Goal: Information Seeking & Learning: Learn about a topic

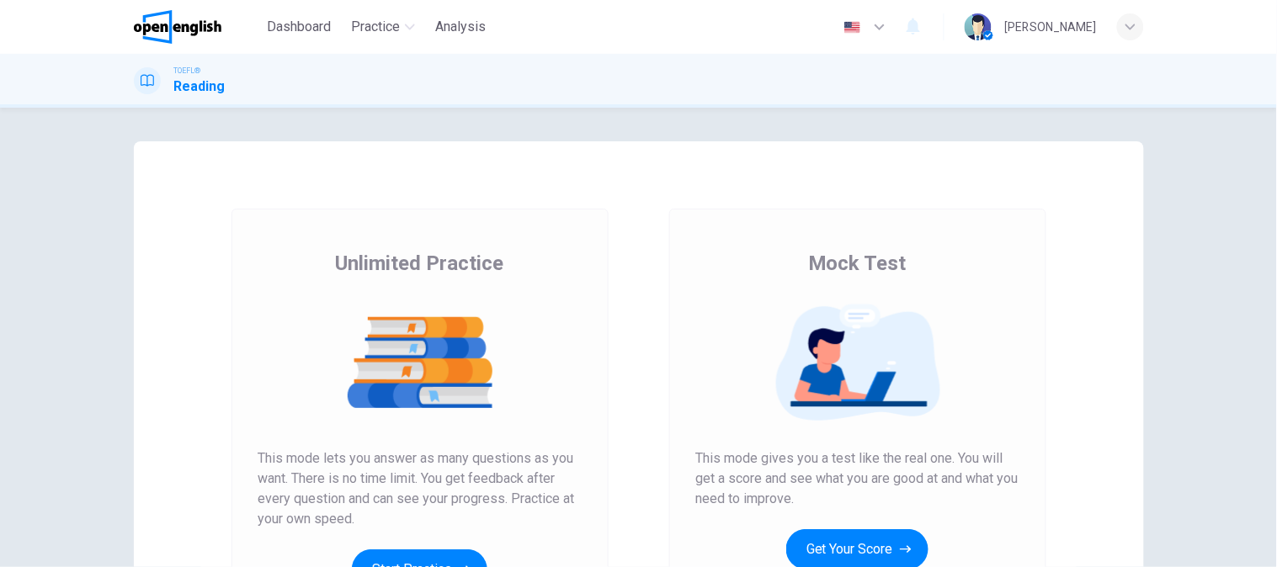
scroll to position [187, 0]
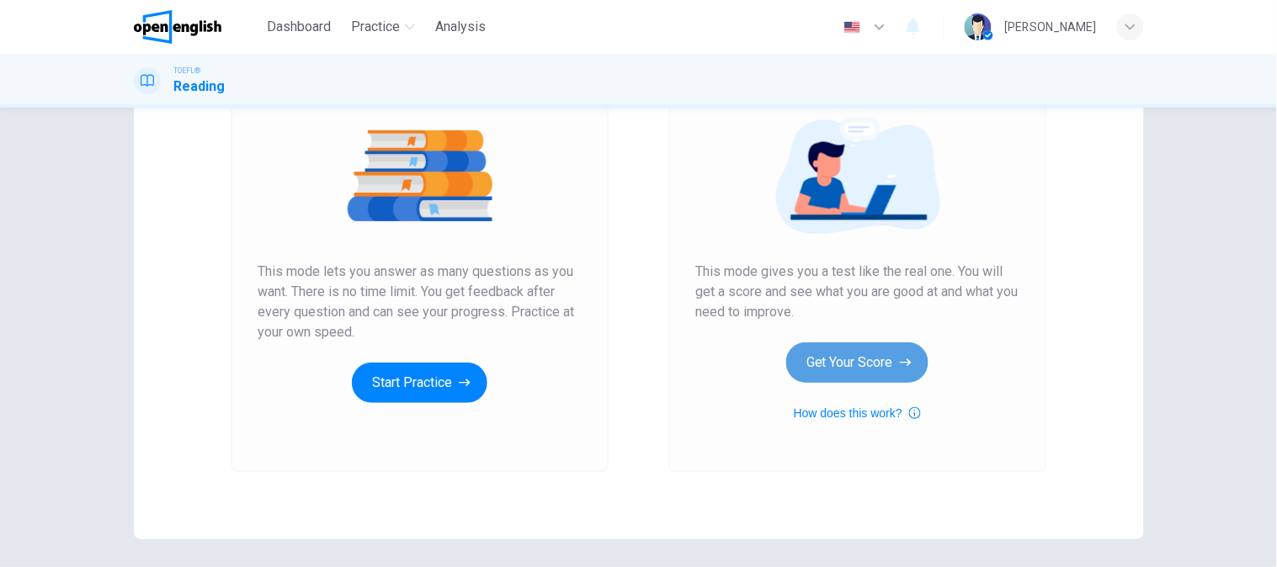
click at [893, 374] on button "Get Your Score" at bounding box center [857, 363] width 142 height 40
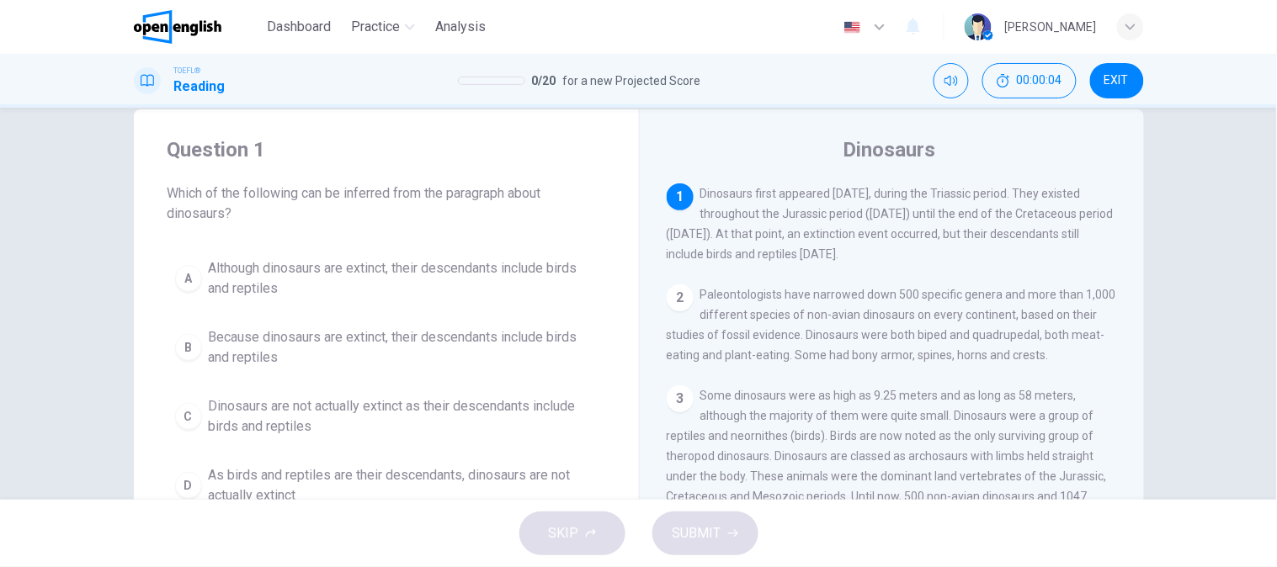
scroll to position [0, 0]
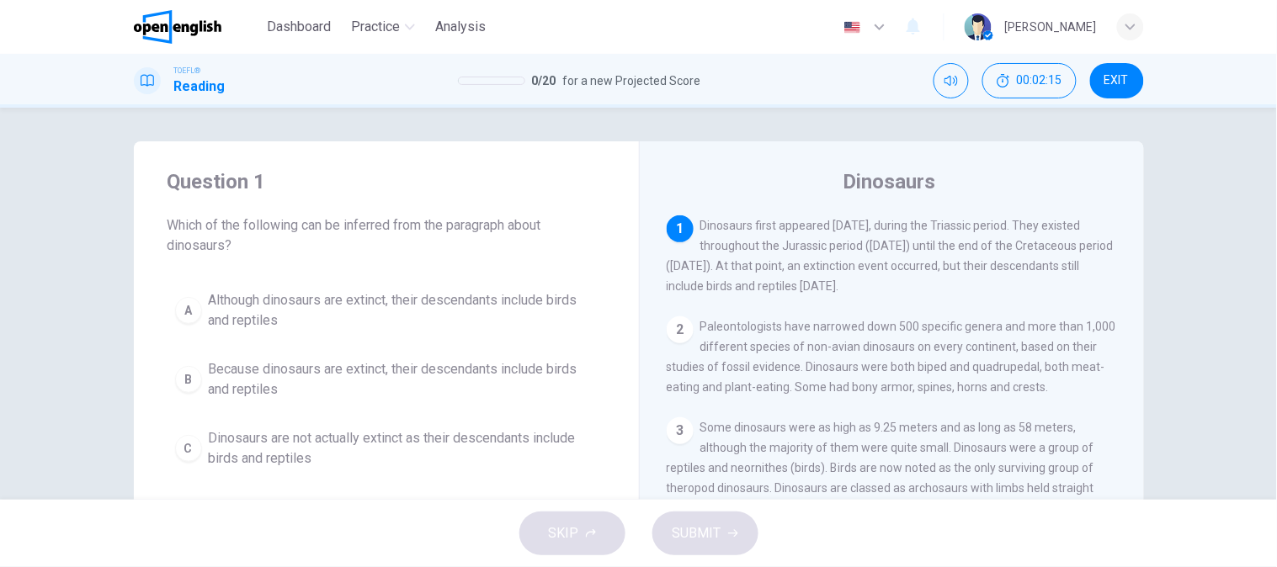
click at [363, 321] on span "Although dinosaurs are extinct, their descendants include birds and reptiles" at bounding box center [403, 310] width 389 height 40
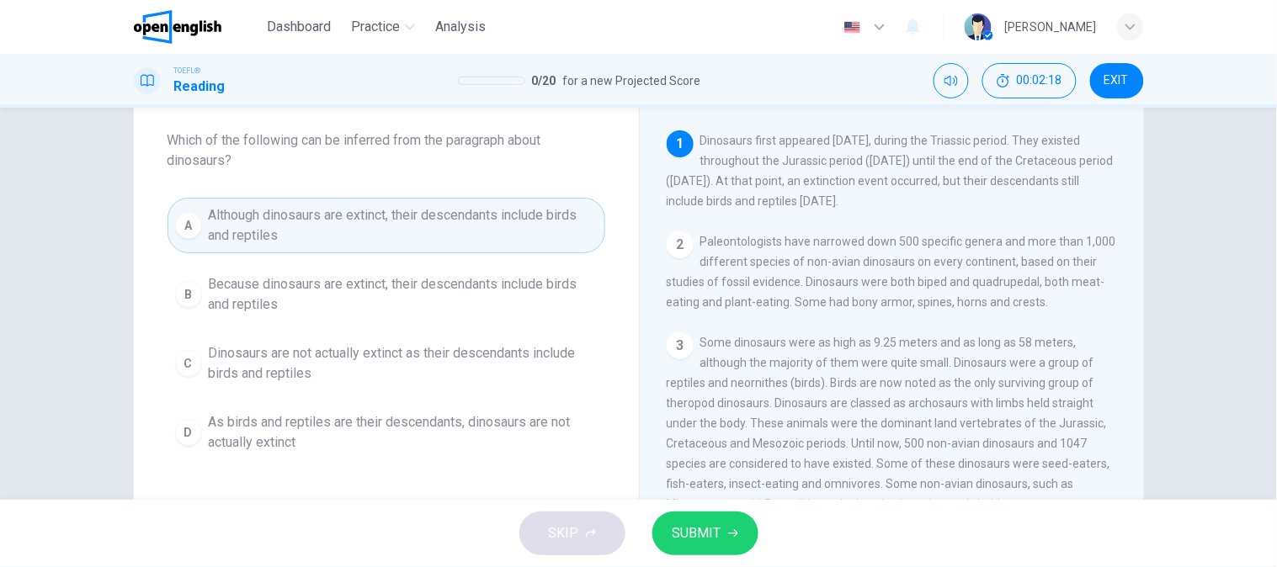
scroll to position [93, 0]
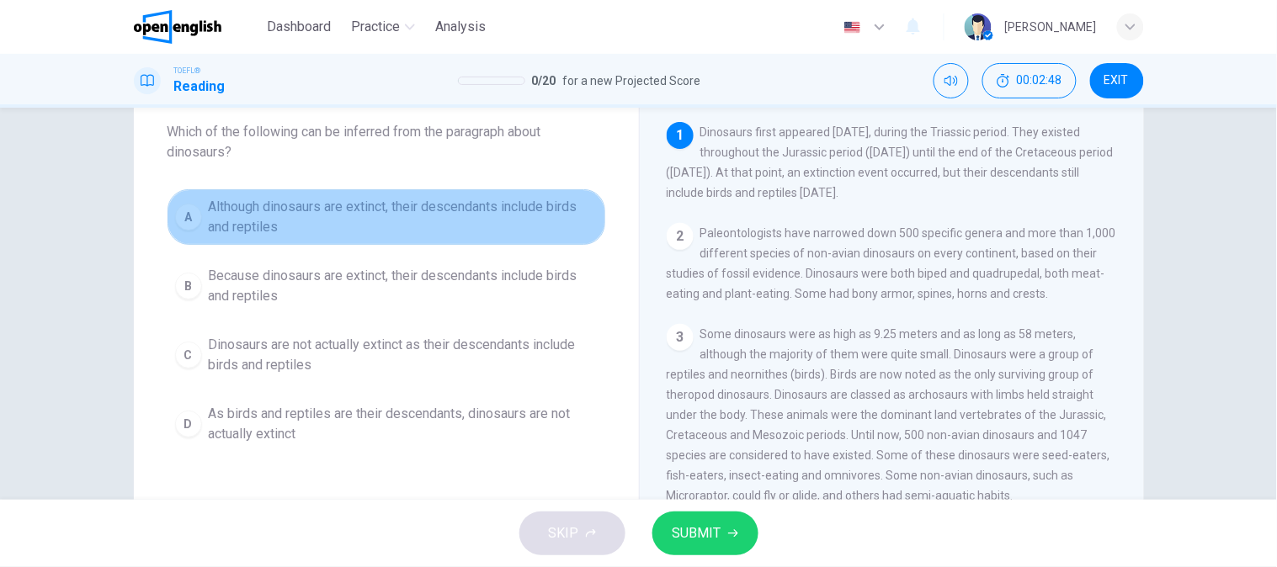
click at [501, 227] on span "Although dinosaurs are extinct, their descendants include birds and reptiles" at bounding box center [403, 217] width 389 height 40
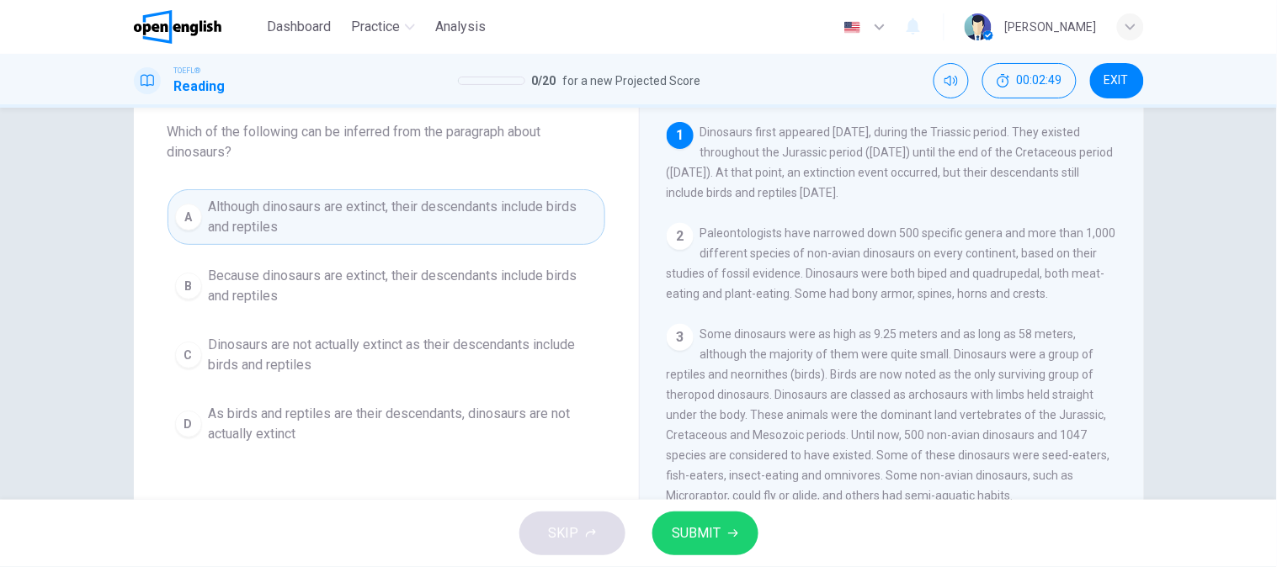
click at [672, 540] on span "SUBMIT" at bounding box center [696, 534] width 49 height 24
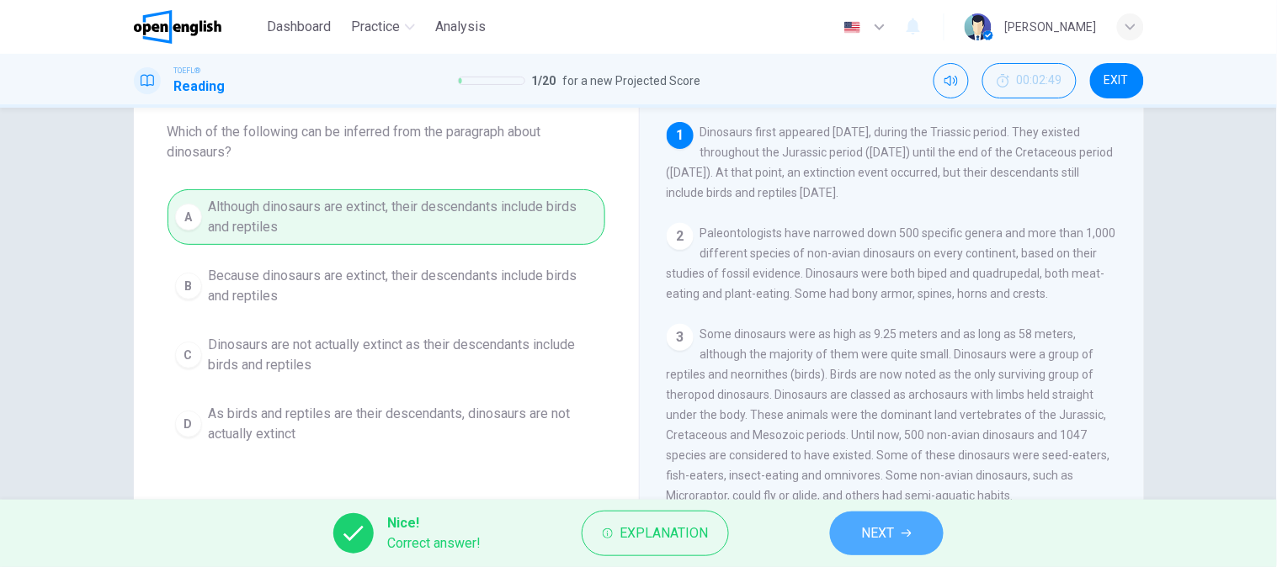
click at [916, 531] on button "NEXT" at bounding box center [887, 534] width 114 height 44
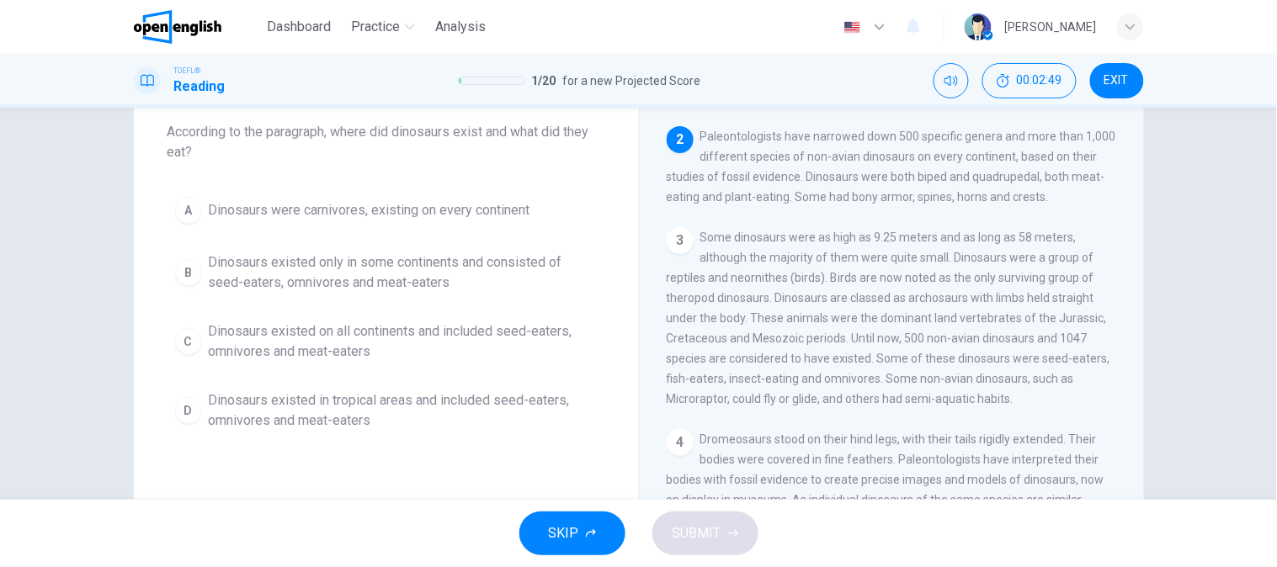
scroll to position [101, 0]
click at [944, 174] on span "Paleontologists have narrowed down 500 specific genera and more than 1,000 diff…" at bounding box center [891, 162] width 449 height 74
click at [383, 338] on span "Dinosaurs existed on all continents and included seed-eaters, omnivores and mea…" at bounding box center [403, 342] width 389 height 40
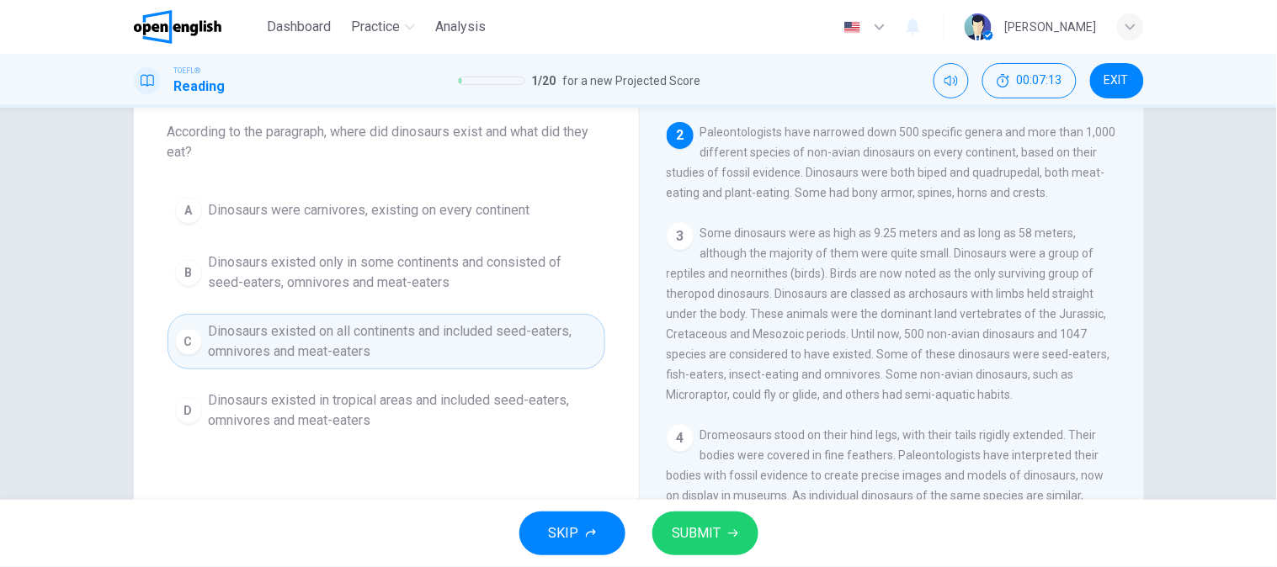
click at [709, 530] on span "SUBMIT" at bounding box center [696, 534] width 49 height 24
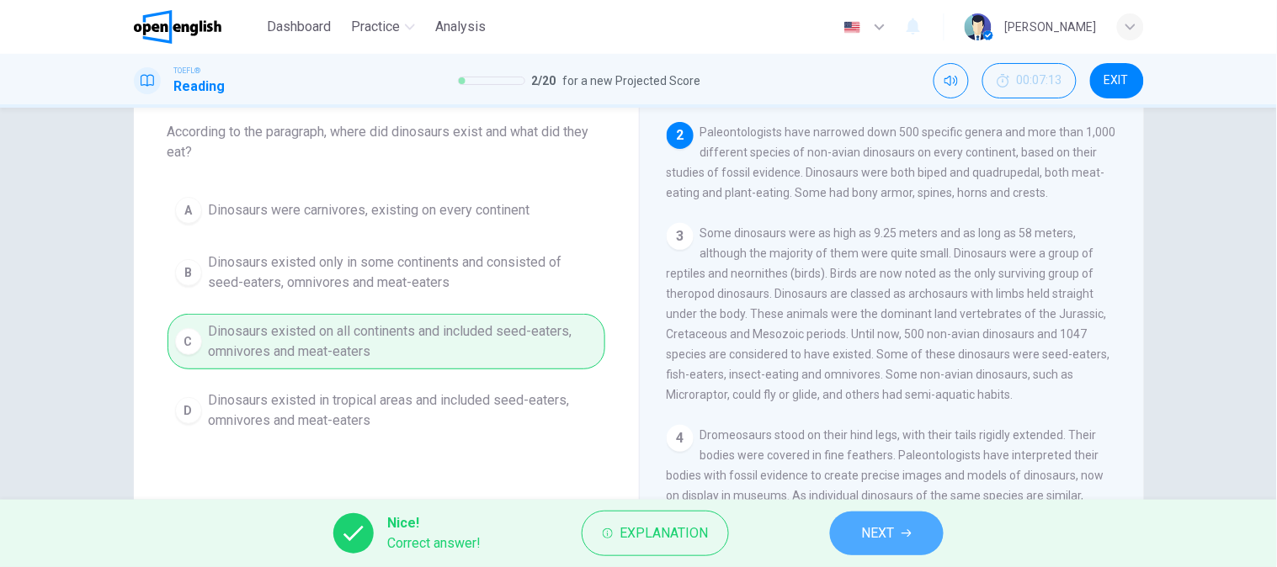
click at [854, 539] on button "NEXT" at bounding box center [887, 534] width 114 height 44
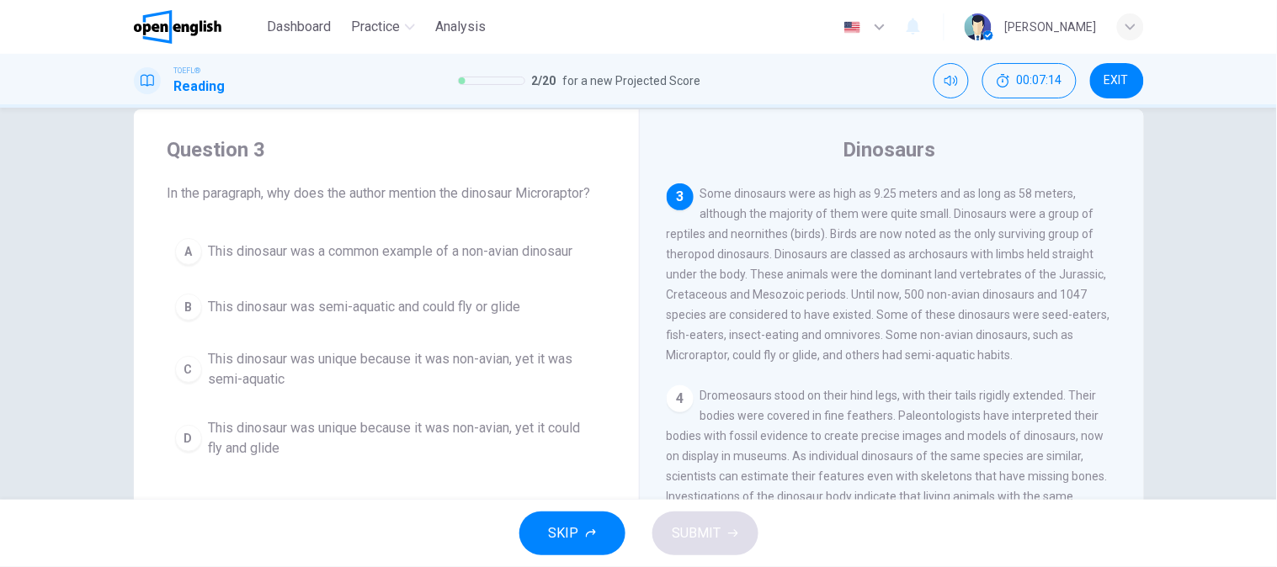
scroll to position [0, 0]
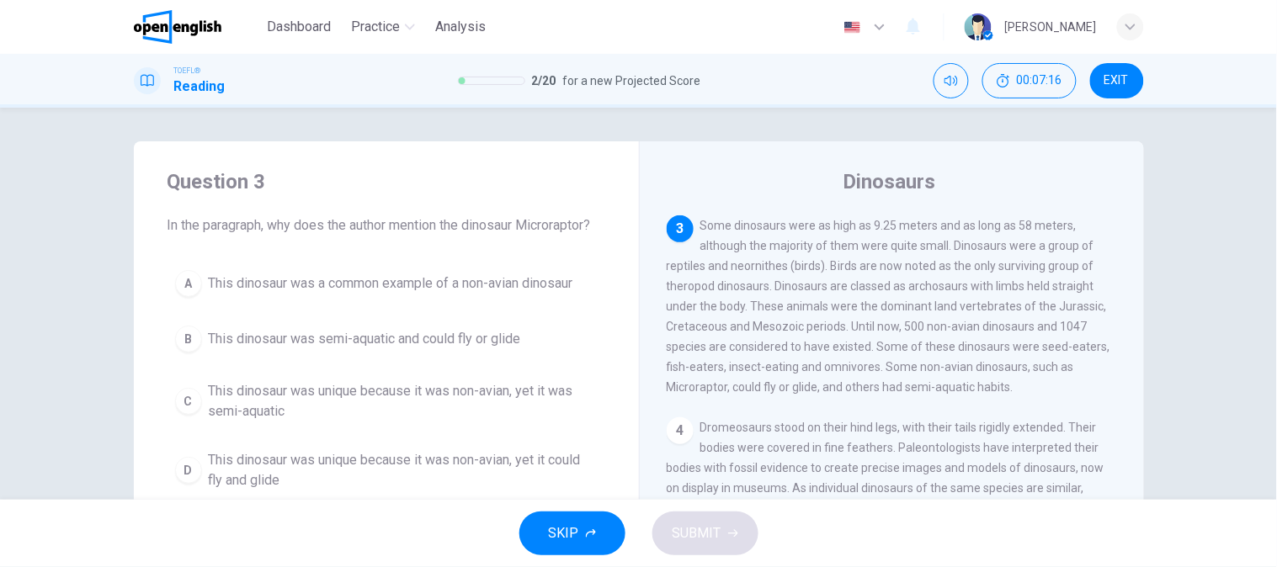
drag, startPoint x: 220, startPoint y: 230, endPoint x: 270, endPoint y: 228, distance: 50.5
click at [270, 228] on span "In the paragraph, why does the author mention the dinosaur Microraptor?" at bounding box center [386, 225] width 438 height 20
click at [747, 325] on span "Some dinosaurs were as high as 9.25 meters and as long as 58 meters, although t…" at bounding box center [889, 306] width 444 height 175
click at [472, 408] on span "This dinosaur was unique because it was non-avian, yet it was semi-aquatic" at bounding box center [403, 401] width 389 height 40
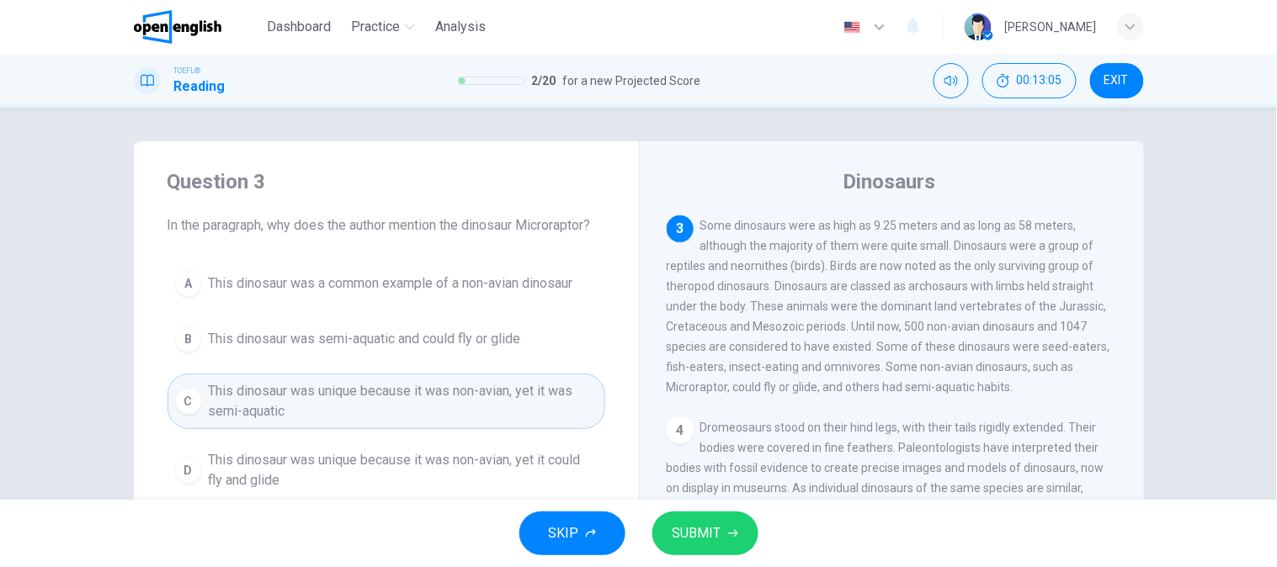
click at [355, 482] on span "This dinosaur was unique because it was non-avian, yet it could fly and glide" at bounding box center [403, 470] width 389 height 40
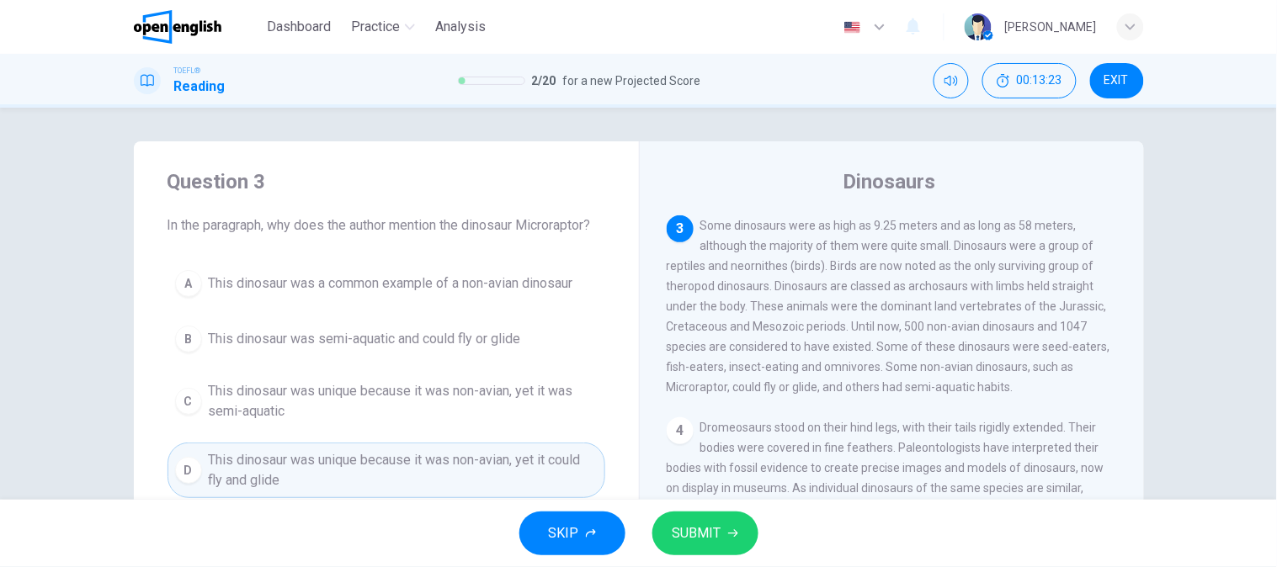
click at [714, 532] on span "SUBMIT" at bounding box center [696, 534] width 49 height 24
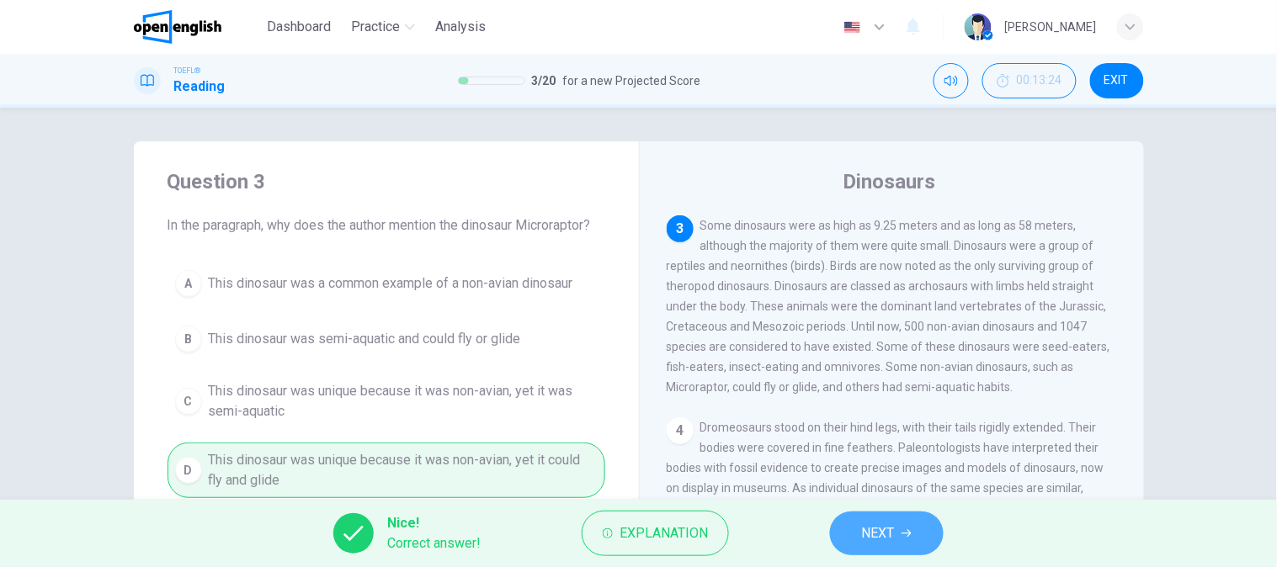
click at [851, 526] on button "NEXT" at bounding box center [887, 534] width 114 height 44
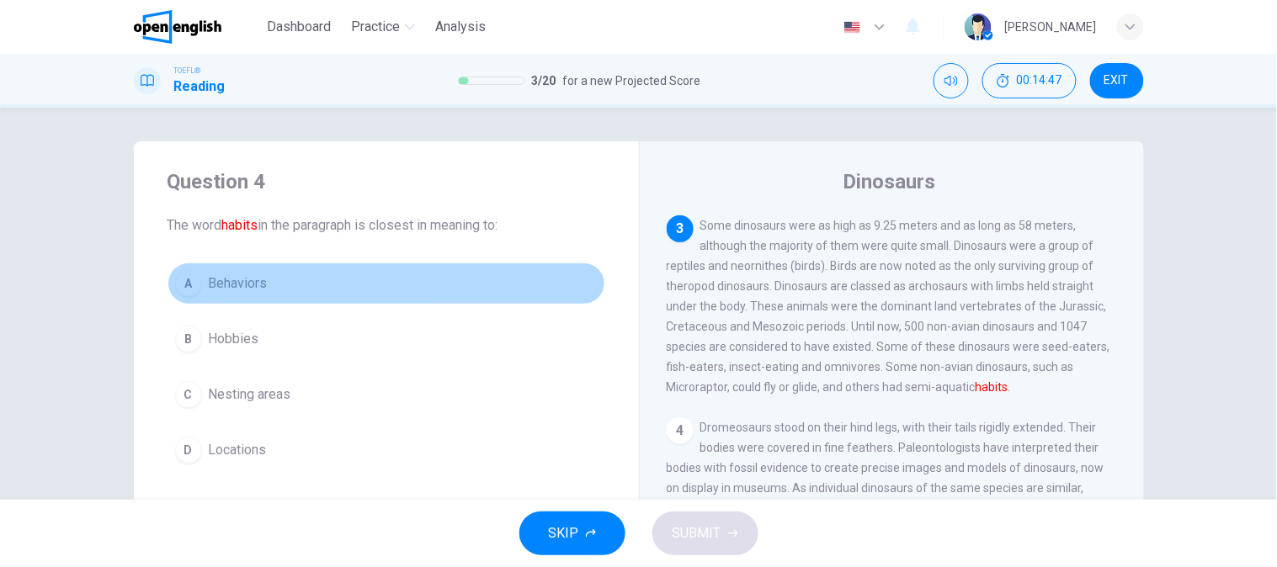
click at [281, 293] on button "A Behaviors" at bounding box center [386, 284] width 438 height 42
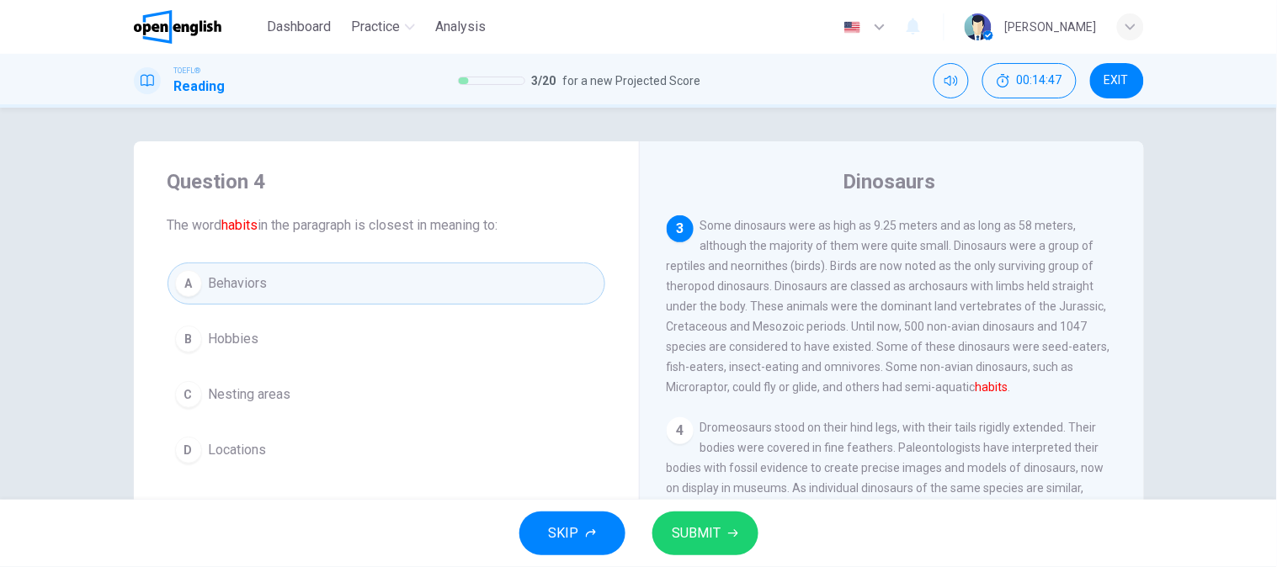
click at [730, 520] on button "SUBMIT" at bounding box center [705, 534] width 106 height 44
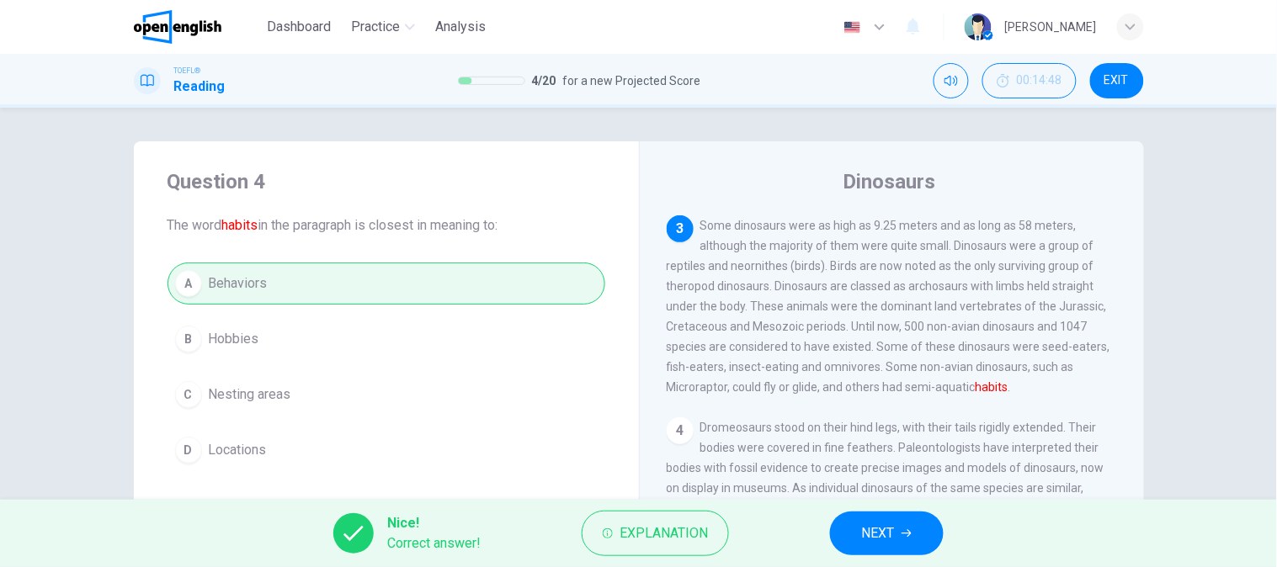
click at [906, 534] on icon "button" at bounding box center [906, 534] width 10 height 10
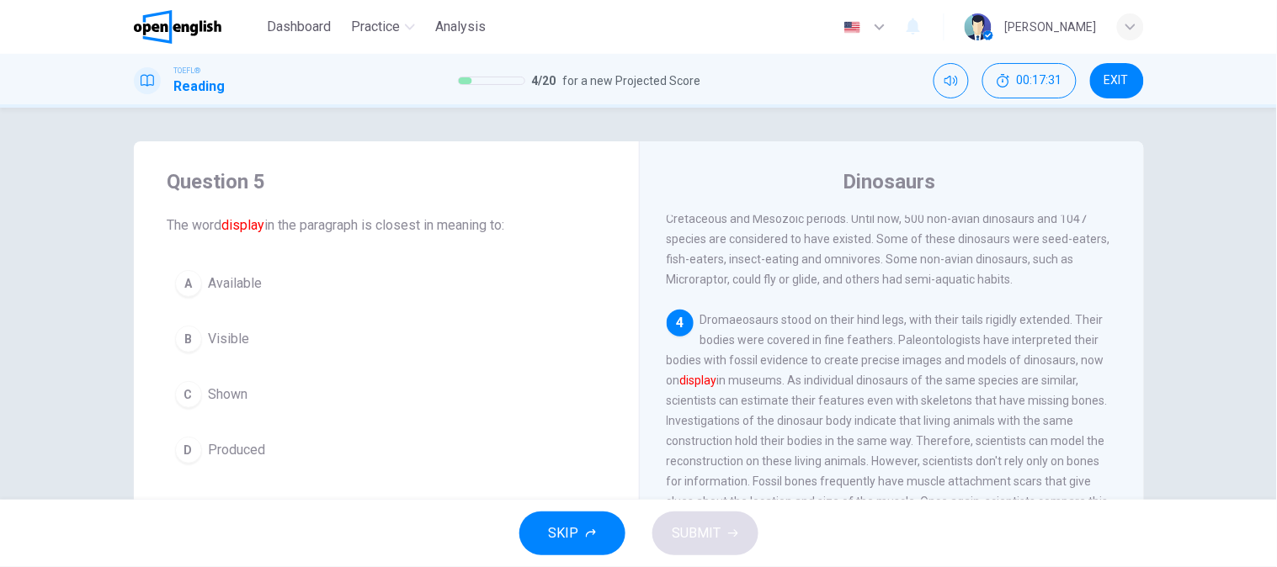
scroll to position [404, 0]
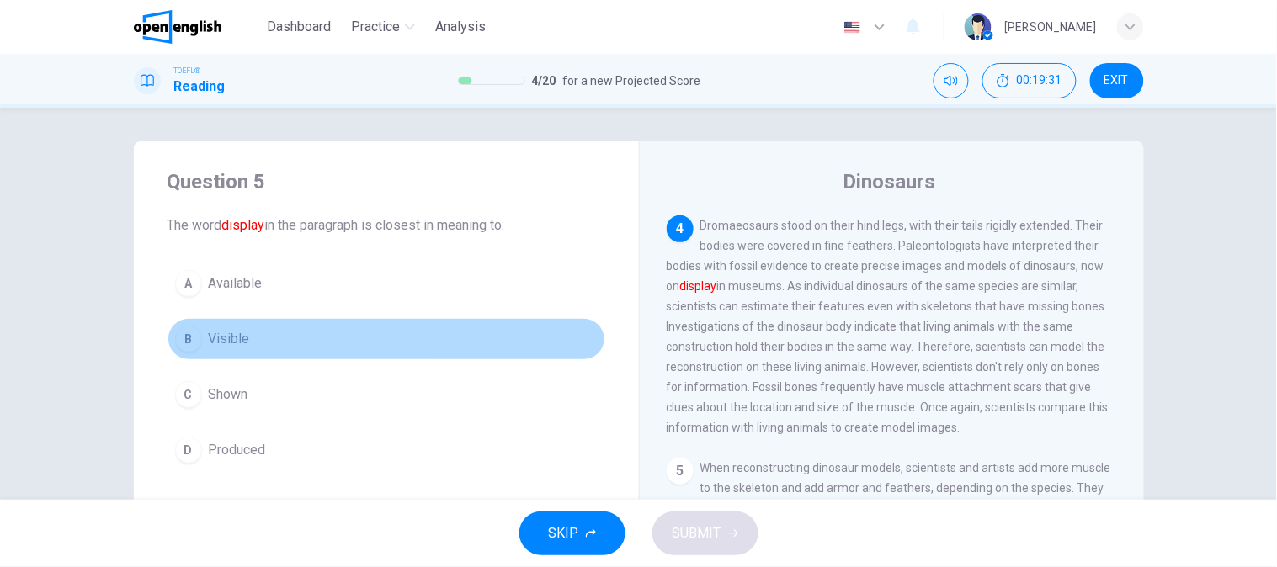
click at [217, 343] on span "Visible" at bounding box center [229, 339] width 41 height 20
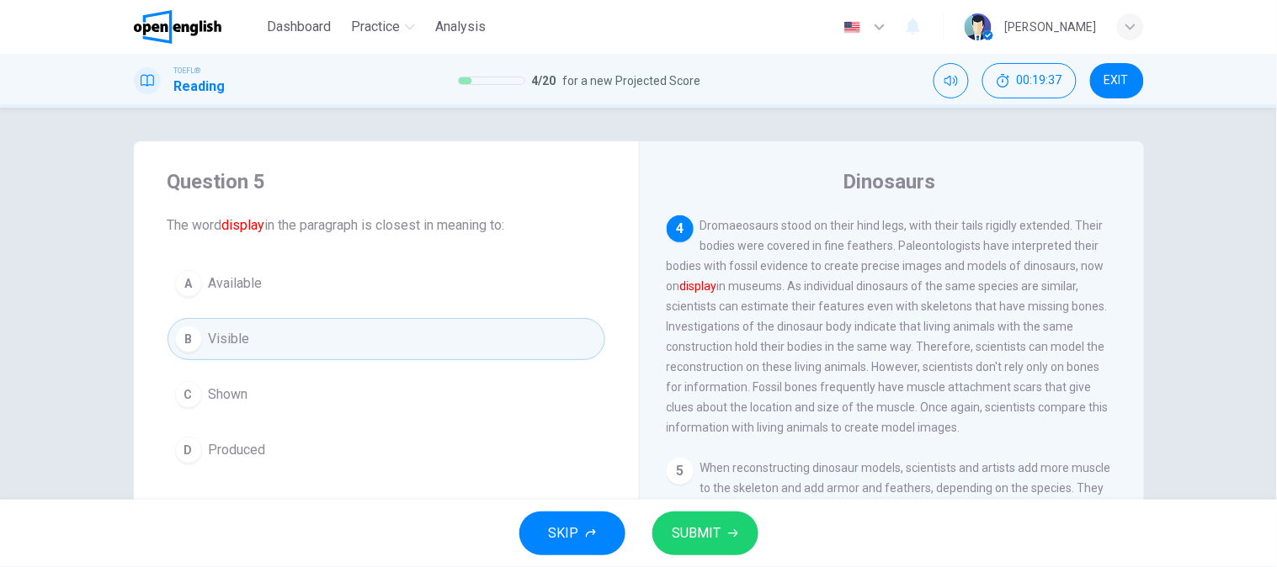
click at [726, 540] on button "SUBMIT" at bounding box center [705, 534] width 106 height 44
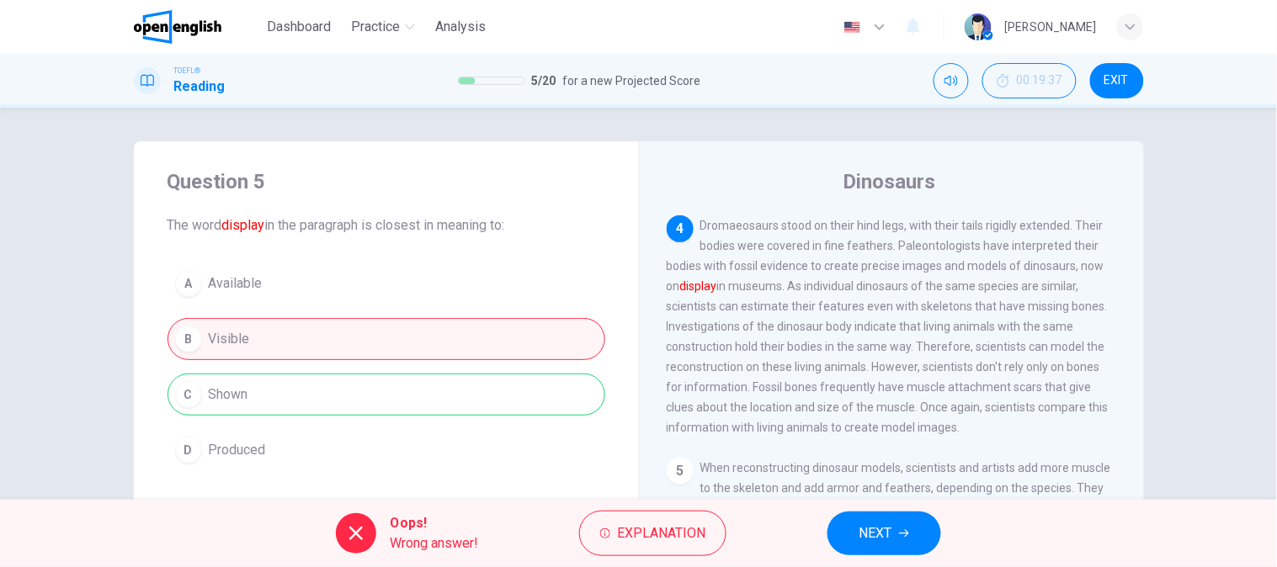
click at [274, 406] on div "A Available B Visible C Shown D Produced" at bounding box center [386, 367] width 438 height 209
click at [641, 527] on span "Explanation" at bounding box center [661, 534] width 88 height 24
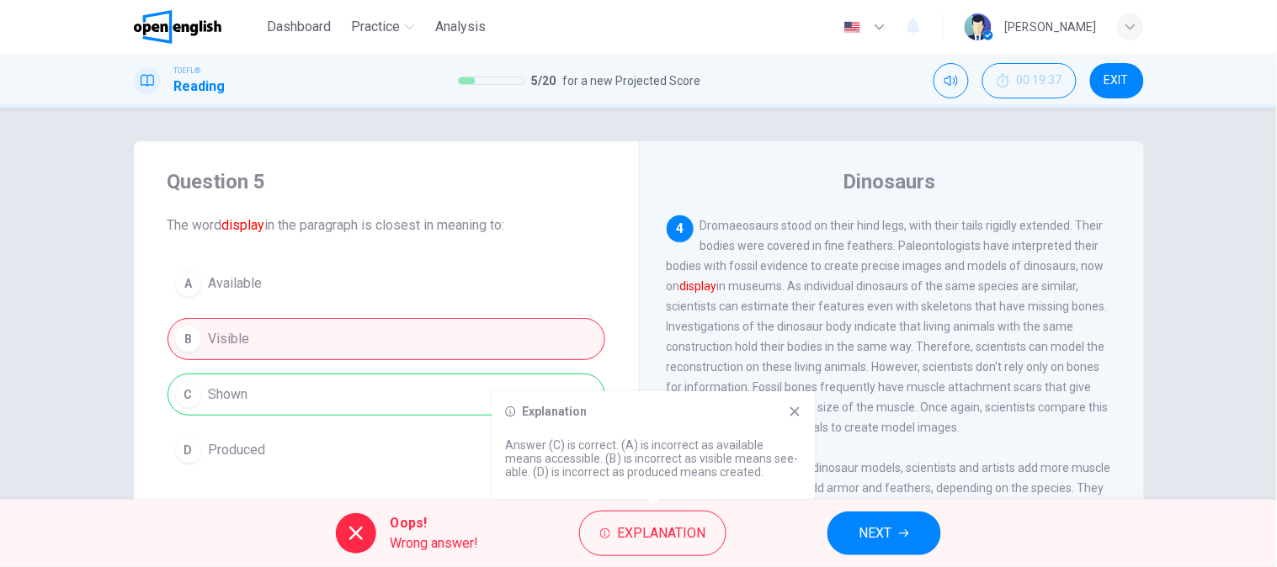
drag, startPoint x: 635, startPoint y: 448, endPoint x: 761, endPoint y: 449, distance: 125.4
click at [761, 449] on p "Answer (C) is correct. (A) is incorrect as available means accessible. (B) is i…" at bounding box center [653, 459] width 296 height 40
drag, startPoint x: 578, startPoint y: 456, endPoint x: 738, endPoint y: 457, distance: 159.9
click at [738, 457] on p "Answer (C) is correct. (A) is incorrect as available means accessible. (B) is i…" at bounding box center [653, 459] width 296 height 40
click at [559, 442] on p "Answer (C) is correct. (A) is incorrect as available means accessible. (B) is i…" at bounding box center [653, 459] width 296 height 40
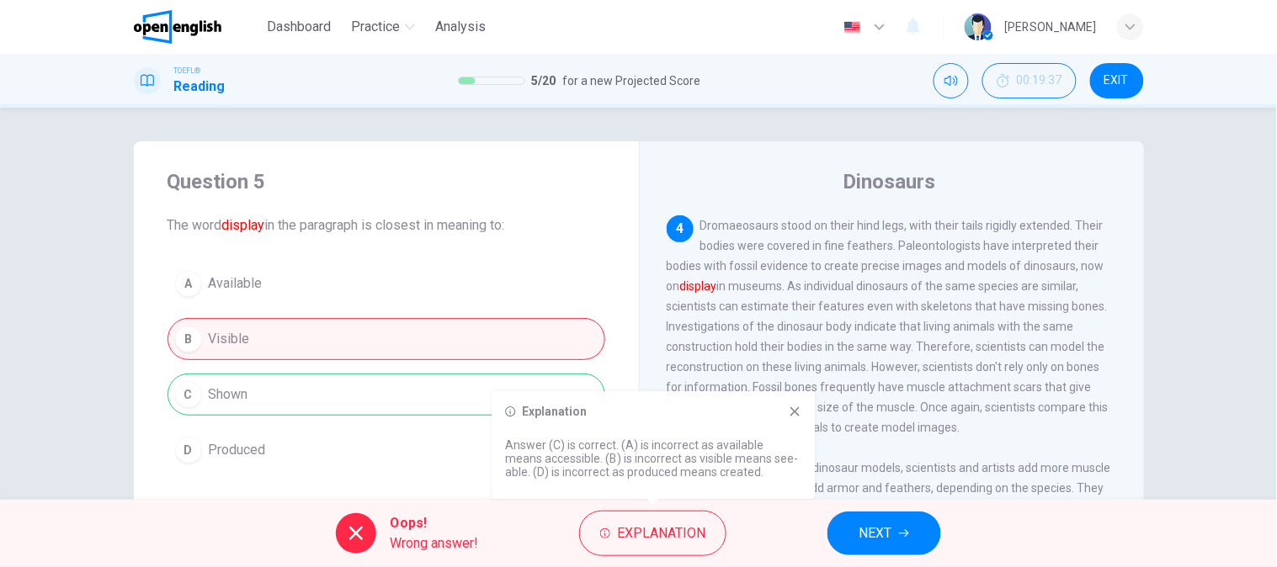
click at [551, 415] on h6 "Explanation" at bounding box center [554, 411] width 65 height 13
click at [505, 412] on icon at bounding box center [510, 412] width 10 height 10
click at [652, 547] on button "Explanation" at bounding box center [652, 533] width 147 height 45
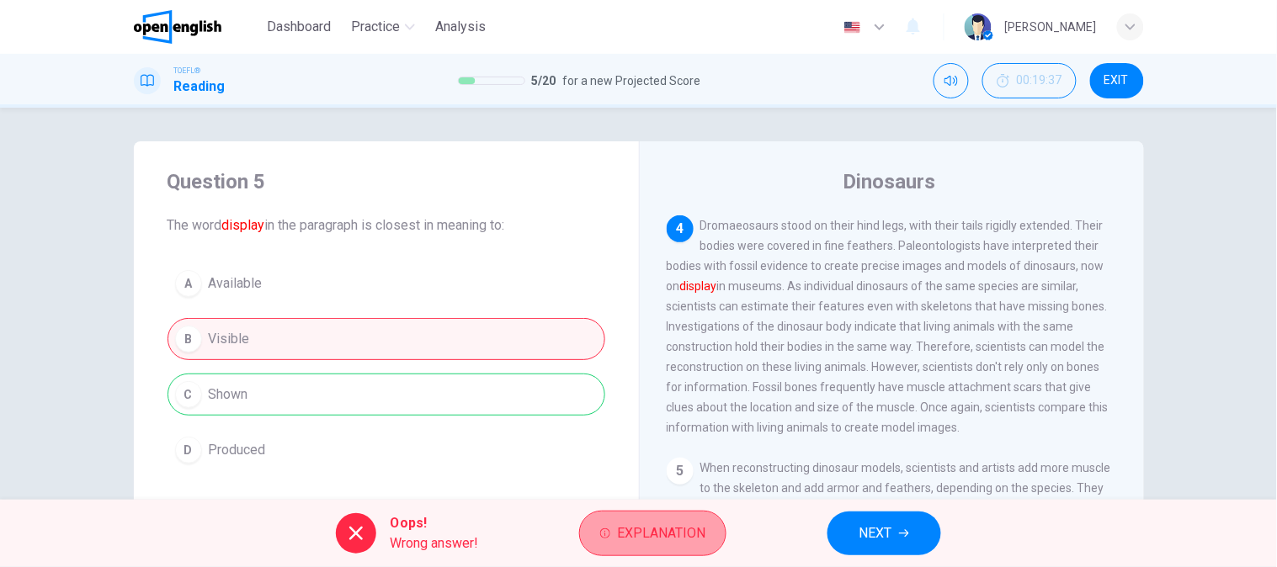
click at [652, 547] on button "Explanation" at bounding box center [652, 533] width 147 height 45
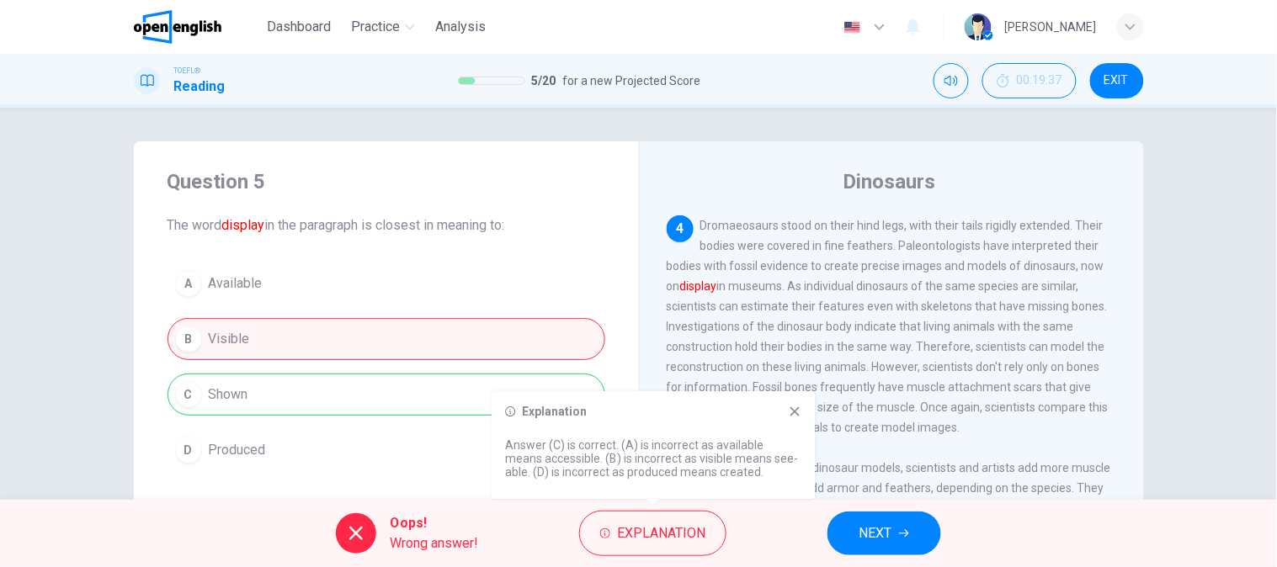
click at [867, 543] on span "NEXT" at bounding box center [875, 534] width 33 height 24
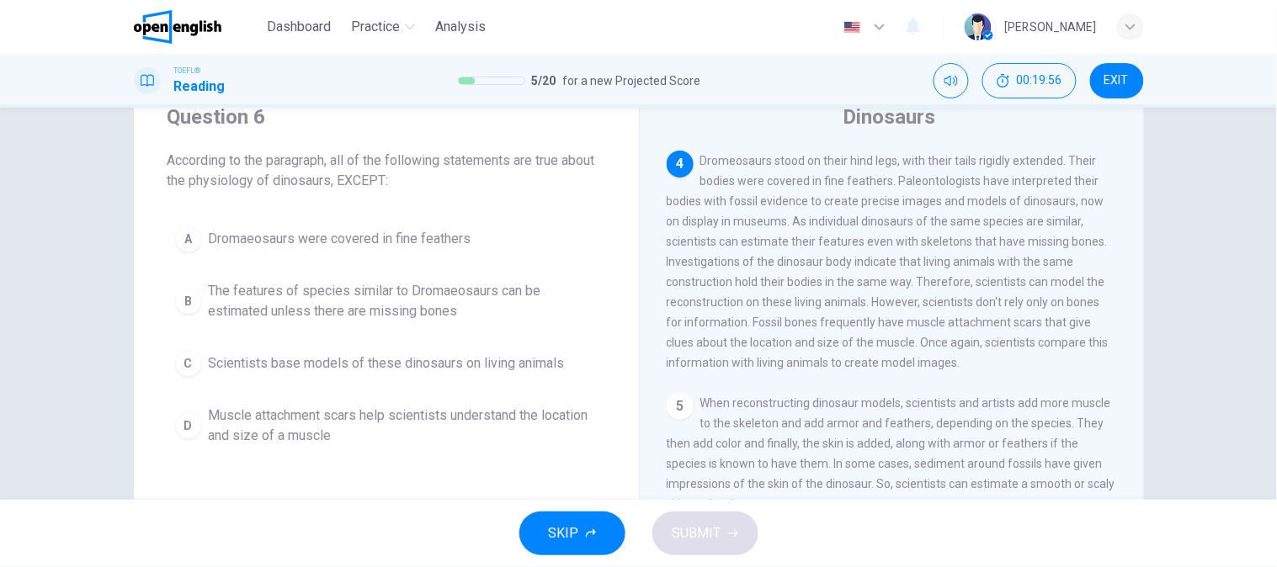
scroll to position [93, 0]
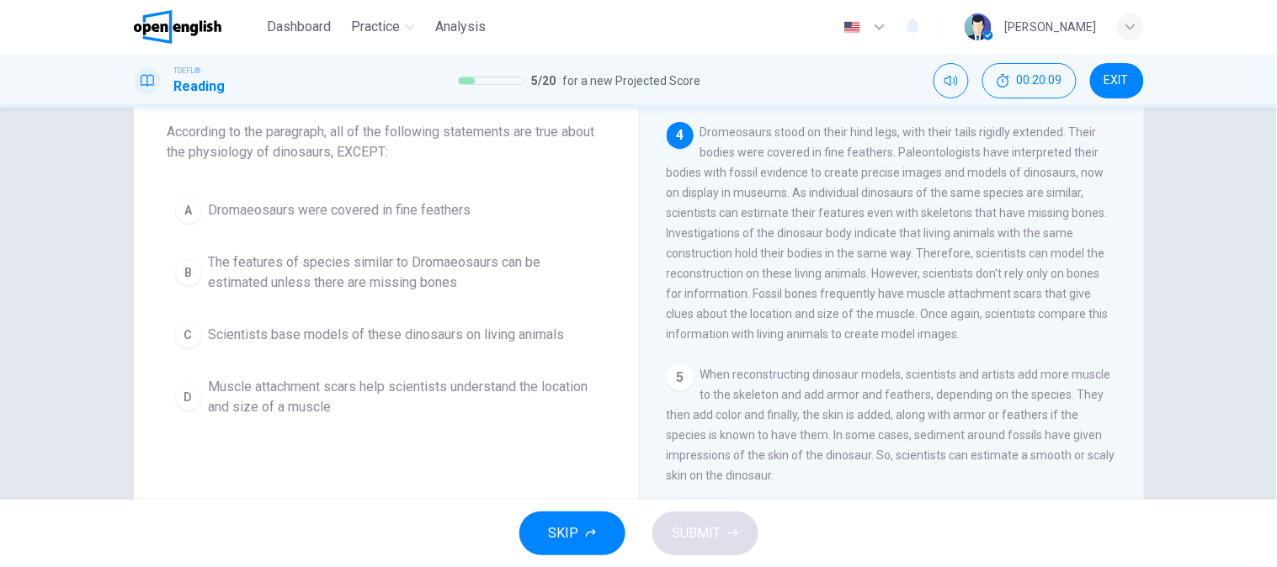
click at [254, 292] on span "The features of species similar to Dromaeosaurs can be estimated unless there a…" at bounding box center [403, 273] width 389 height 40
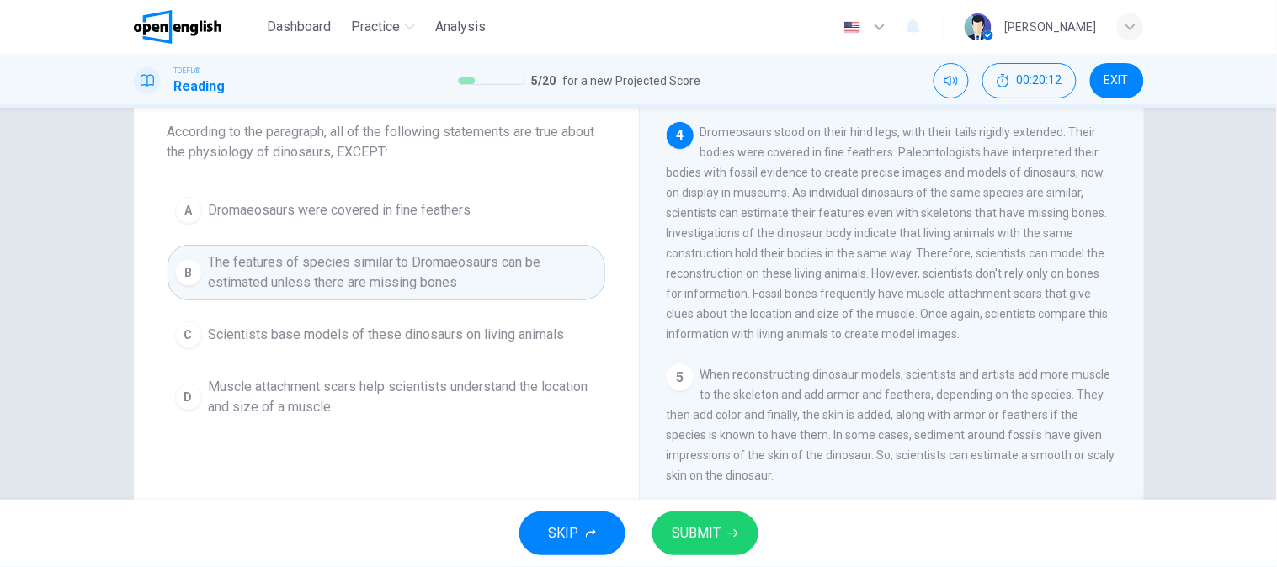
click at [249, 343] on span "Scientists base models of these dinosaurs on living animals" at bounding box center [387, 335] width 356 height 20
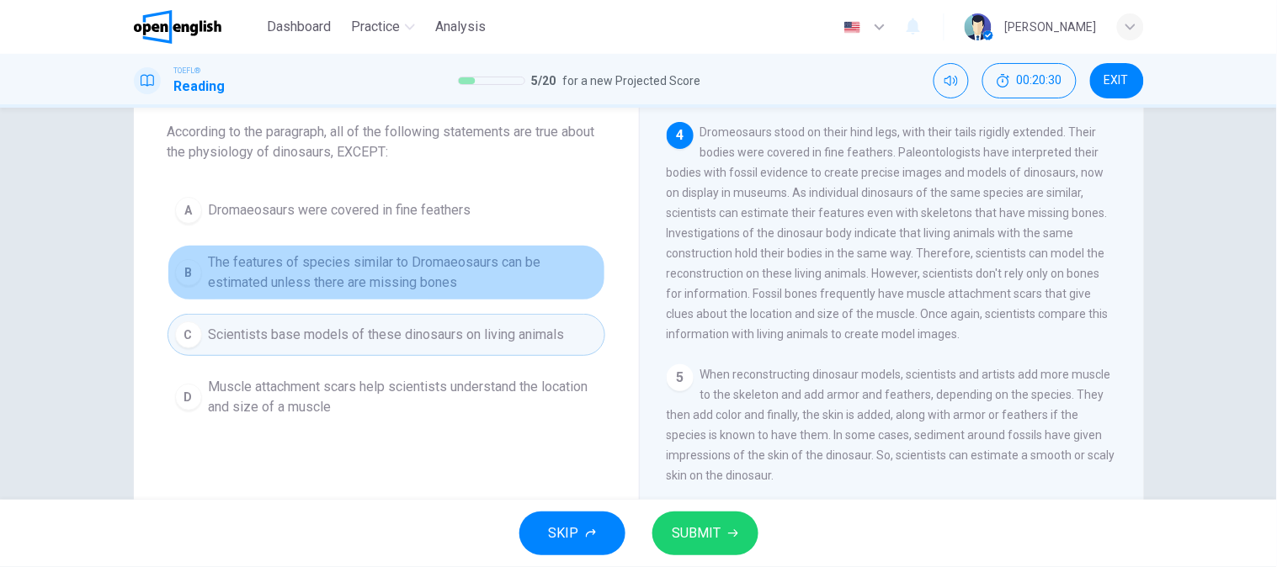
click at [320, 289] on span "The features of species similar to Dromaeosaurs can be estimated unless there a…" at bounding box center [403, 273] width 389 height 40
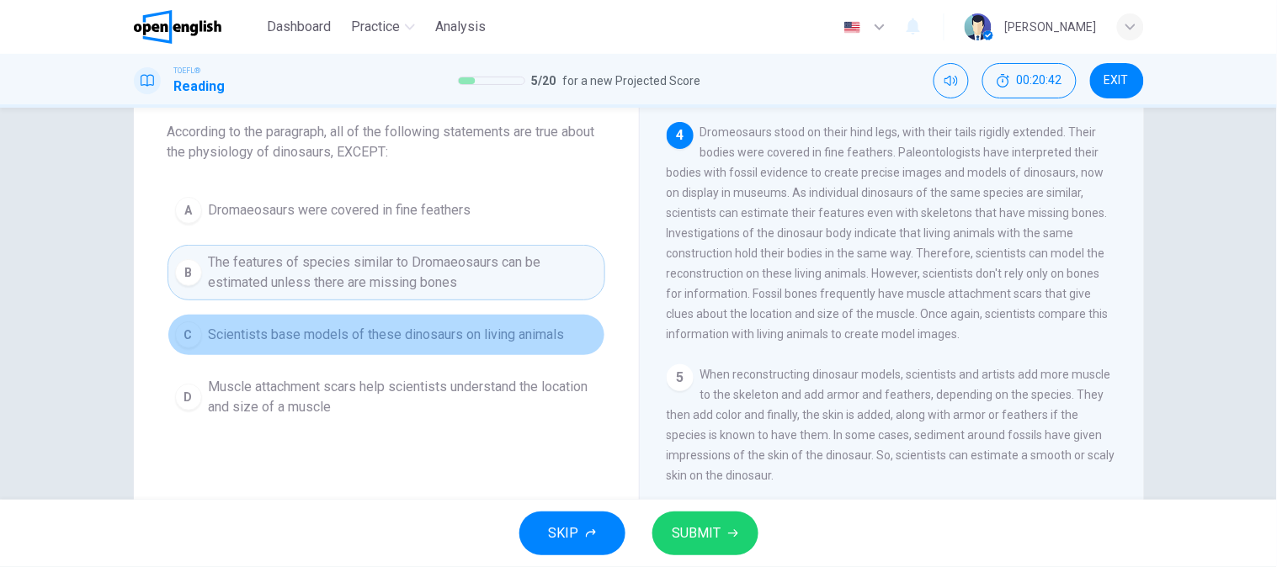
click at [362, 334] on span "Scientists base models of these dinosaurs on living animals" at bounding box center [387, 335] width 356 height 20
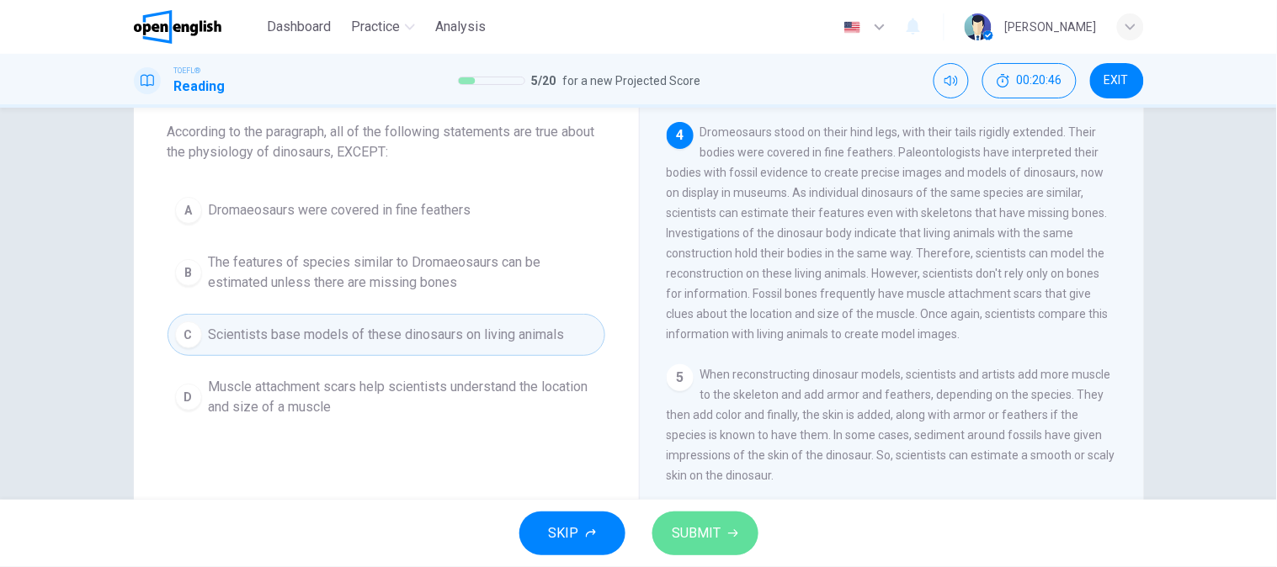
click at [694, 533] on span "SUBMIT" at bounding box center [696, 534] width 49 height 24
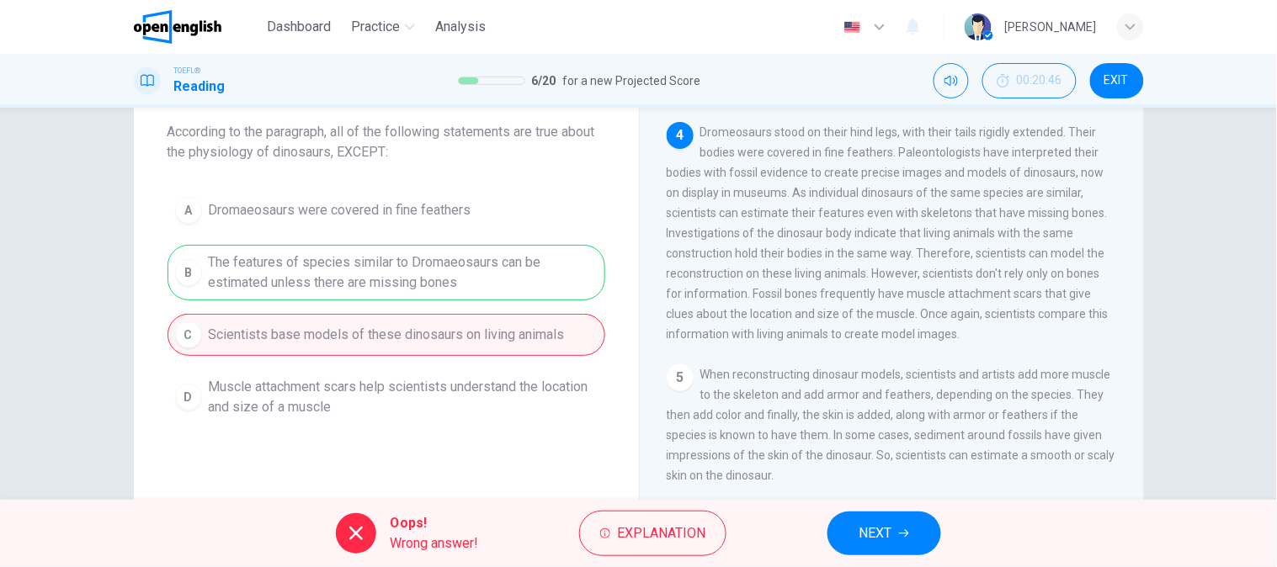
click at [456, 270] on div "A Dromaeosaurs were covered in fine feathers B The features of species similar …" at bounding box center [386, 307] width 438 height 236
click at [888, 528] on span "NEXT" at bounding box center [875, 534] width 33 height 24
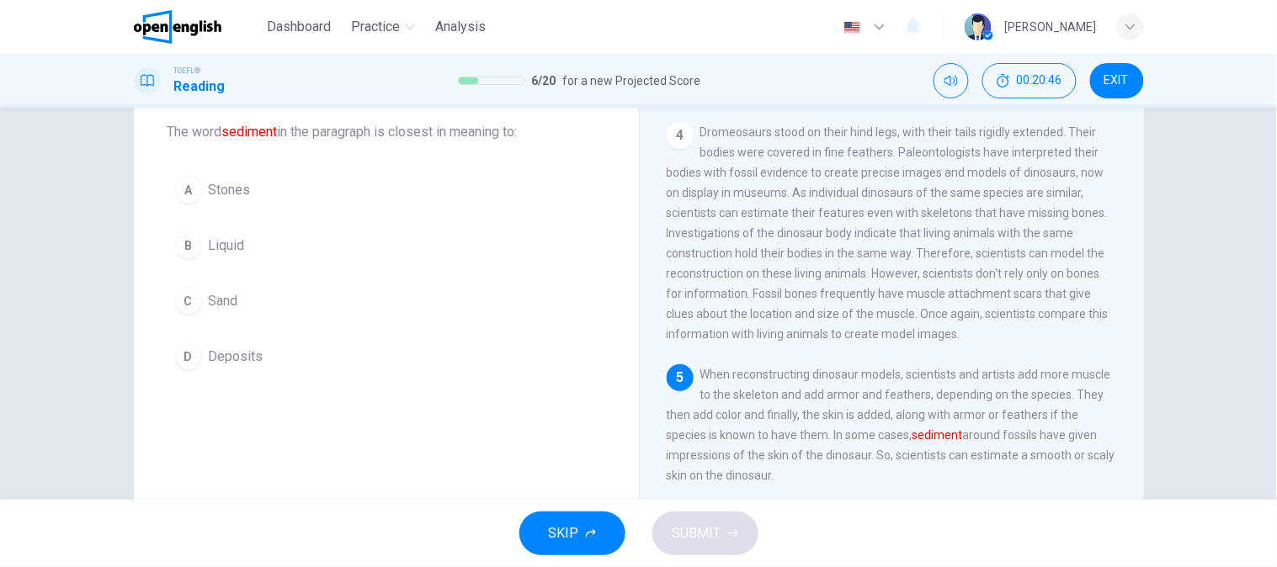
scroll to position [451, 0]
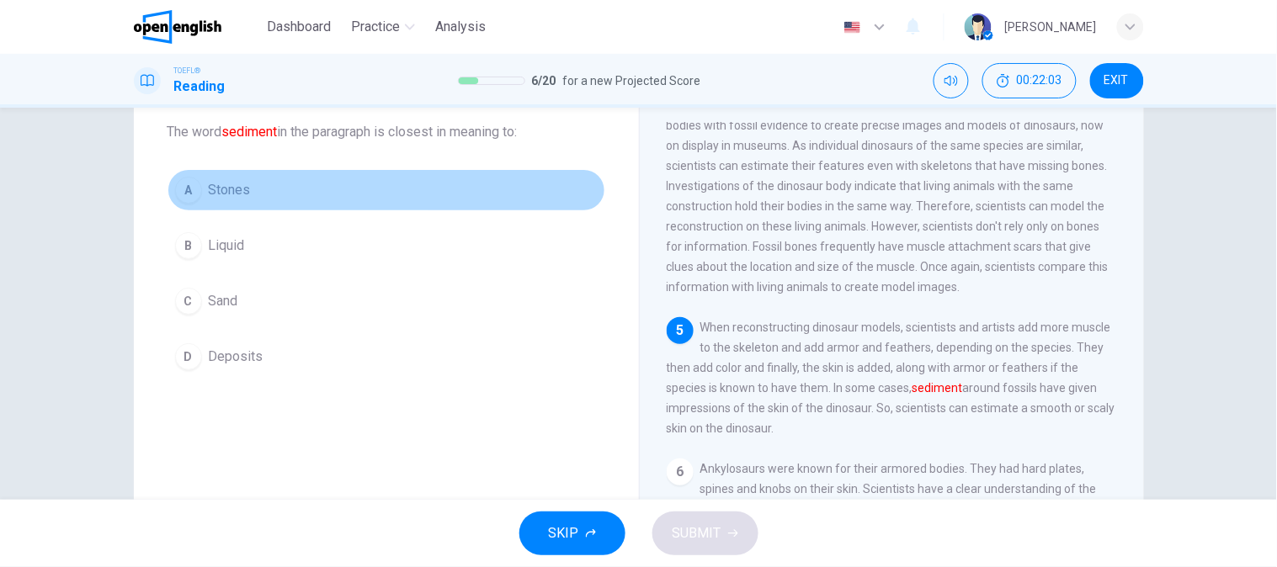
click at [246, 187] on button "A Stones" at bounding box center [386, 190] width 438 height 42
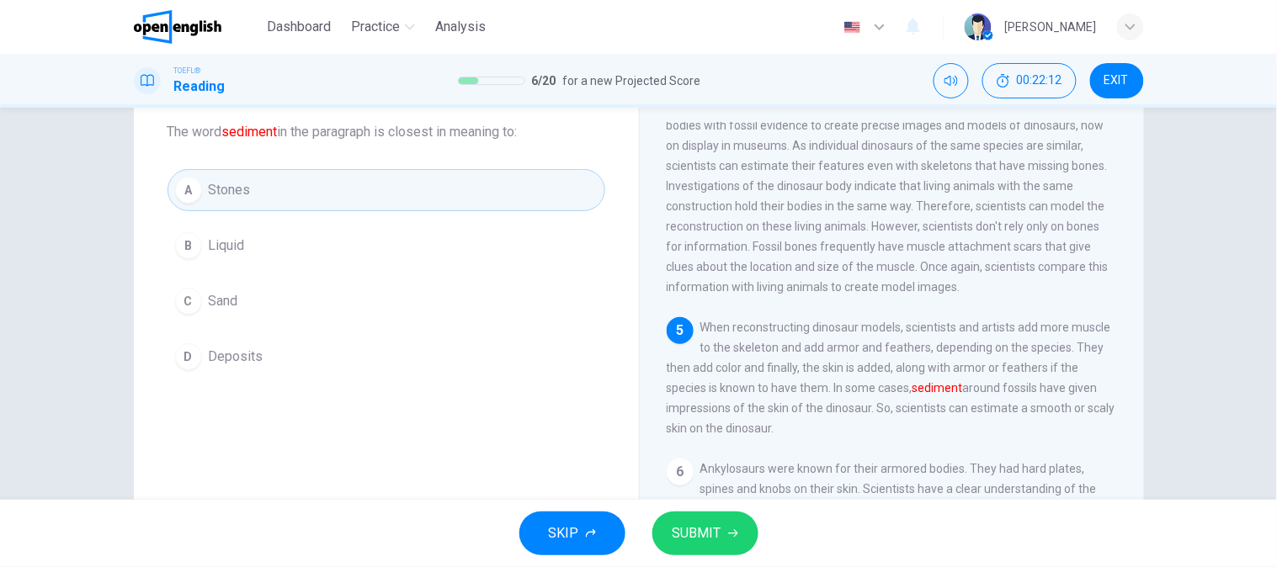
click at [707, 518] on button "SUBMIT" at bounding box center [705, 534] width 106 height 44
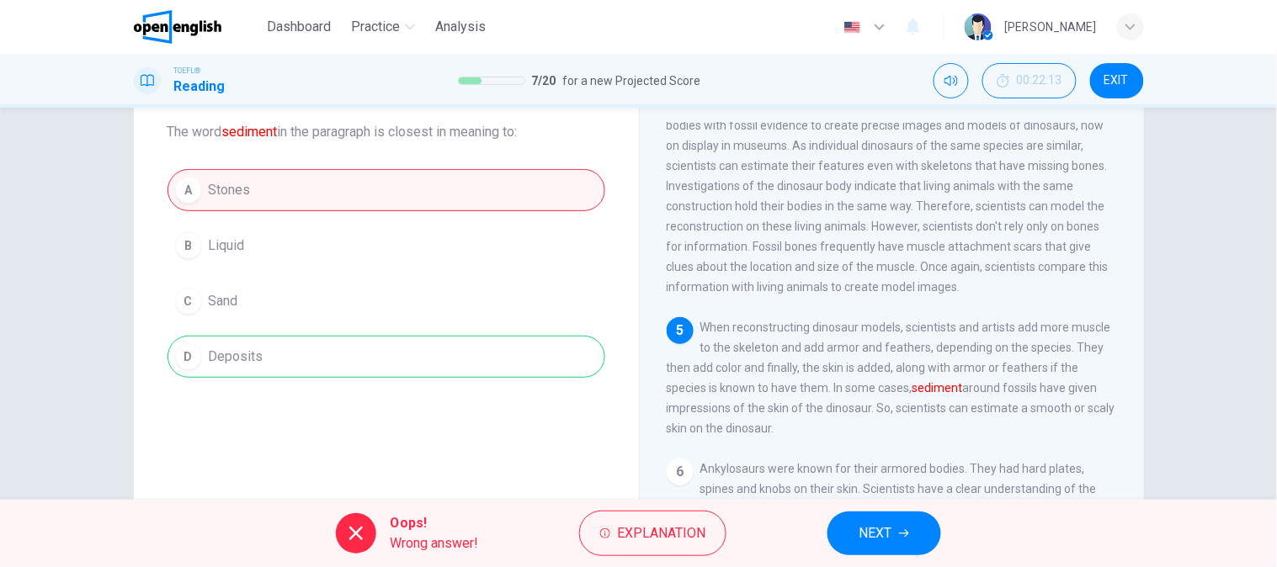
click at [246, 375] on div "A Stones B Liquid C Sand D Deposits" at bounding box center [386, 273] width 438 height 209
click at [899, 517] on button "NEXT" at bounding box center [884, 534] width 114 height 44
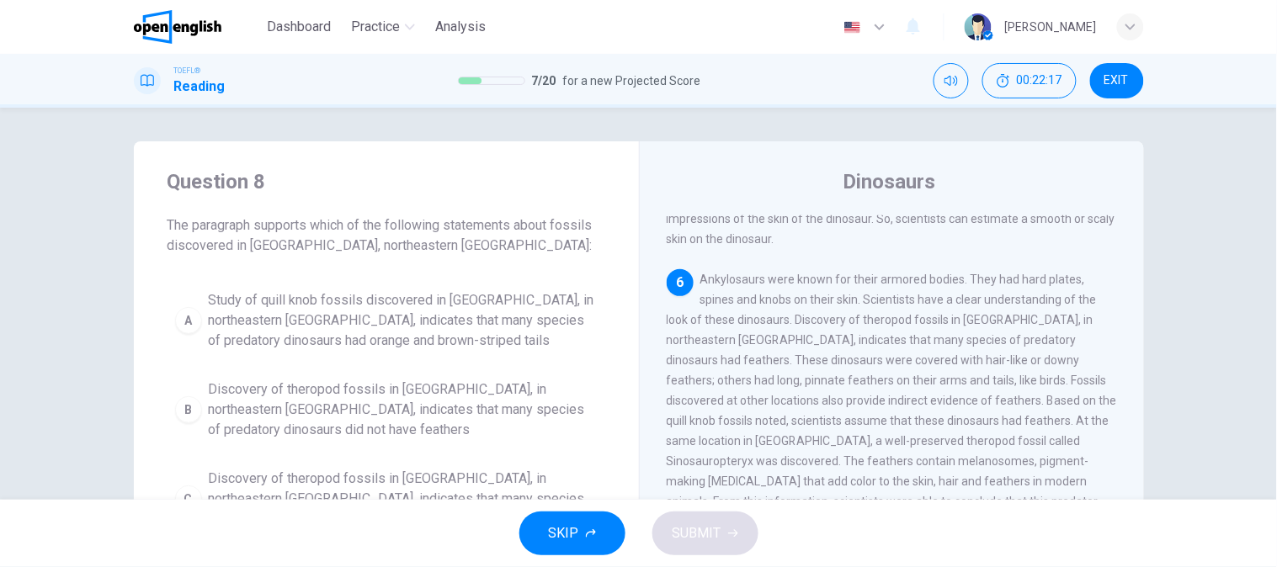
scroll to position [93, 0]
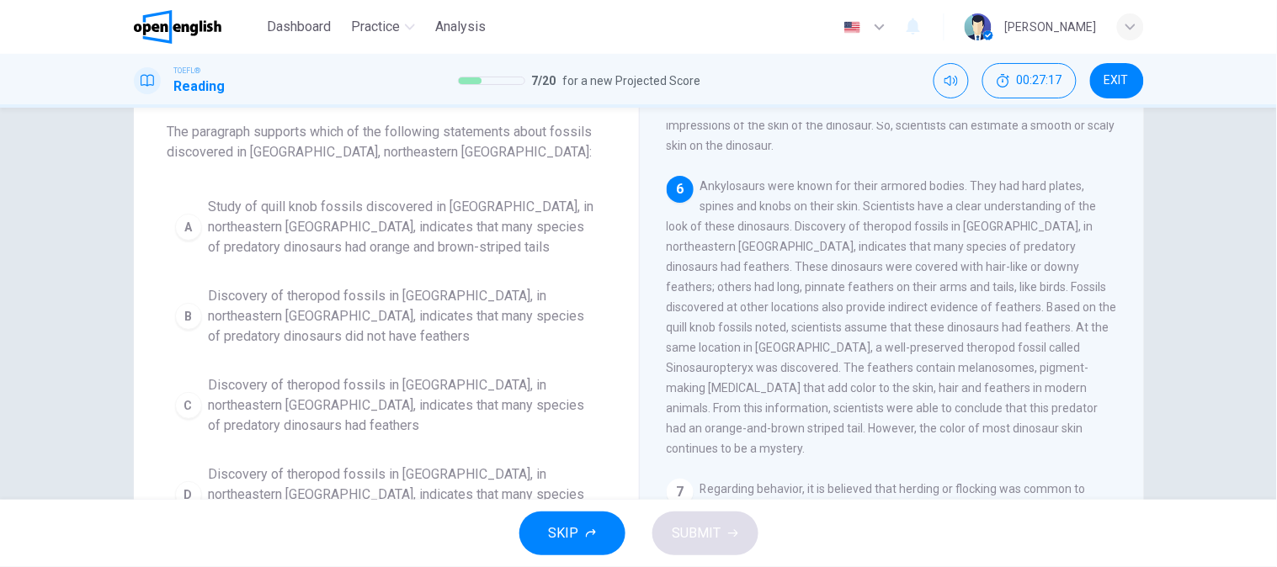
click at [443, 258] on button "A Study of quill knob fossils discovered in [GEOGRAPHIC_DATA], in northeastern …" at bounding box center [386, 227] width 438 height 76
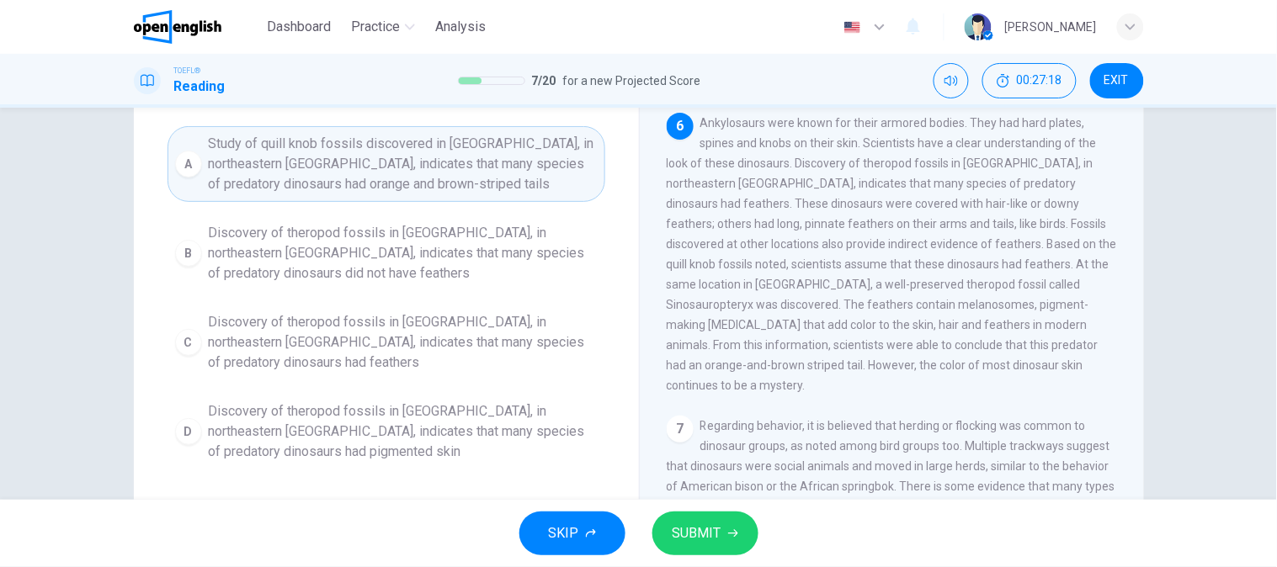
scroll to position [187, 0]
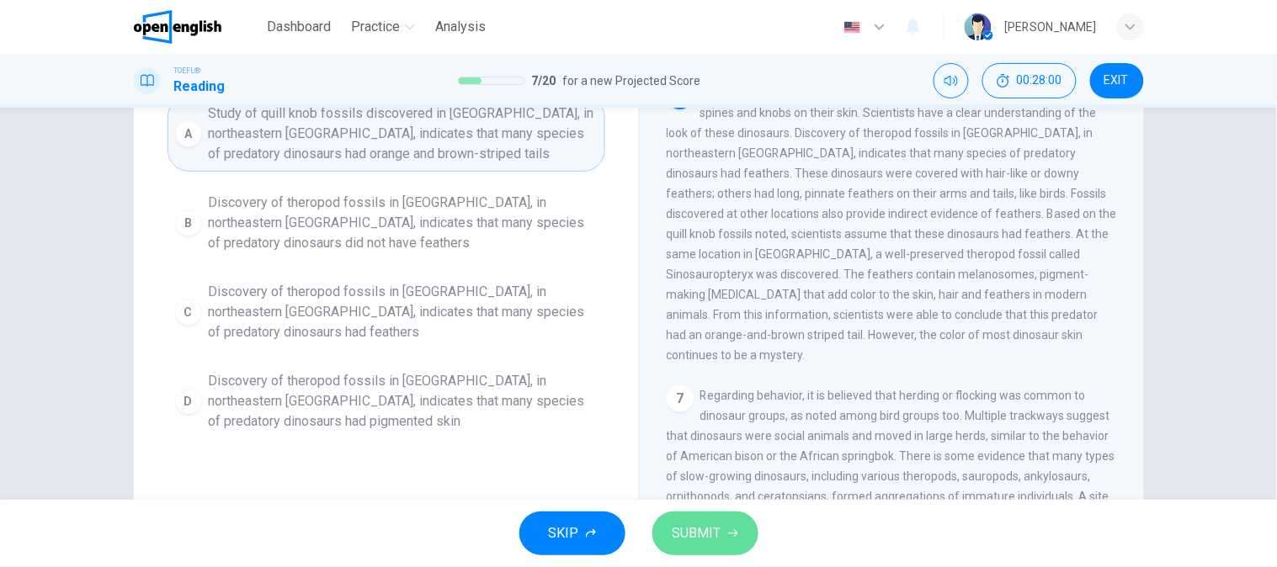
click at [709, 527] on span "SUBMIT" at bounding box center [696, 534] width 49 height 24
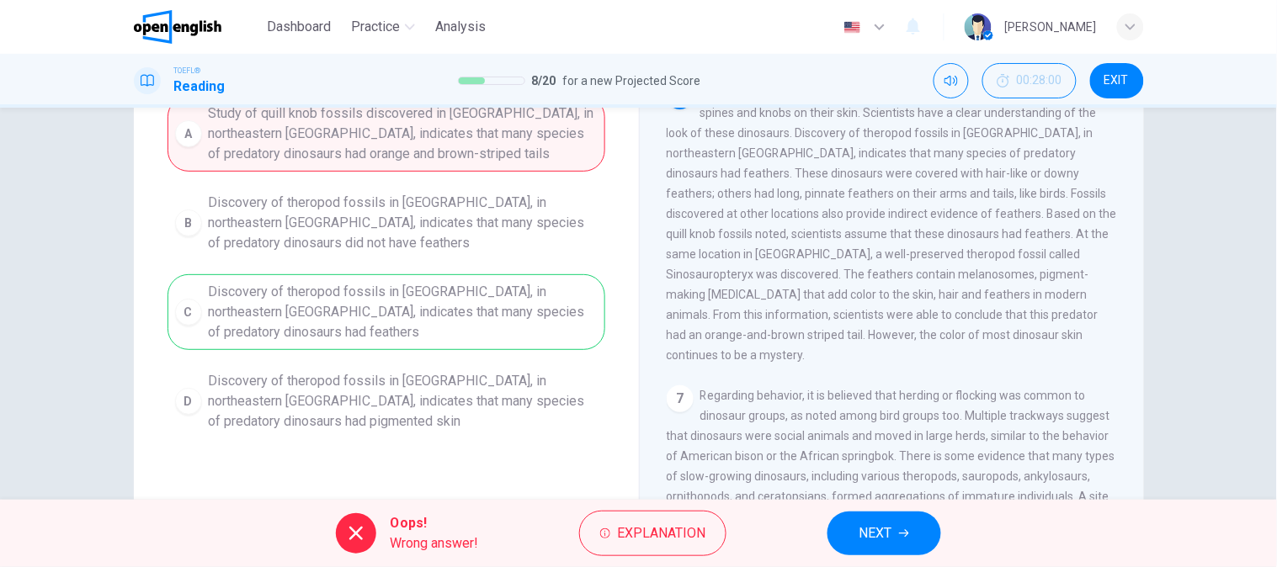
click at [465, 304] on div "A Study of quill knob fossils discovered in [GEOGRAPHIC_DATA], in northeastern …" at bounding box center [386, 267] width 438 height 343
click at [928, 532] on button "NEXT" at bounding box center [884, 534] width 114 height 44
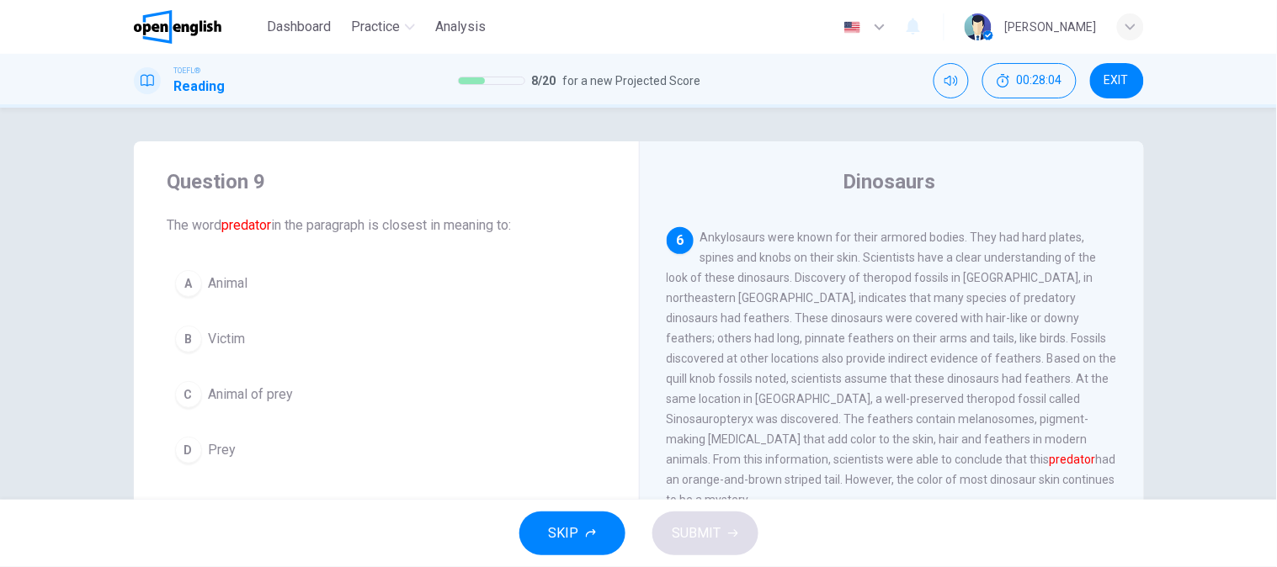
scroll to position [755, 0]
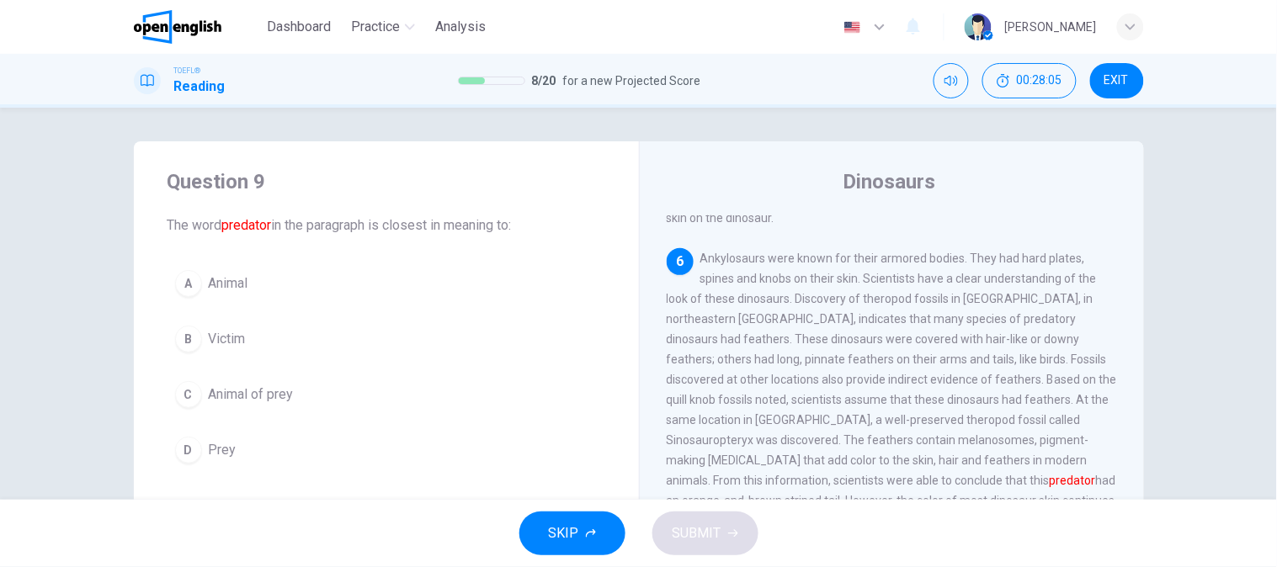
click at [251, 225] on font "predator" at bounding box center [247, 225] width 50 height 16
click at [318, 393] on button "C Animal of prey" at bounding box center [386, 395] width 438 height 42
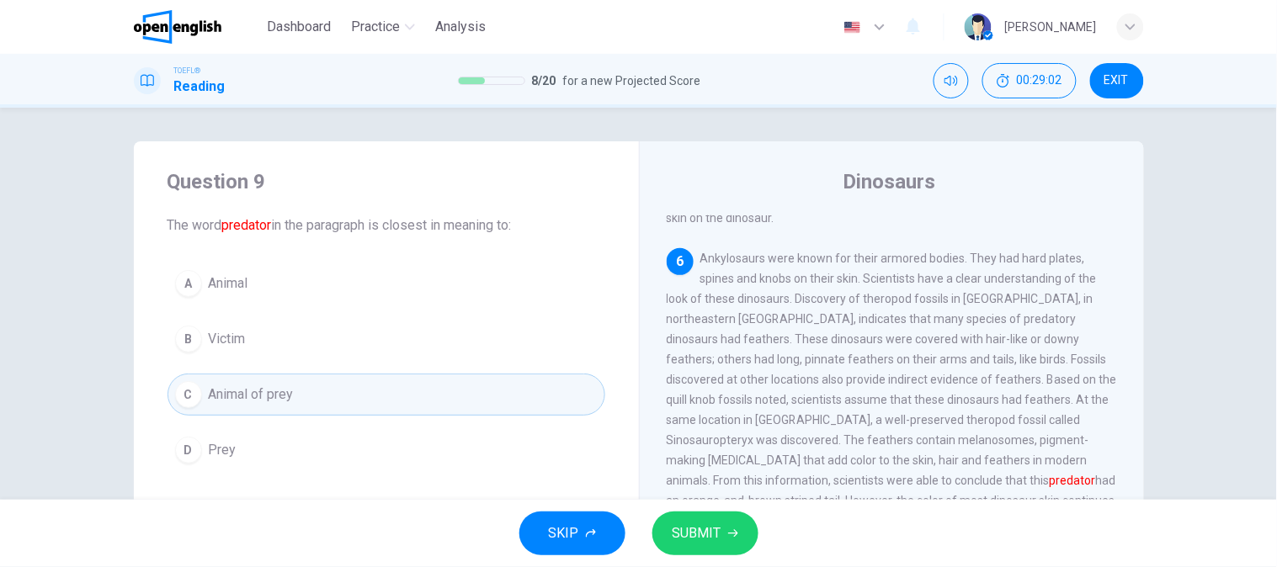
click at [352, 410] on button "C Animal of prey" at bounding box center [386, 395] width 438 height 42
click at [749, 525] on button "SUBMIT" at bounding box center [705, 534] width 106 height 44
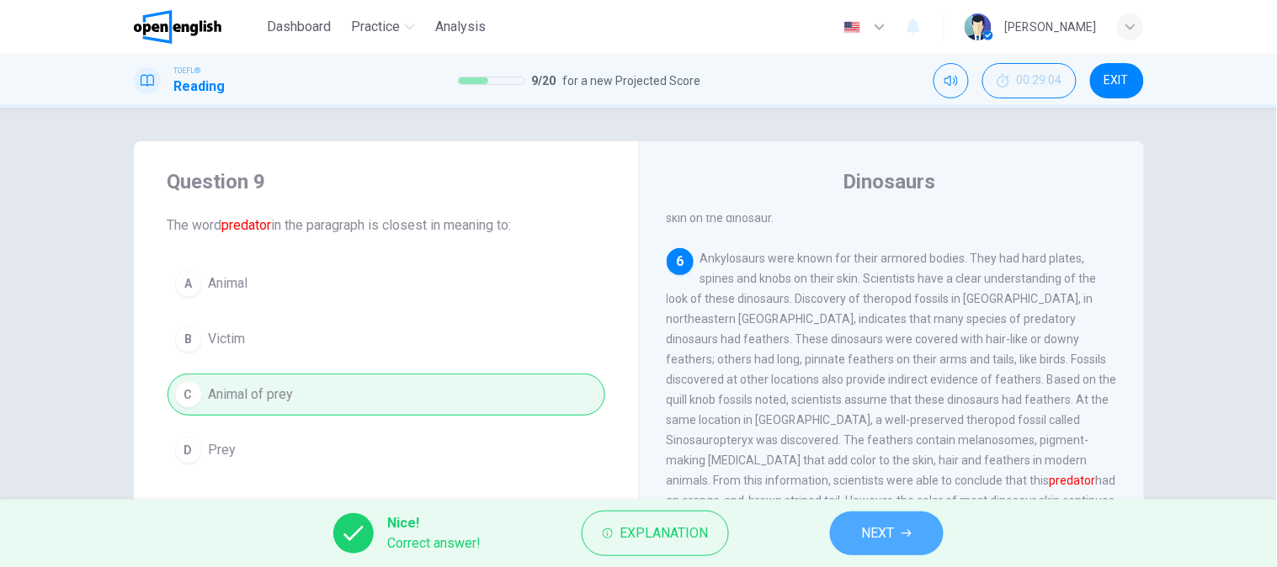
click at [881, 550] on button "NEXT" at bounding box center [887, 534] width 114 height 44
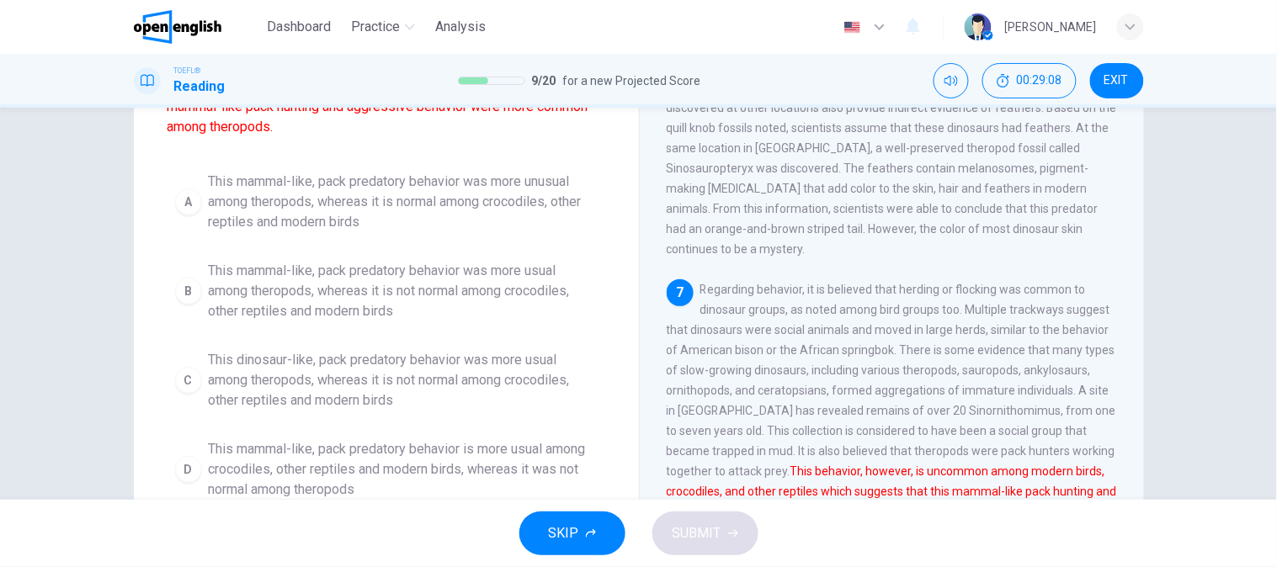
scroll to position [259, 0]
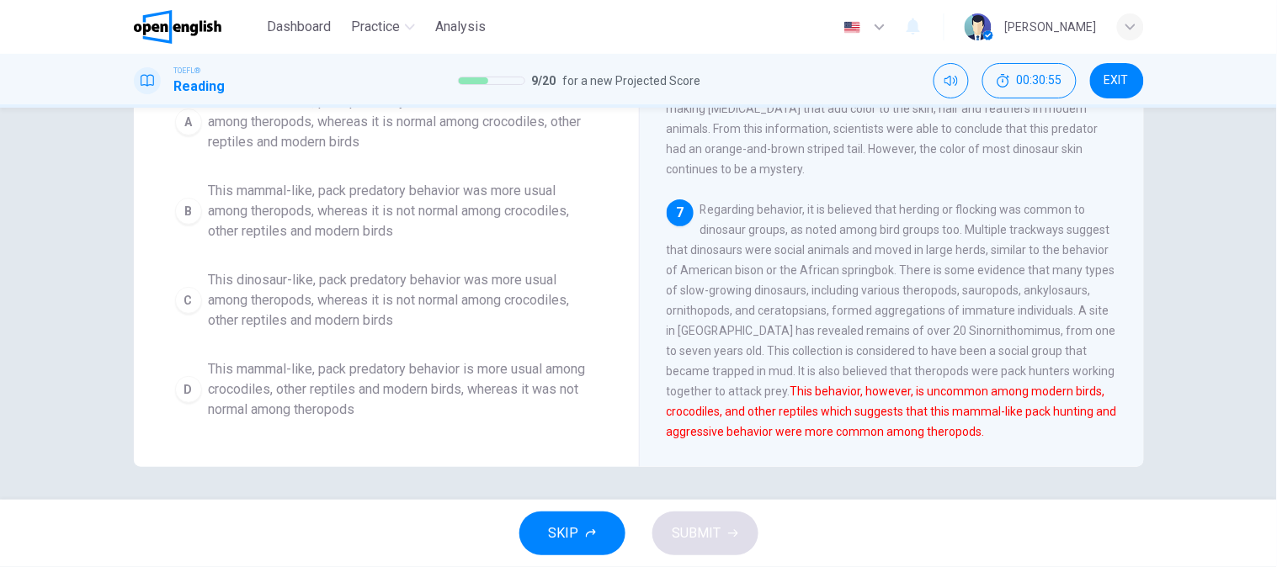
click at [668, 481] on div "Question 10 Which of the sentences below best expresses the essential informati…" at bounding box center [638, 304] width 1277 height 392
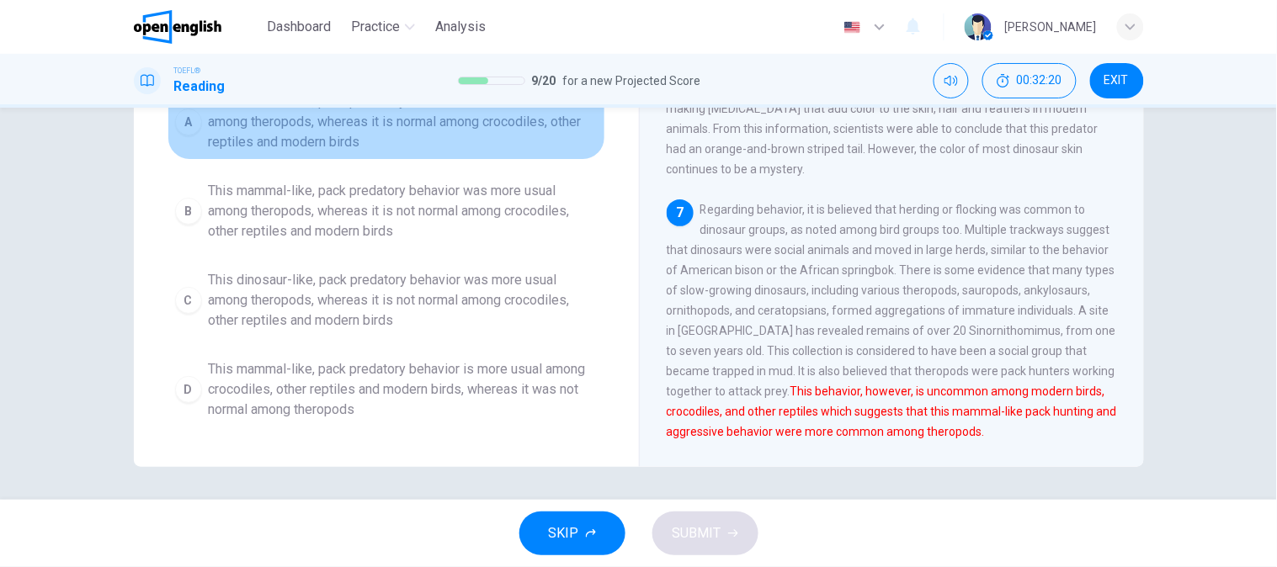
click at [407, 157] on button "A This mammal-like, pack predatory behavior was more unusual among theropods, w…" at bounding box center [386, 122] width 438 height 76
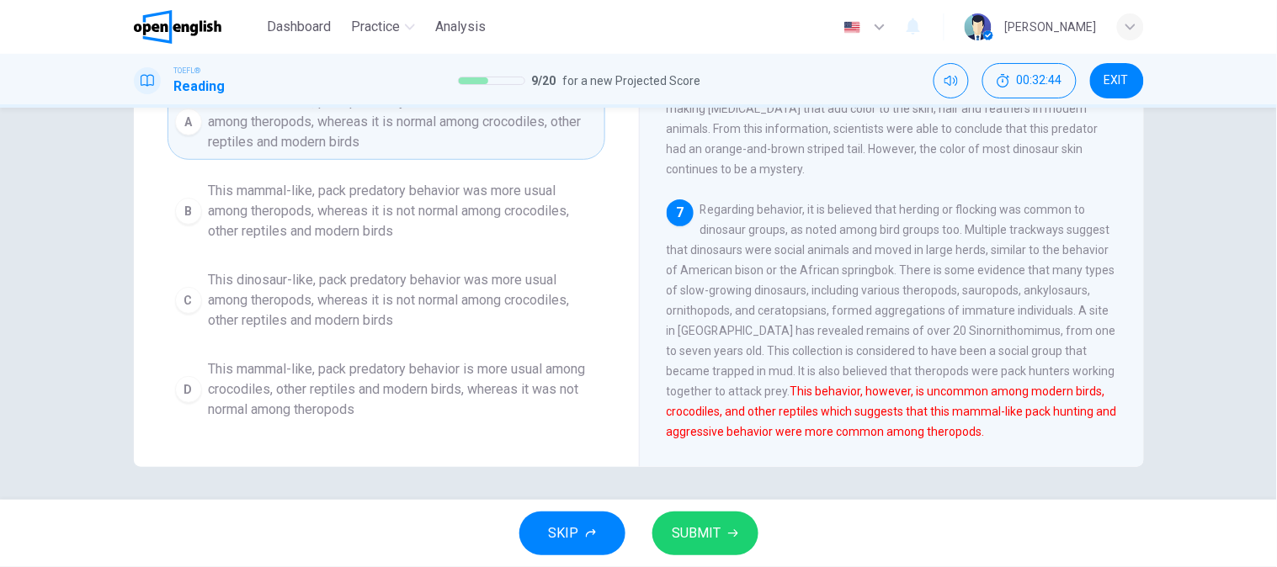
scroll to position [166, 0]
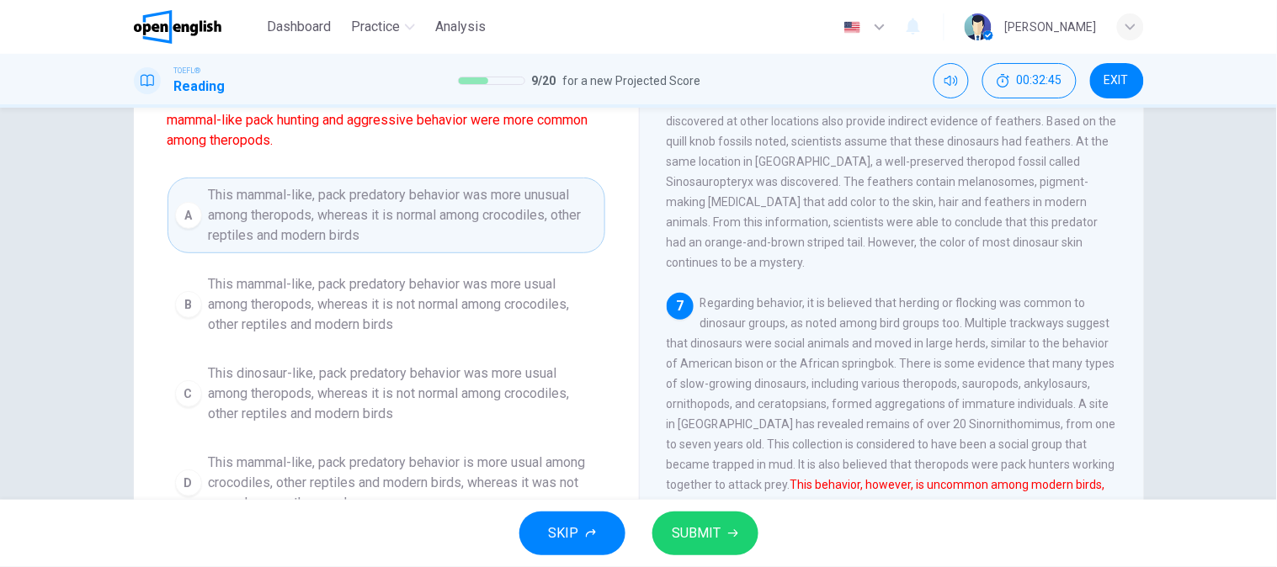
click at [397, 215] on span "This mammal-like, pack predatory behavior was more unusual among theropods, whe…" at bounding box center [403, 215] width 389 height 61
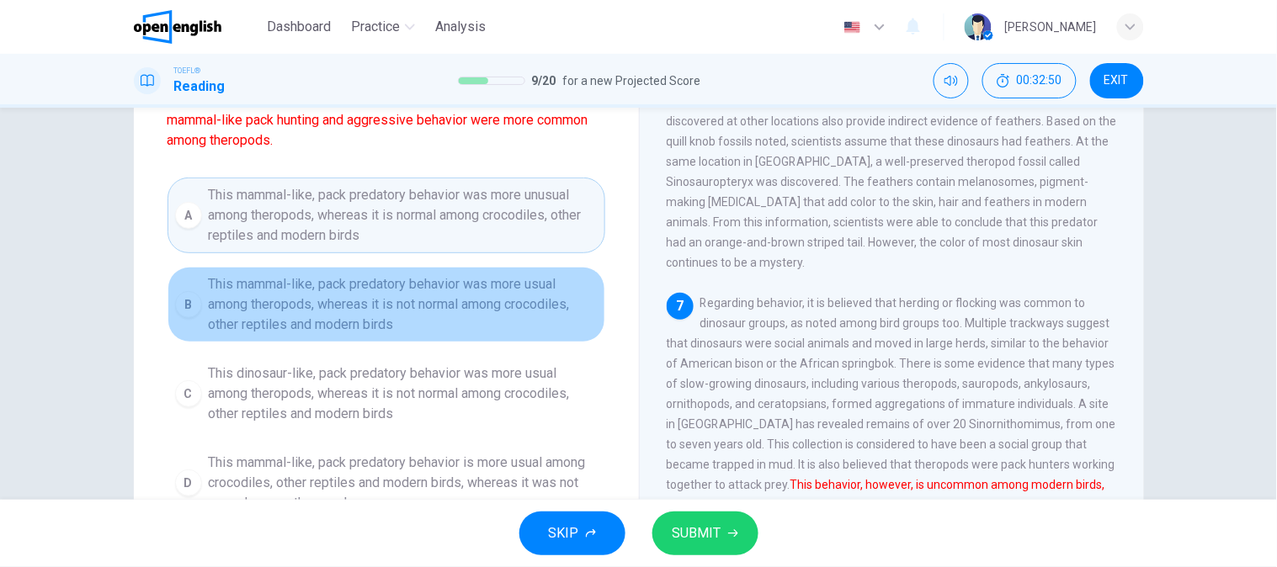
click at [316, 323] on span "This mammal-like, pack predatory behavior was more usual among theropods, where…" at bounding box center [403, 304] width 389 height 61
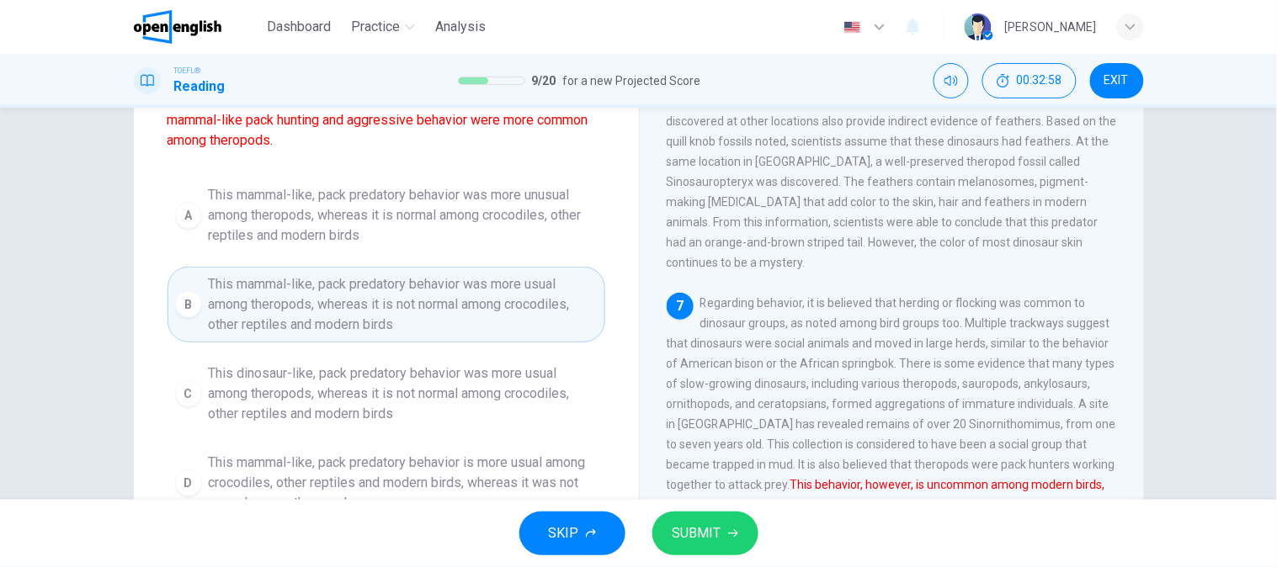
scroll to position [259, 0]
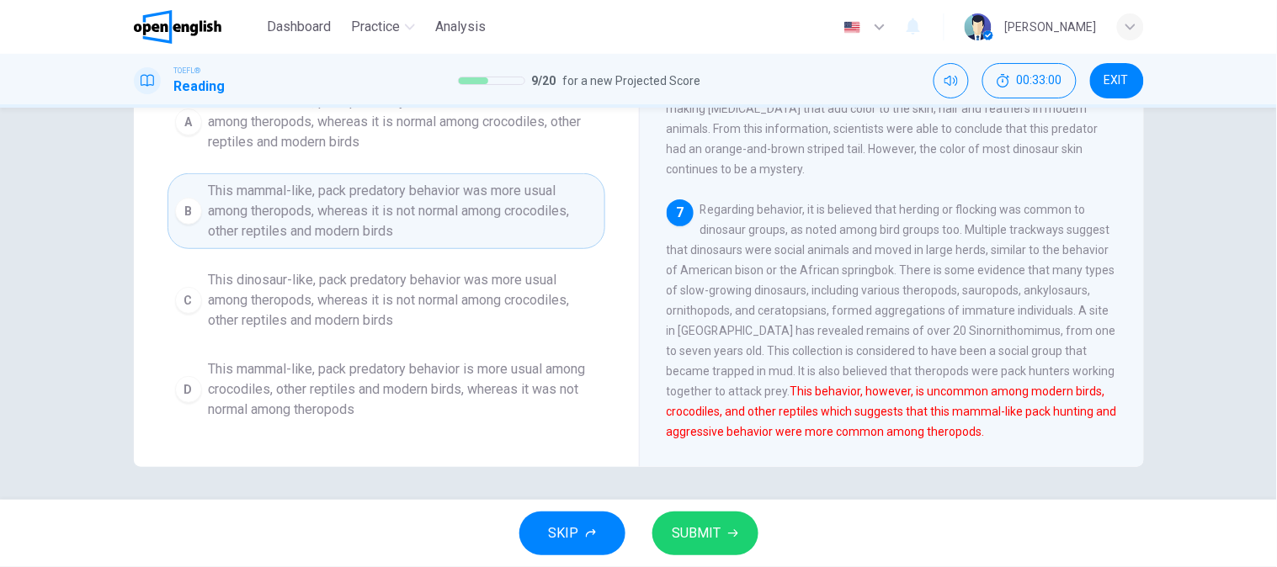
click at [418, 407] on span "This mammal-like, pack predatory behavior is more usual among crocodiles, other…" at bounding box center [403, 389] width 389 height 61
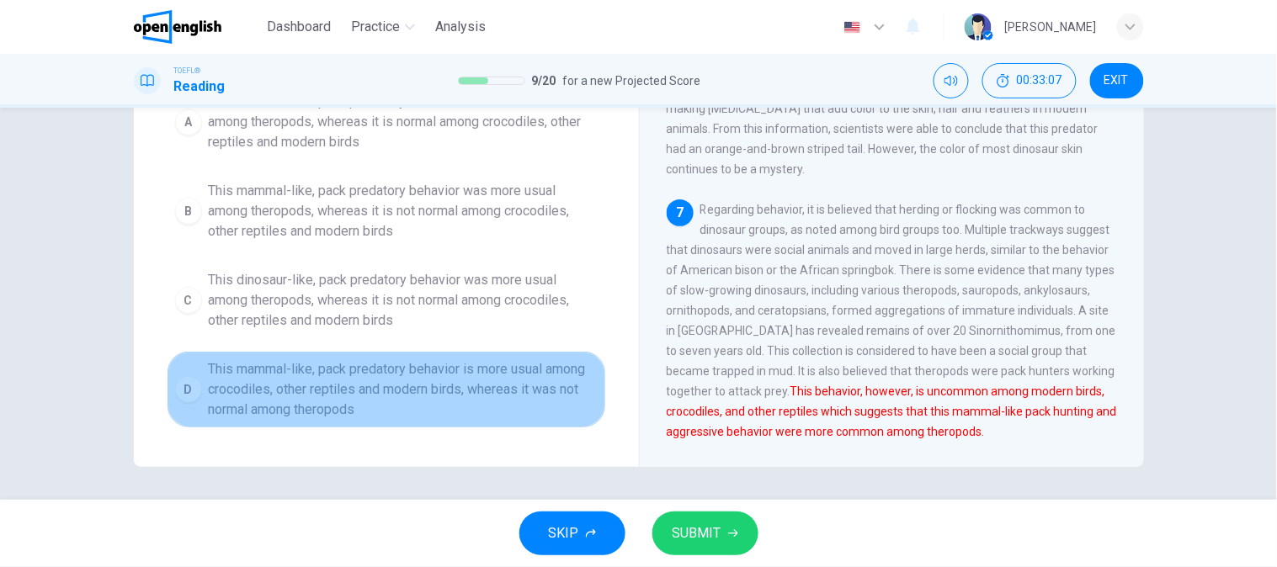
click at [490, 401] on span "This mammal-like, pack predatory behavior is more usual among crocodiles, other…" at bounding box center [403, 389] width 389 height 61
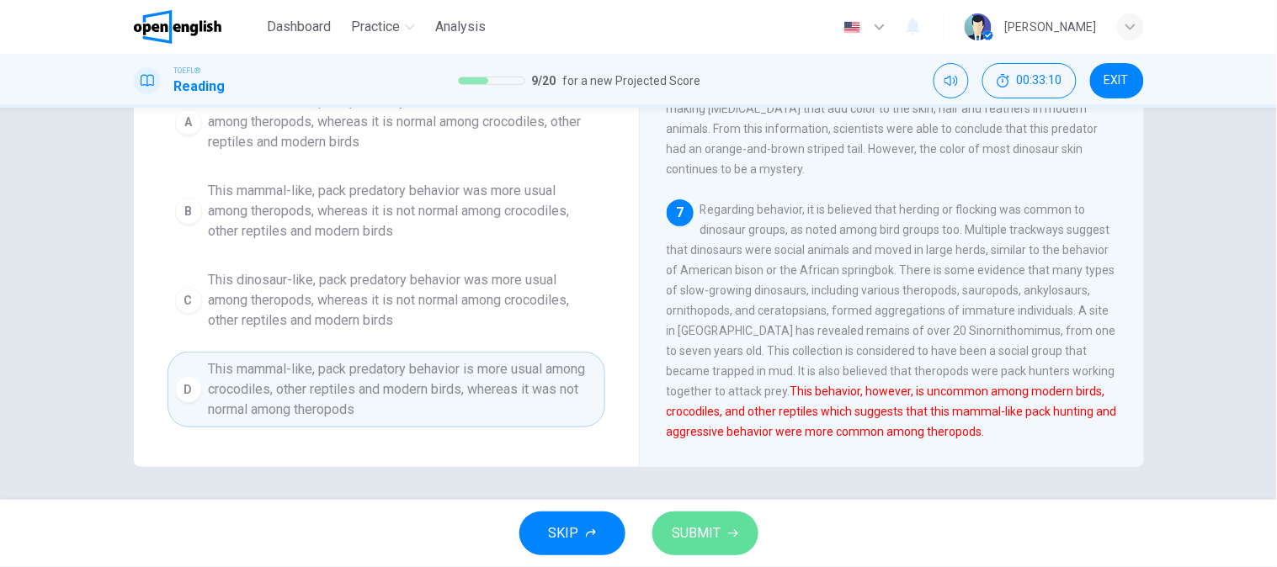
click at [737, 531] on button "SUBMIT" at bounding box center [705, 534] width 106 height 44
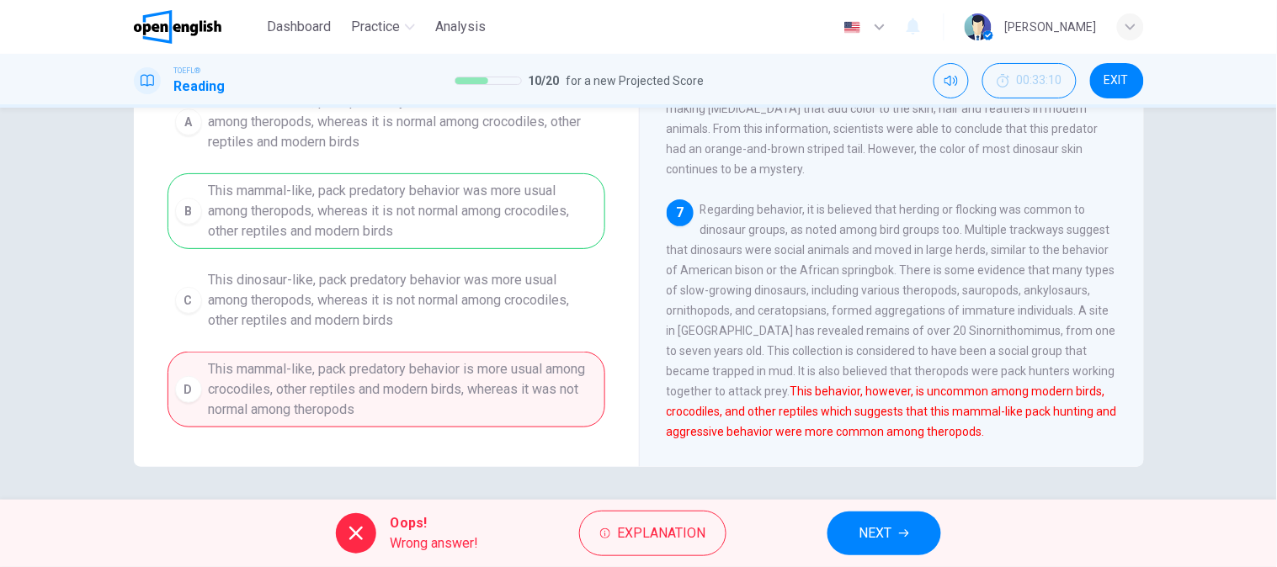
click at [413, 224] on div "A This mammal-like, pack predatory behavior was more unusual among theropods, w…" at bounding box center [386, 255] width 438 height 343
click at [872, 544] on span "NEXT" at bounding box center [875, 534] width 33 height 24
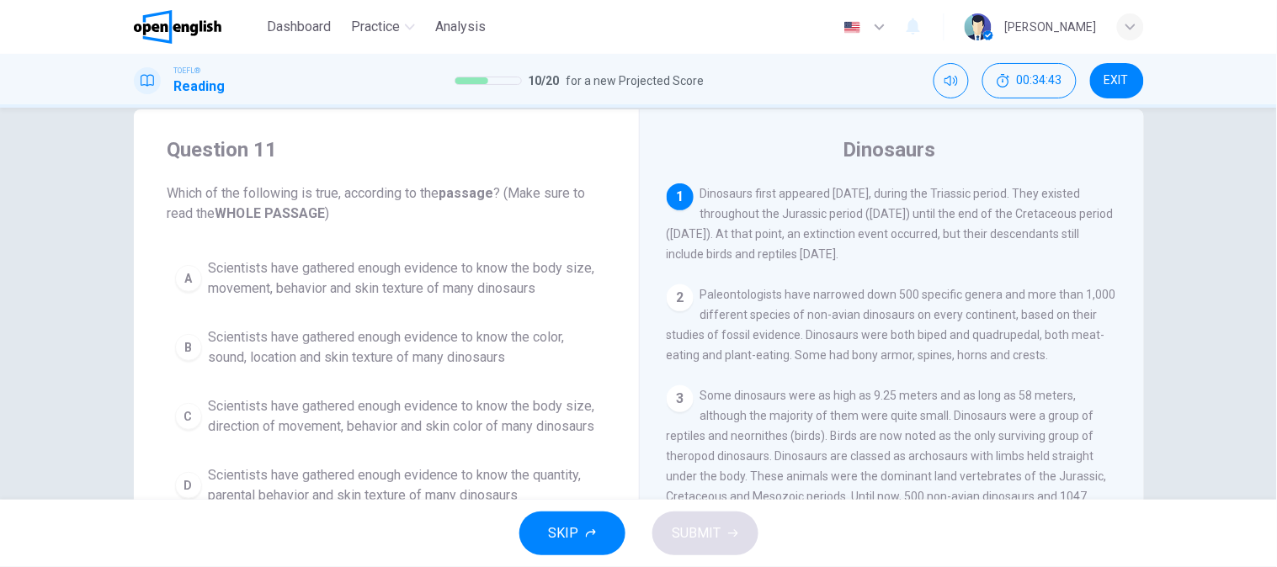
scroll to position [0, 0]
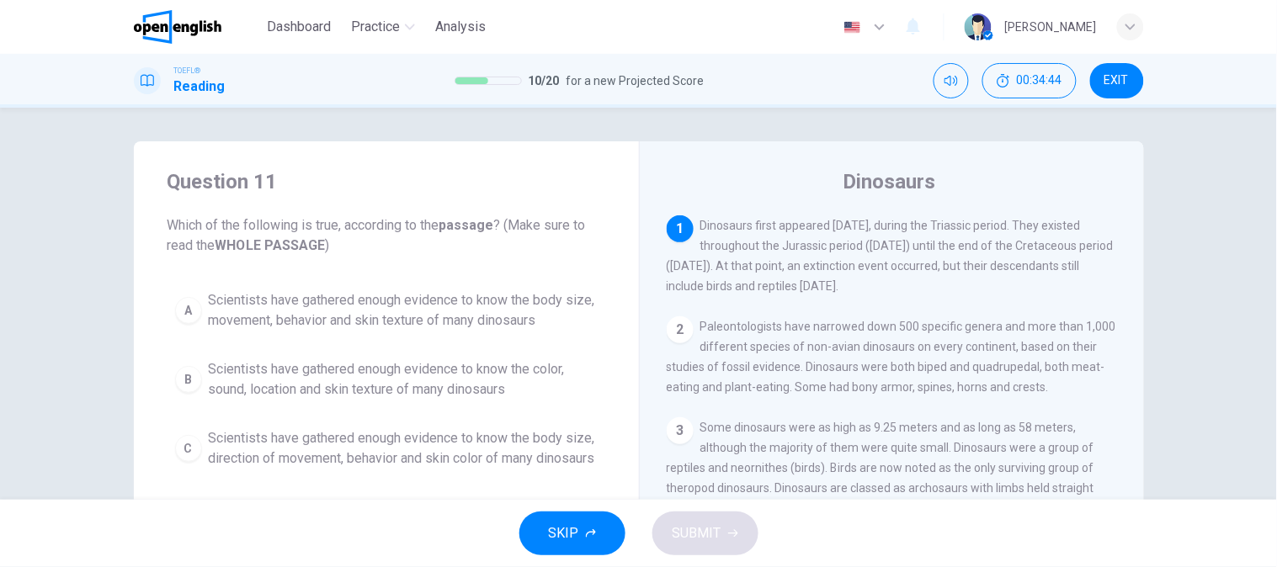
click at [134, 314] on div "Question 11 Which of the following is true, according to the passage ? (Make su…" at bounding box center [386, 356] width 505 height 431
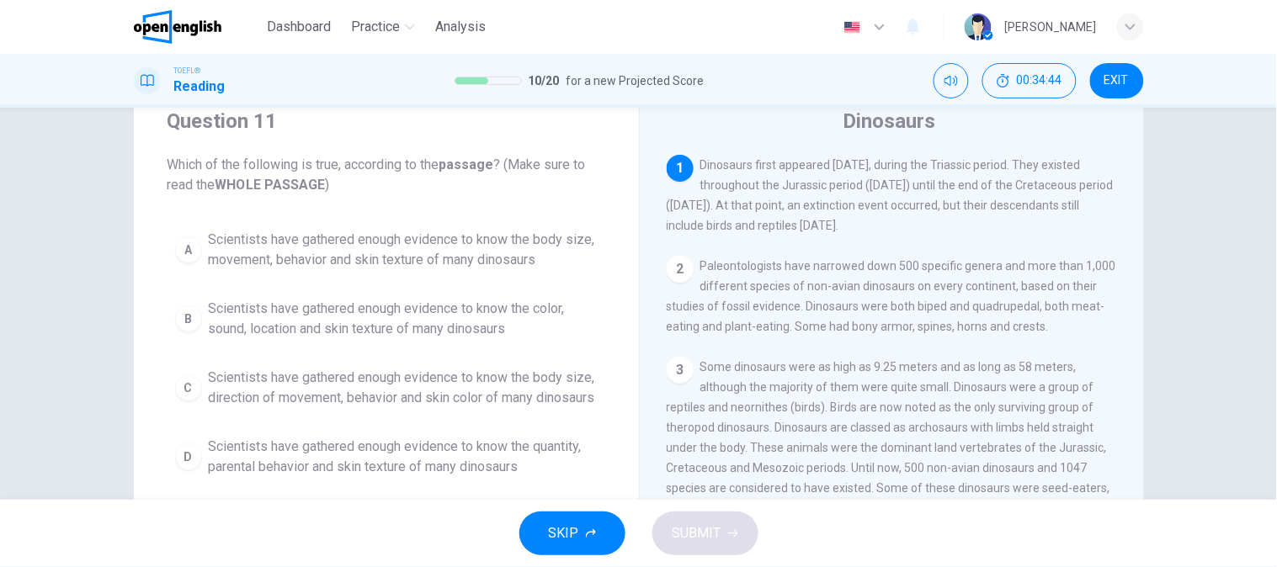
scroll to position [93, 0]
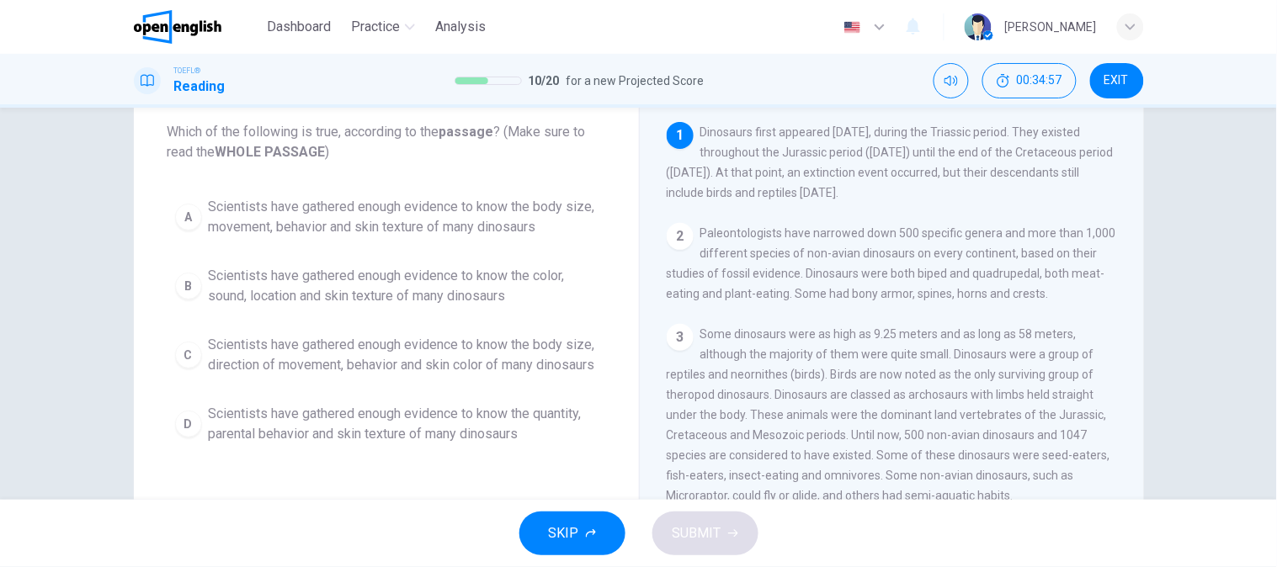
click at [391, 231] on span "Scientists have gathered enough evidence to know the body size, movement, behav…" at bounding box center [403, 217] width 389 height 40
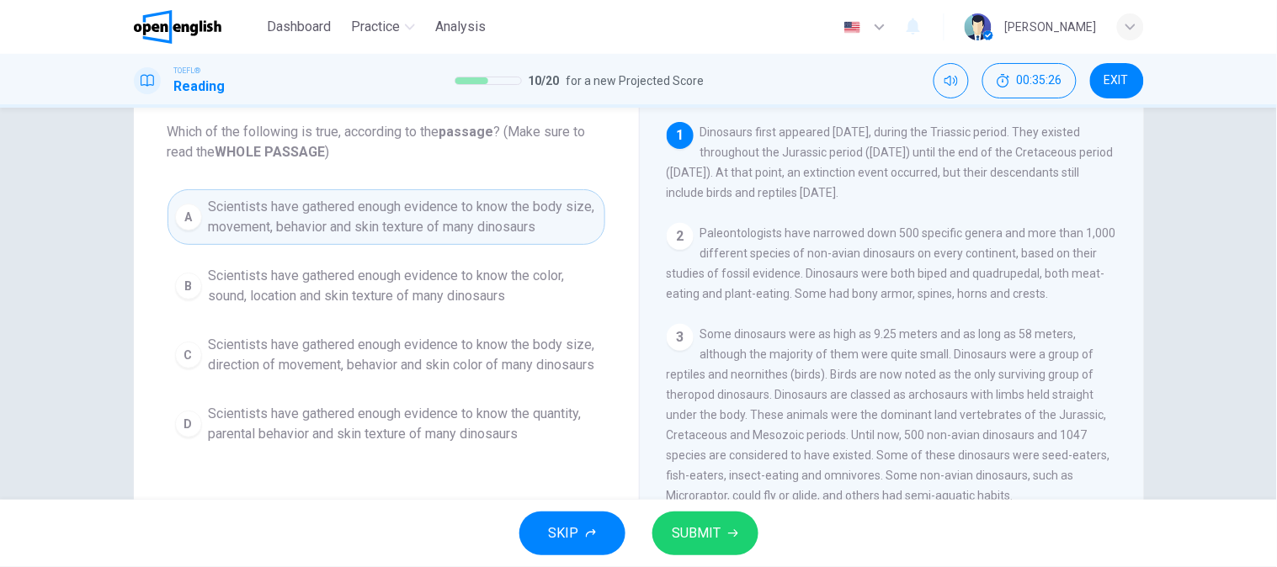
click at [352, 355] on span "Scientists have gathered enough evidence to know the body size, direction of mo…" at bounding box center [403, 355] width 389 height 40
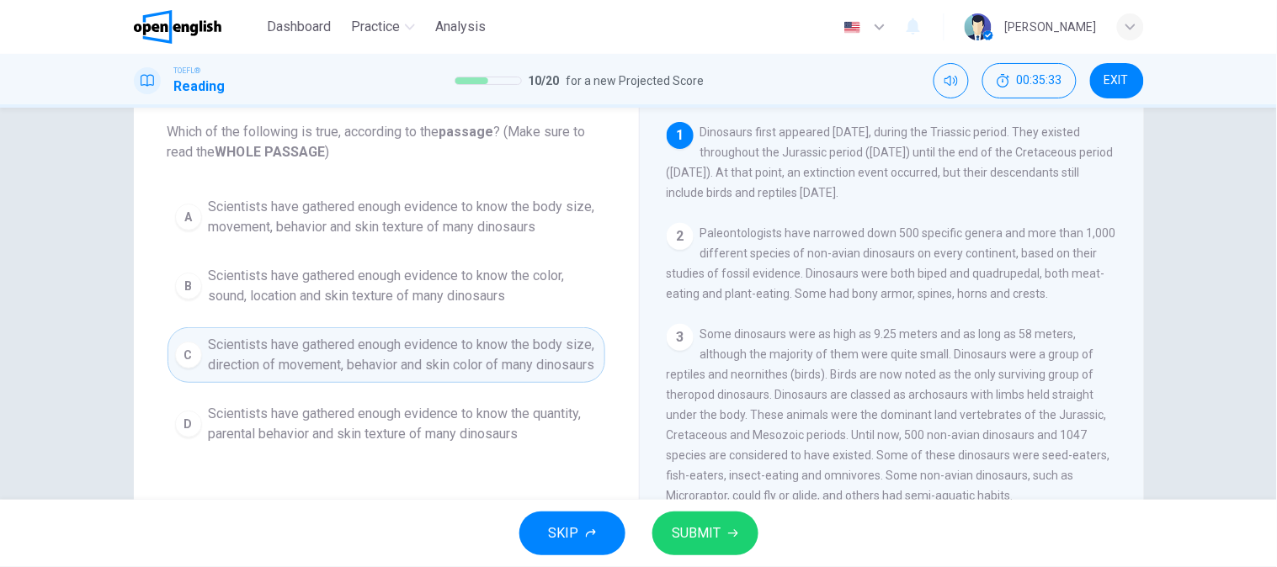
click at [677, 535] on span "SUBMIT" at bounding box center [696, 534] width 49 height 24
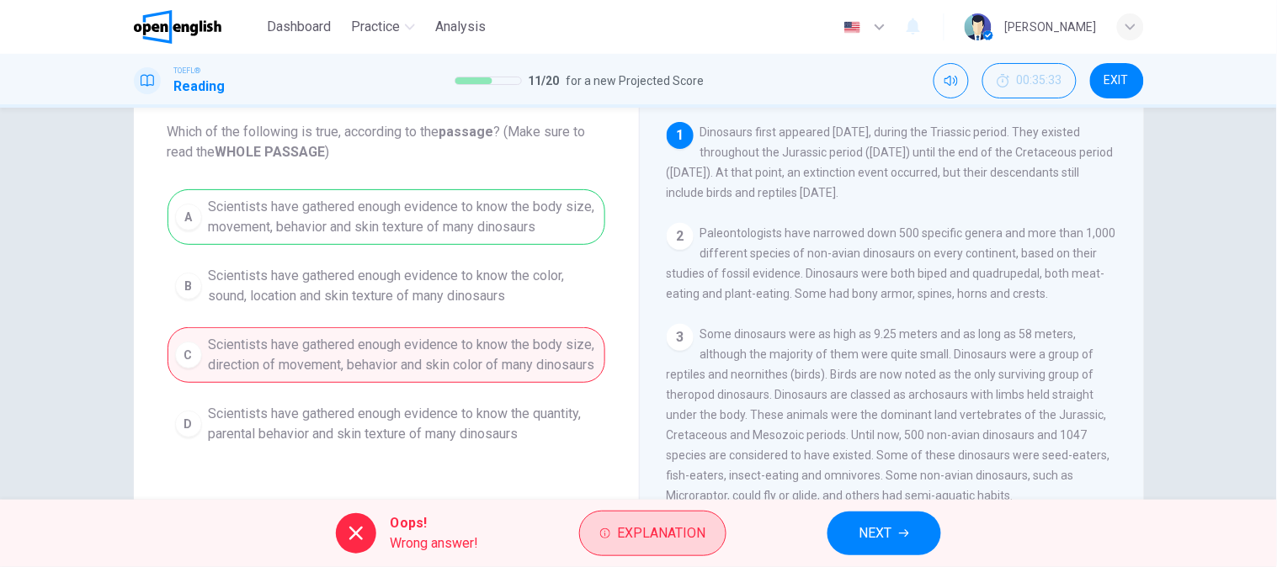
click at [663, 534] on span "Explanation" at bounding box center [661, 534] width 88 height 24
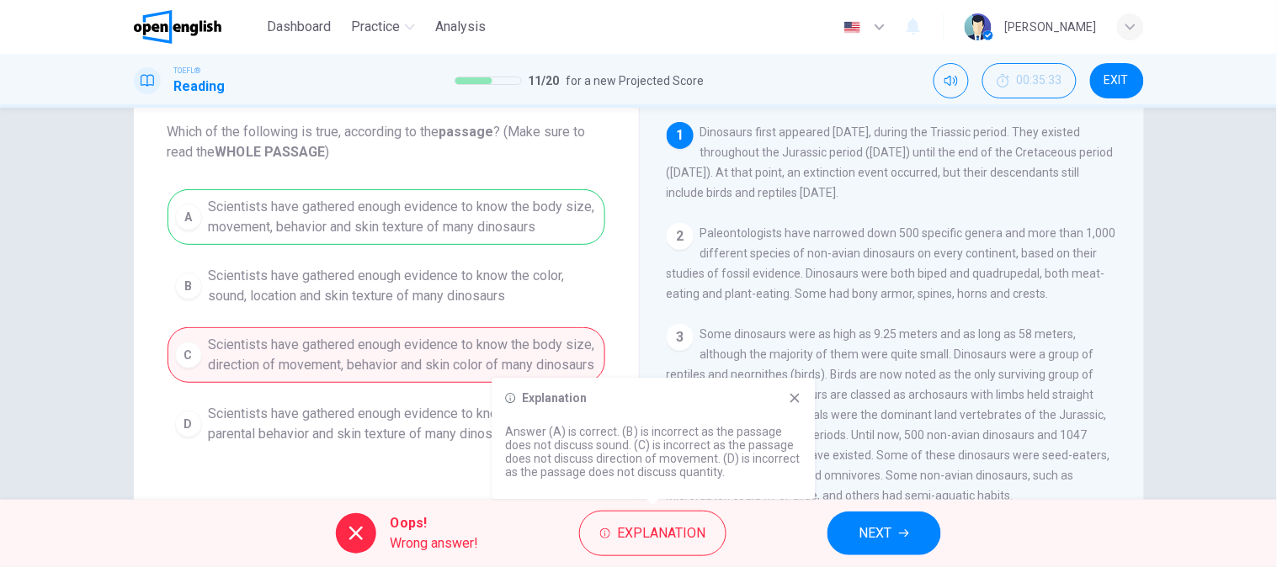
click at [801, 401] on icon at bounding box center [794, 397] width 13 height 13
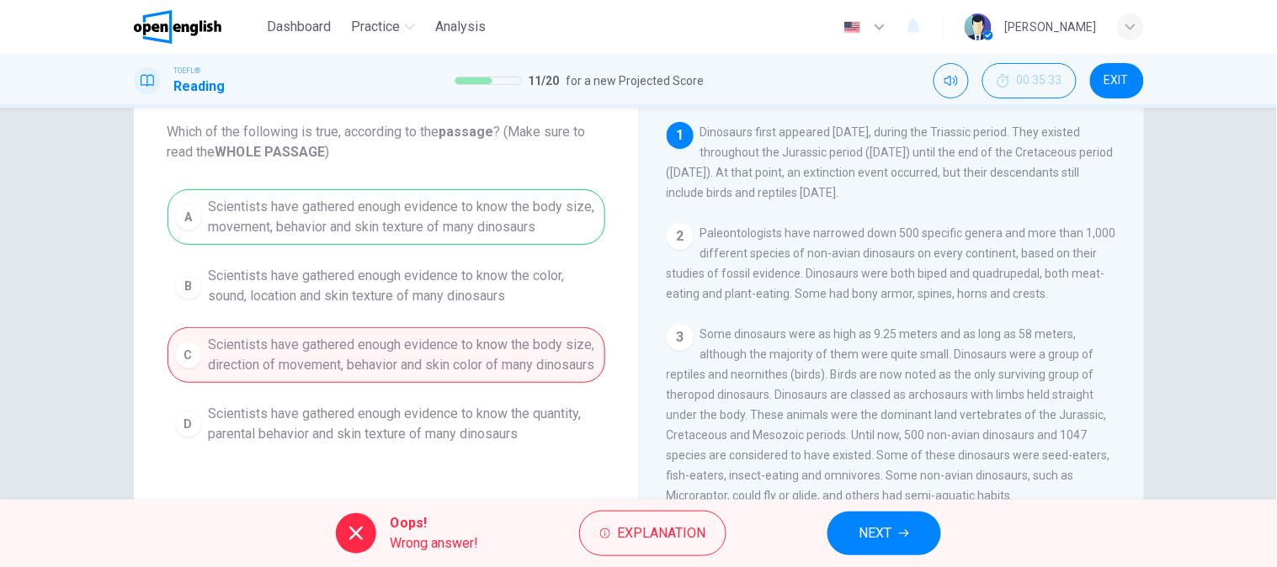
click at [896, 545] on button "NEXT" at bounding box center [884, 534] width 114 height 44
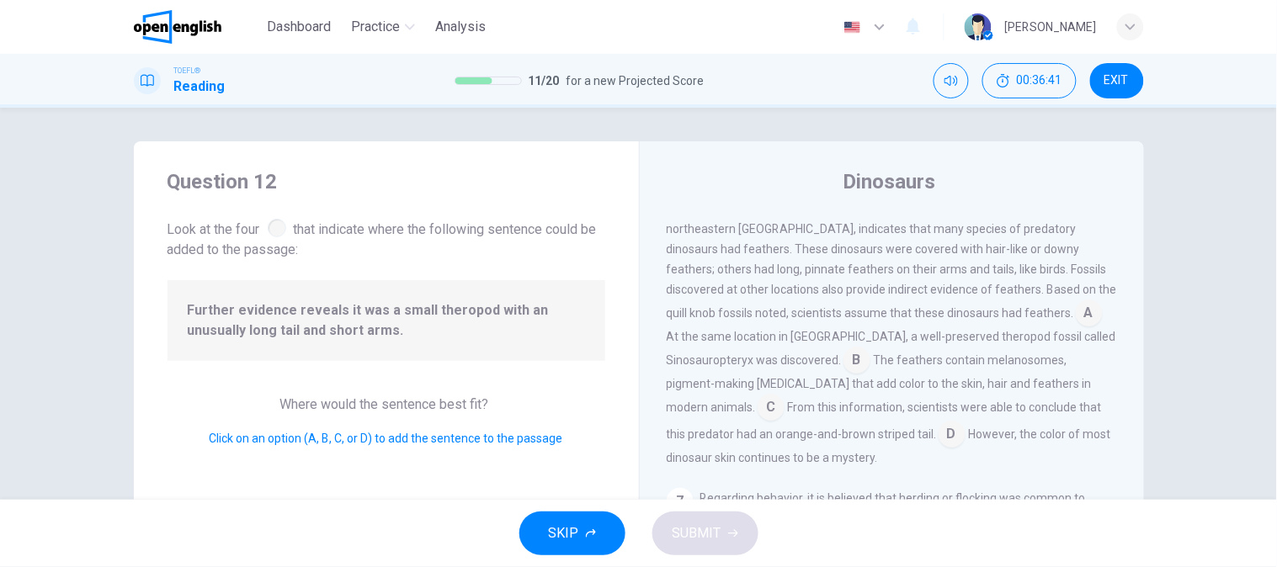
scroll to position [875, 0]
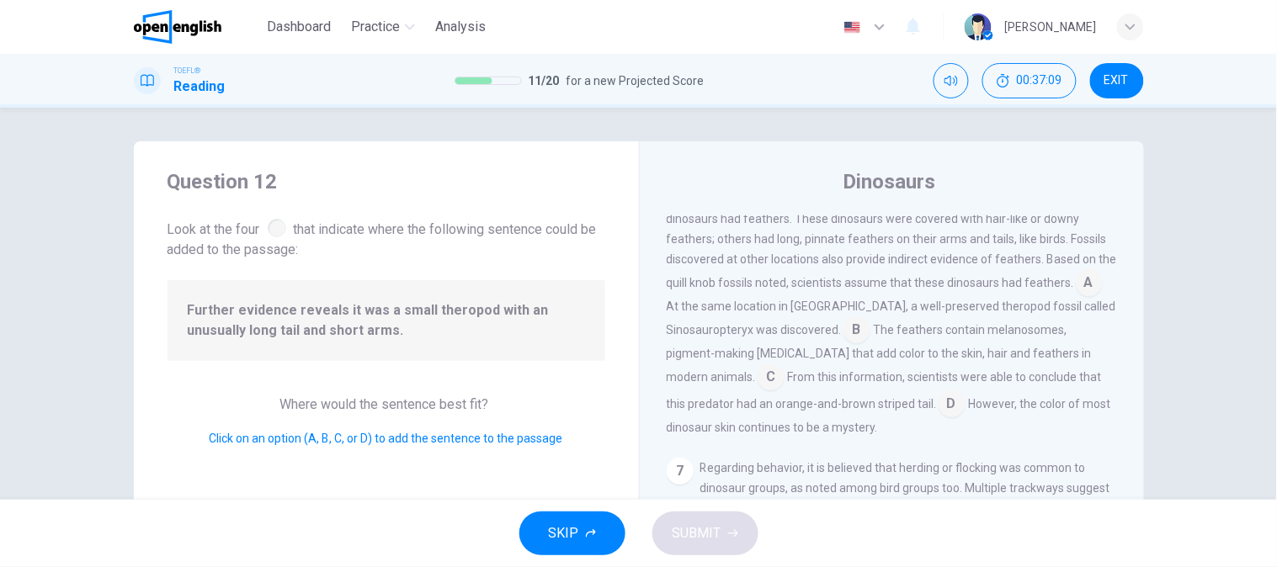
click at [784, 365] on input at bounding box center [771, 378] width 27 height 27
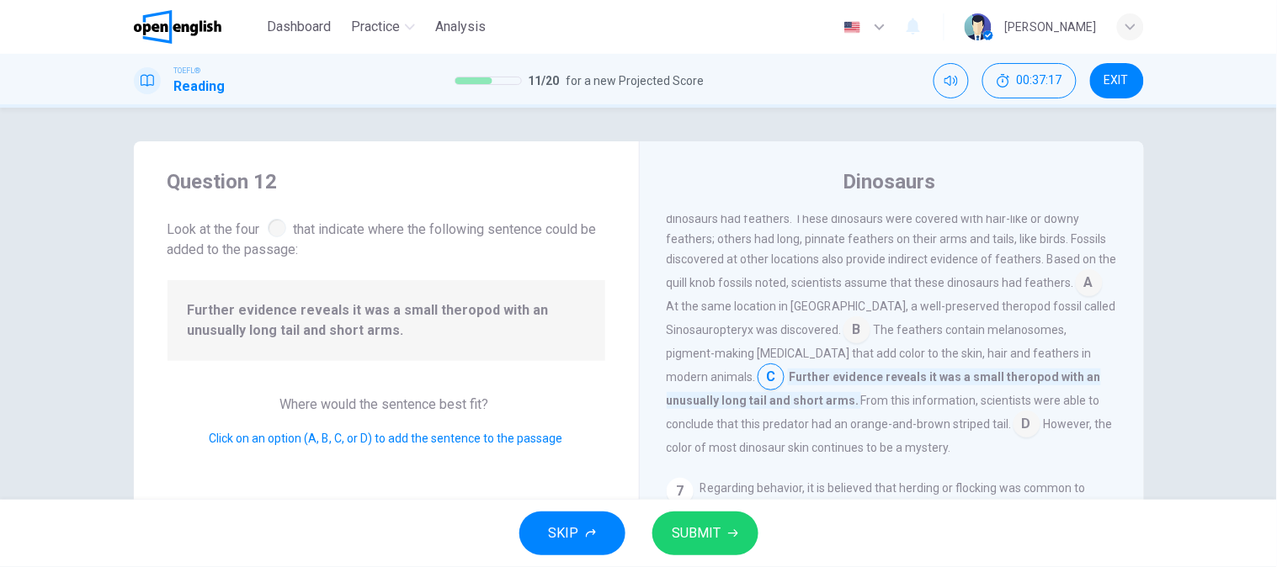
click at [1013, 431] on input at bounding box center [1026, 425] width 27 height 27
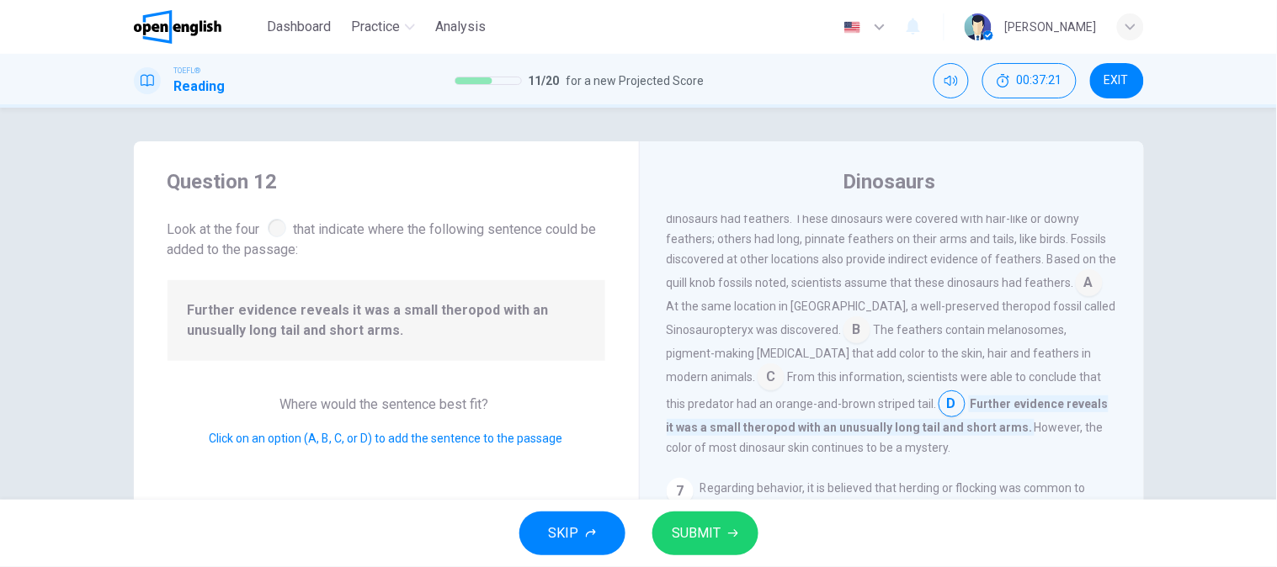
scroll to position [915, 0]
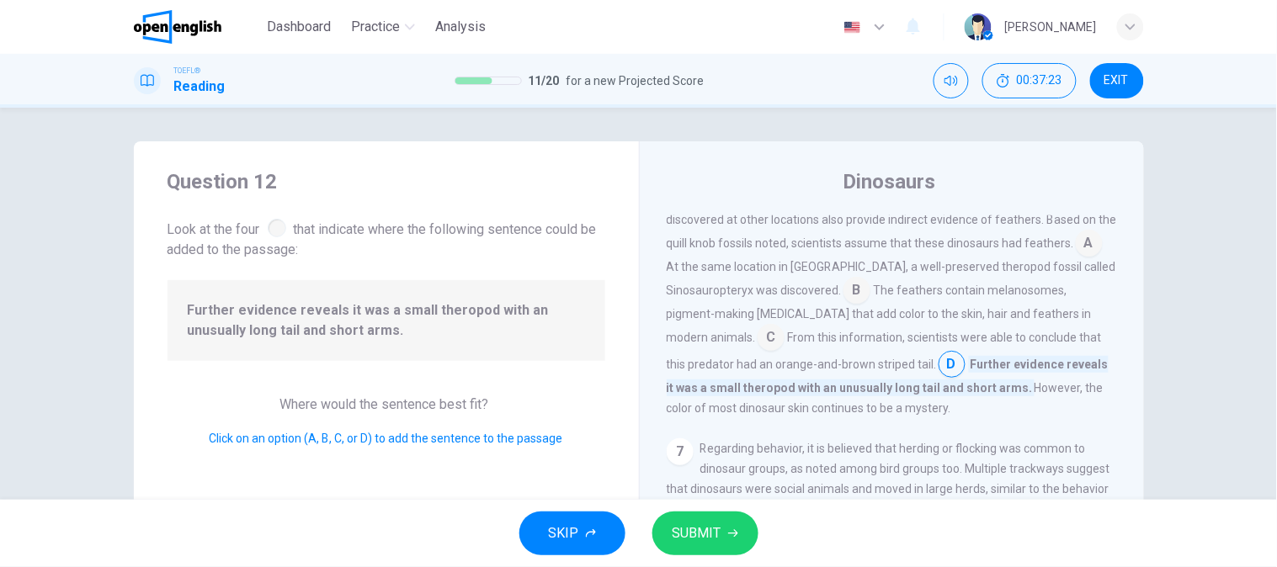
click at [667, 451] on div "7" at bounding box center [680, 452] width 27 height 27
click at [671, 449] on div "7" at bounding box center [680, 452] width 27 height 27
click at [719, 525] on span "SUBMIT" at bounding box center [696, 534] width 49 height 24
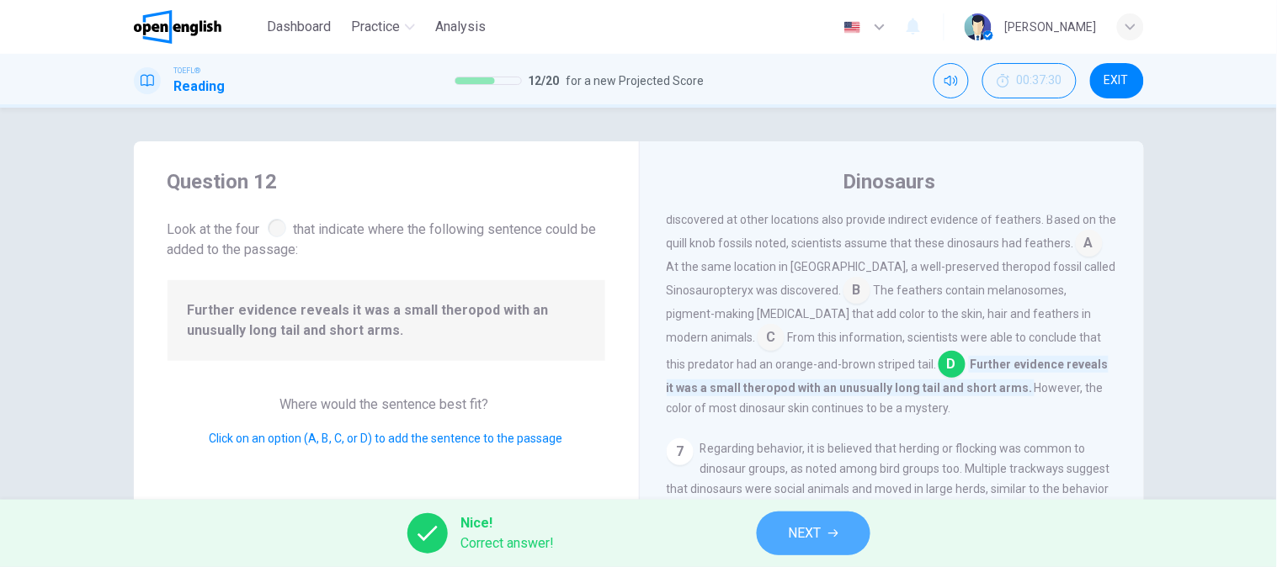
click at [815, 522] on span "NEXT" at bounding box center [805, 534] width 33 height 24
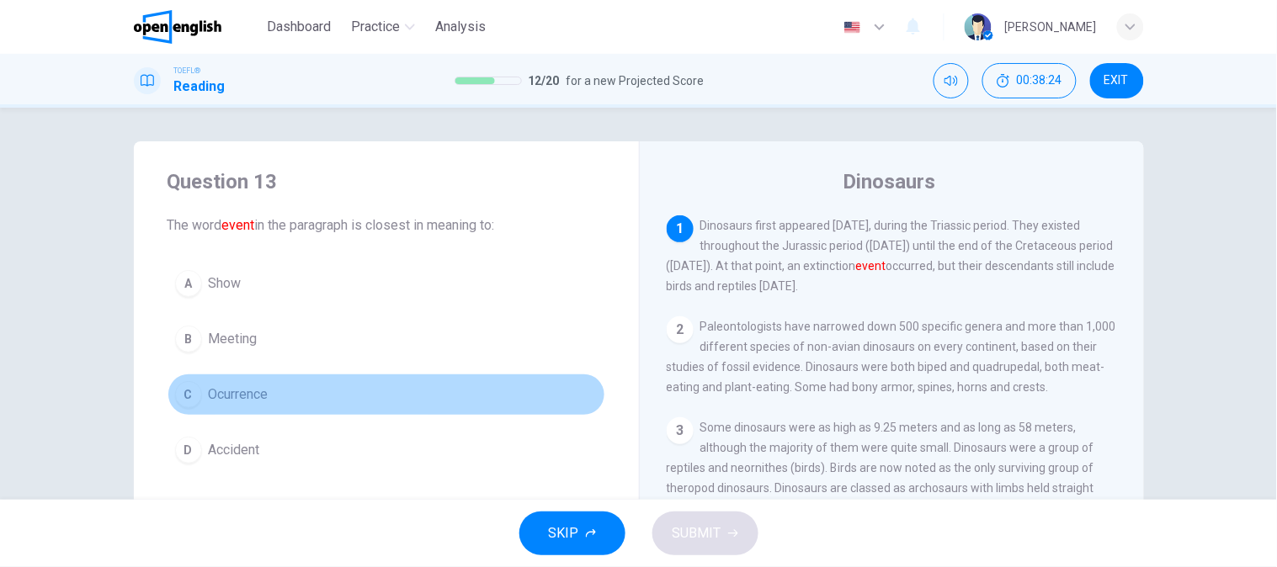
click at [284, 398] on button "C Ocurrence" at bounding box center [386, 395] width 438 height 42
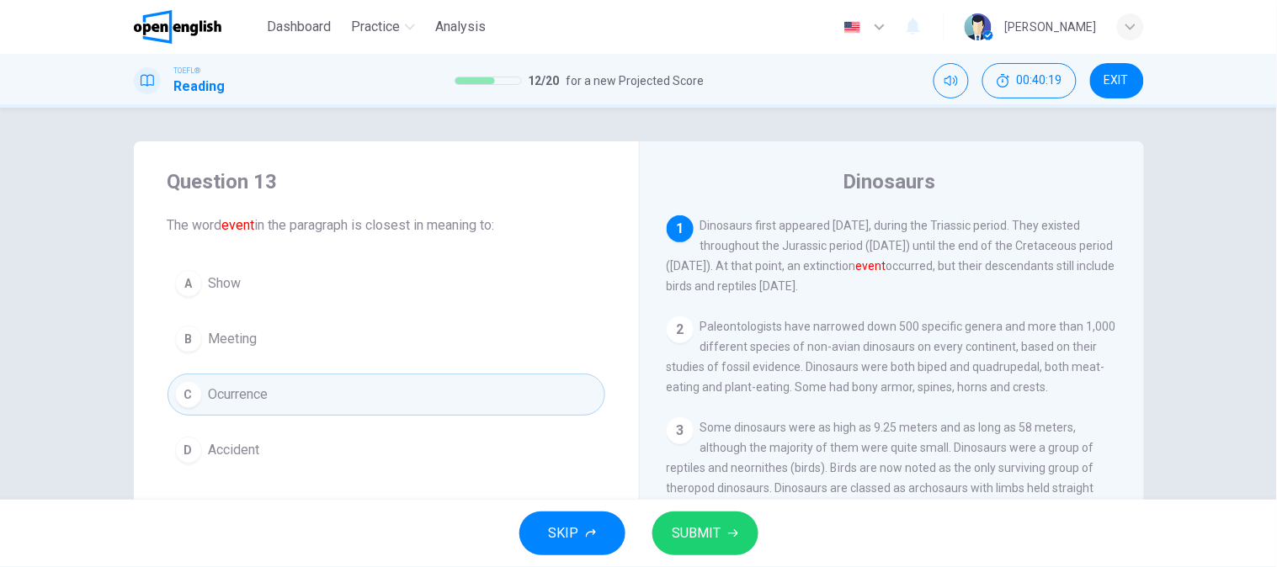
click at [707, 306] on div "1 Dinosaurs first appeared [DATE], during the Triassic period. They existed thr…" at bounding box center [903, 457] width 473 height 484
click at [247, 292] on button "A Show" at bounding box center [386, 284] width 438 height 42
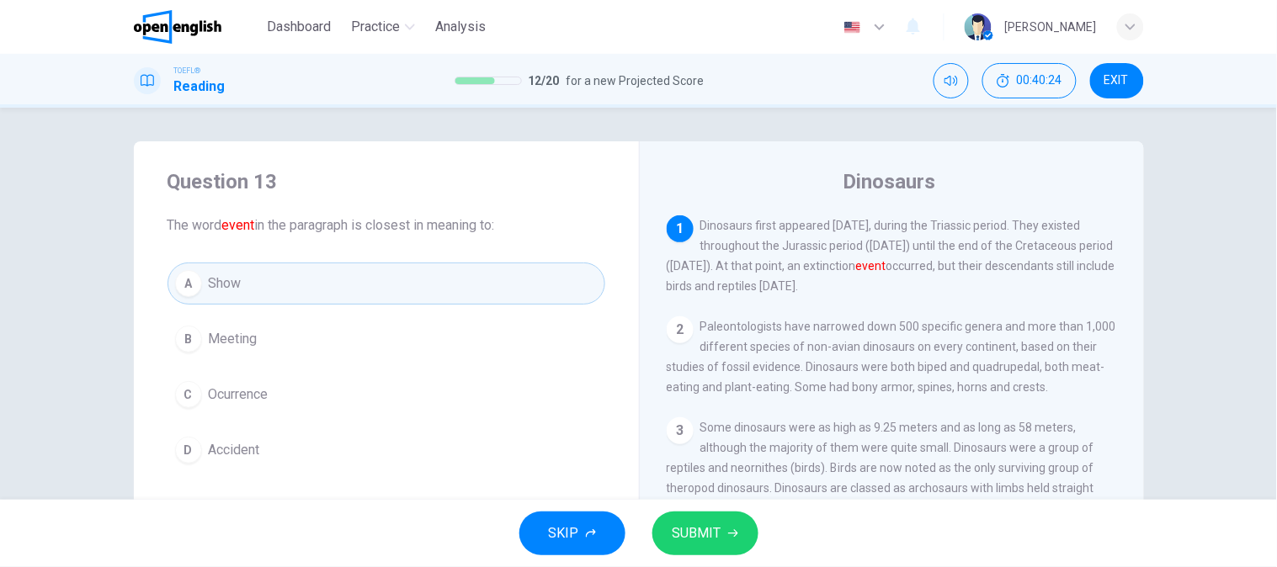
click at [680, 527] on span "SUBMIT" at bounding box center [696, 534] width 49 height 24
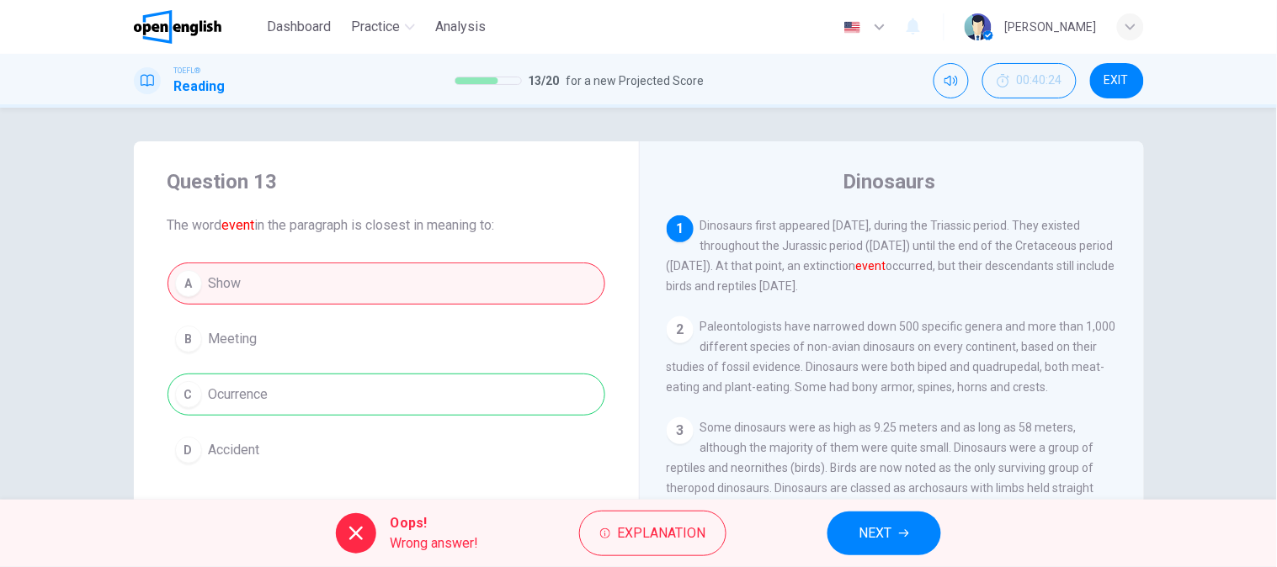
click at [292, 396] on div "A Show B Meeting C Ocurrence D Accident" at bounding box center [386, 367] width 438 height 209
click at [878, 541] on span "NEXT" at bounding box center [875, 534] width 33 height 24
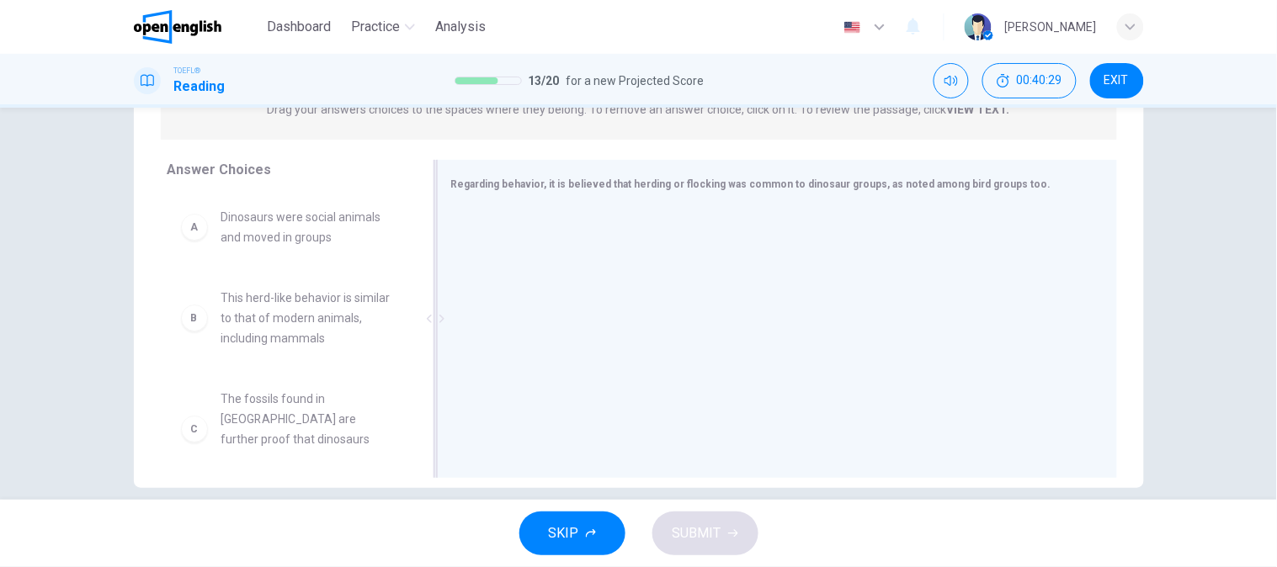
scroll to position [259, 0]
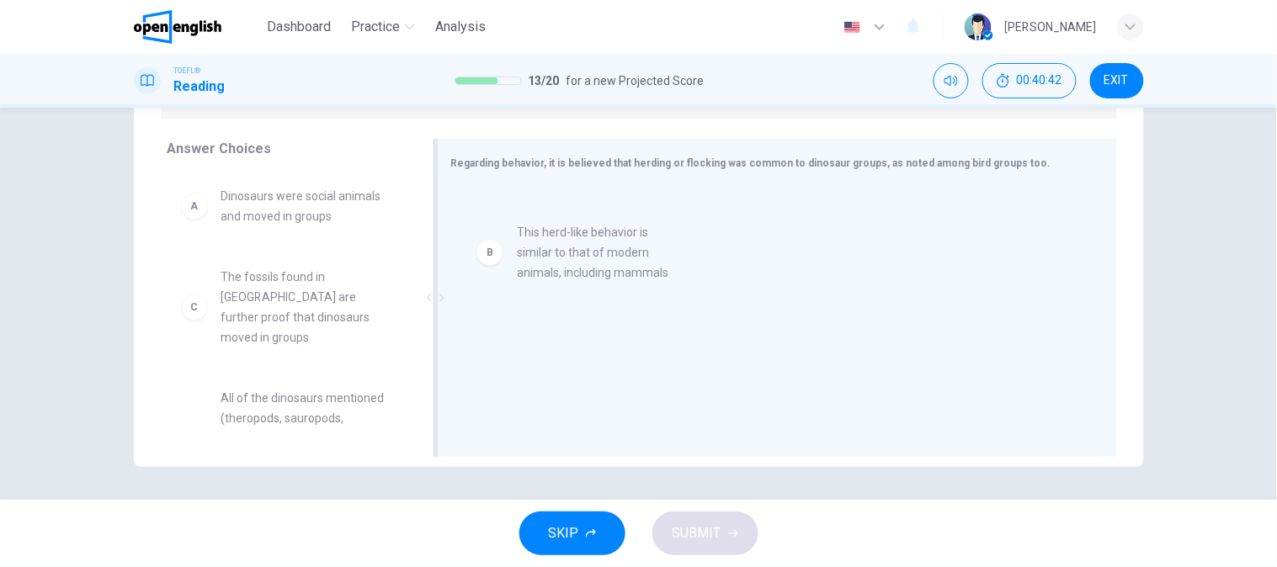
drag, startPoint x: 311, startPoint y: 311, endPoint x: 585, endPoint y: 271, distance: 276.5
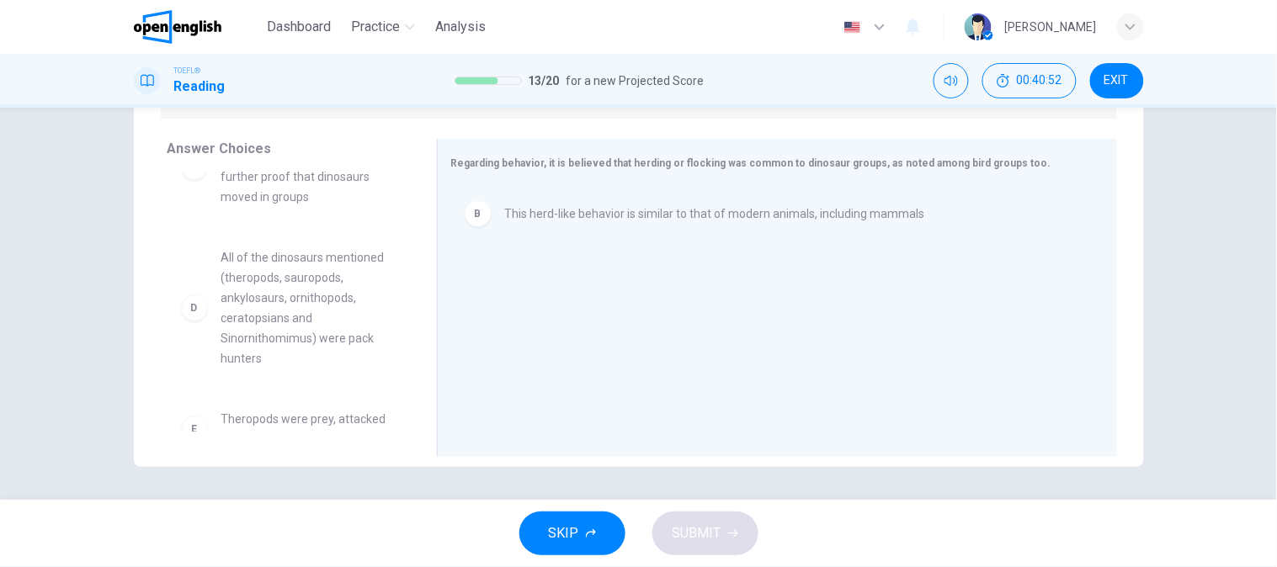
scroll to position [187, 0]
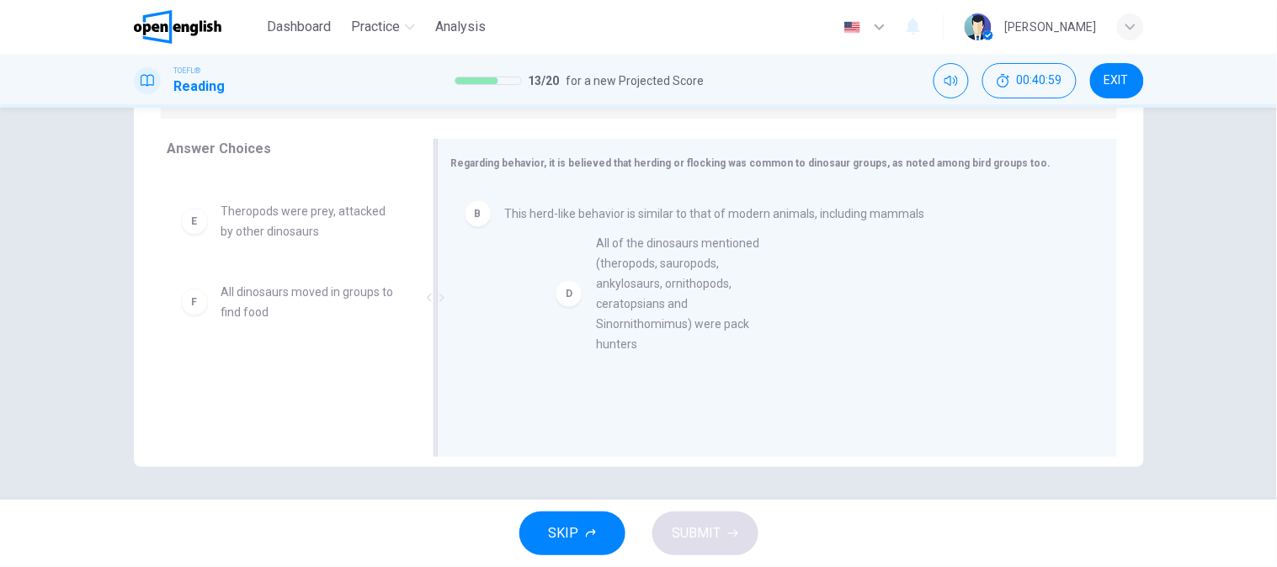
drag, startPoint x: 283, startPoint y: 266, endPoint x: 667, endPoint y: 321, distance: 387.7
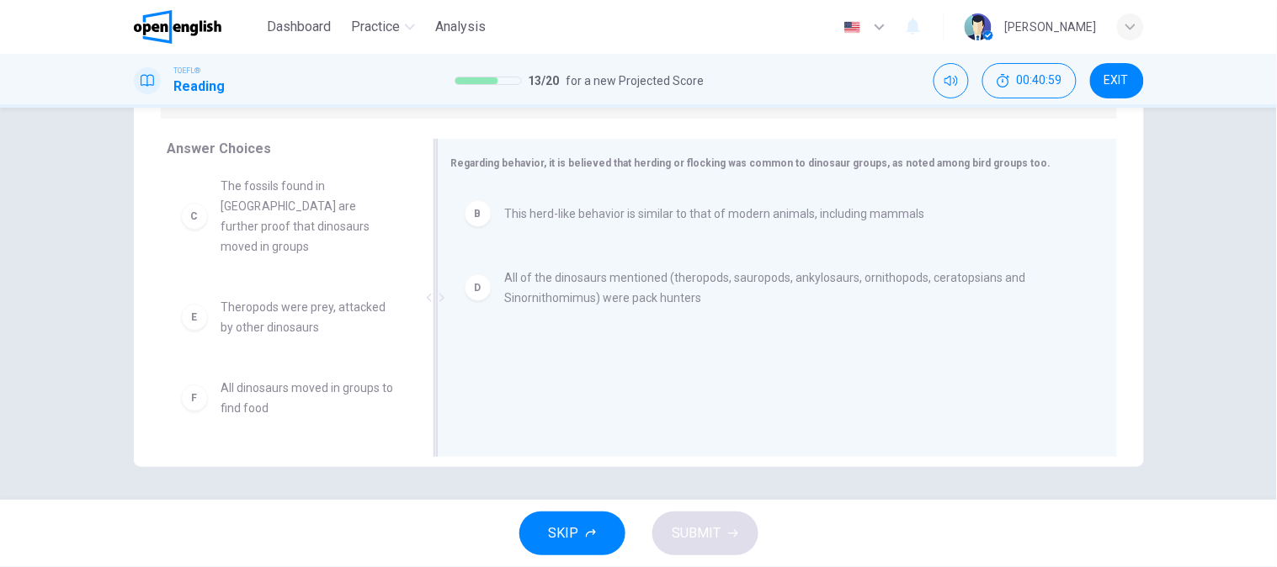
scroll to position [71, 0]
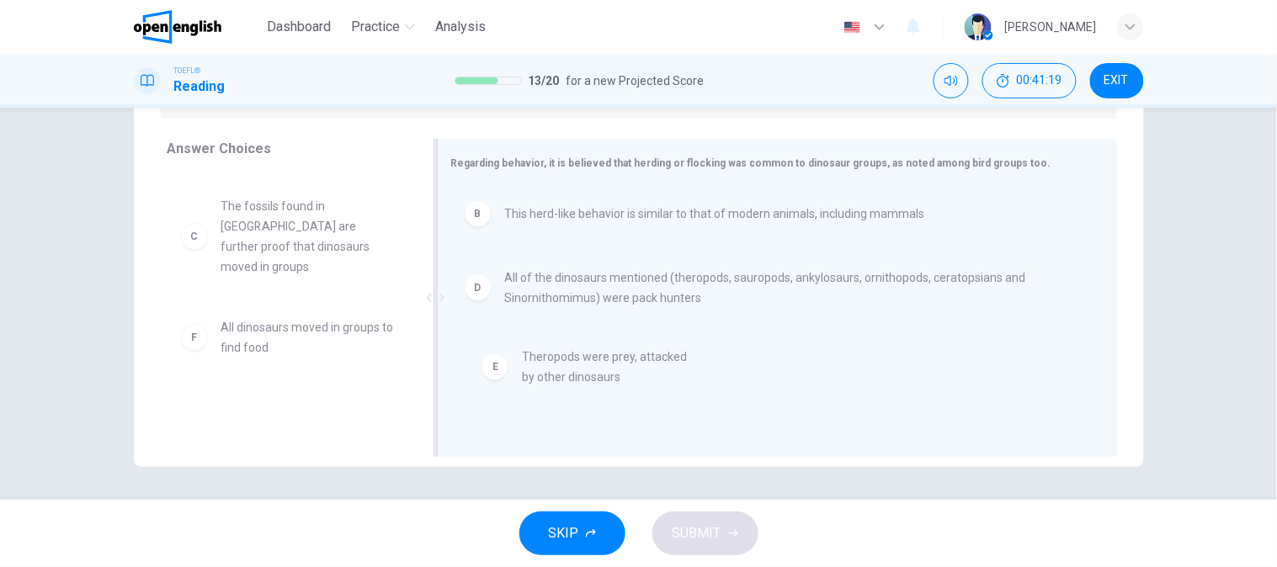
drag, startPoint x: 370, startPoint y: 348, endPoint x: 606, endPoint y: 389, distance: 239.3
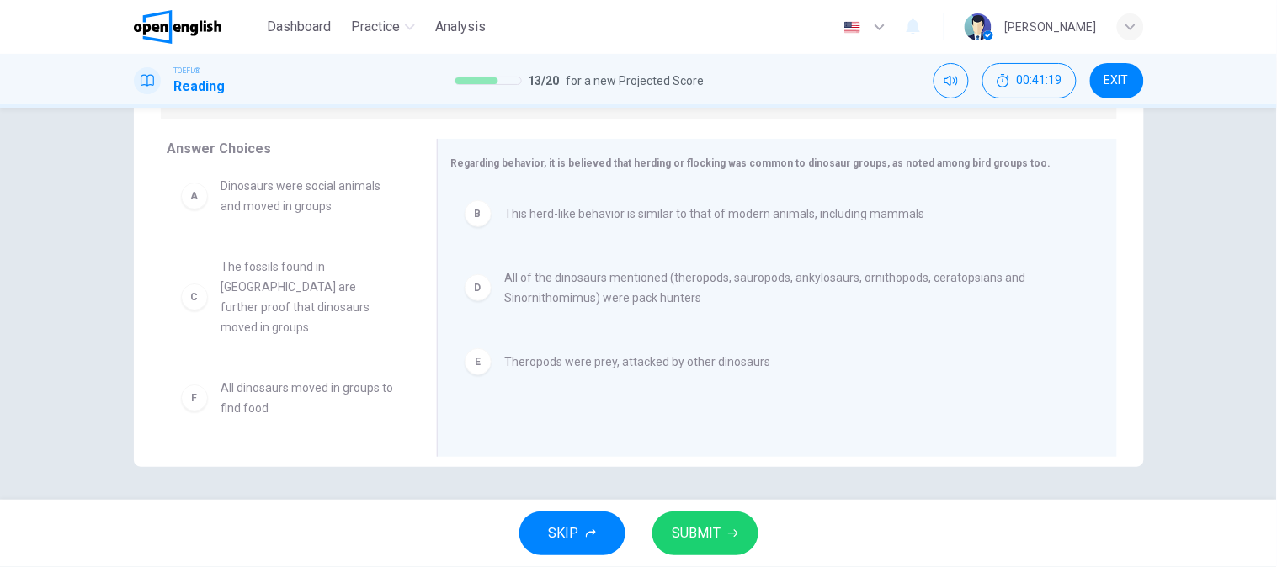
scroll to position [0, 0]
click at [704, 530] on span "SUBMIT" at bounding box center [696, 534] width 49 height 24
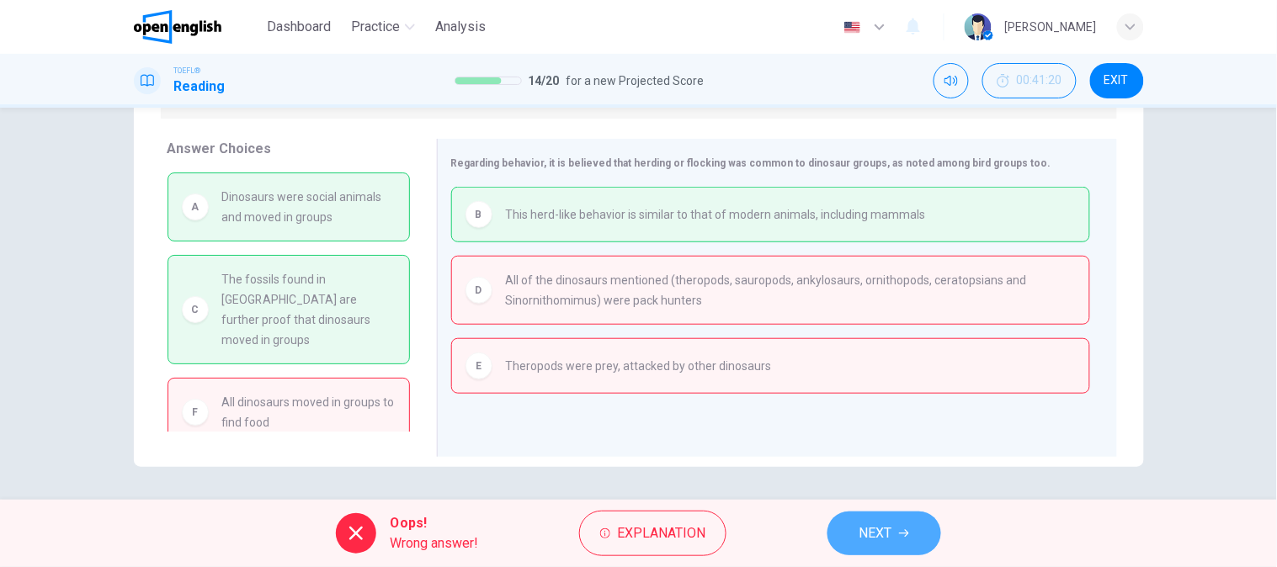
click at [890, 541] on span "NEXT" at bounding box center [875, 534] width 33 height 24
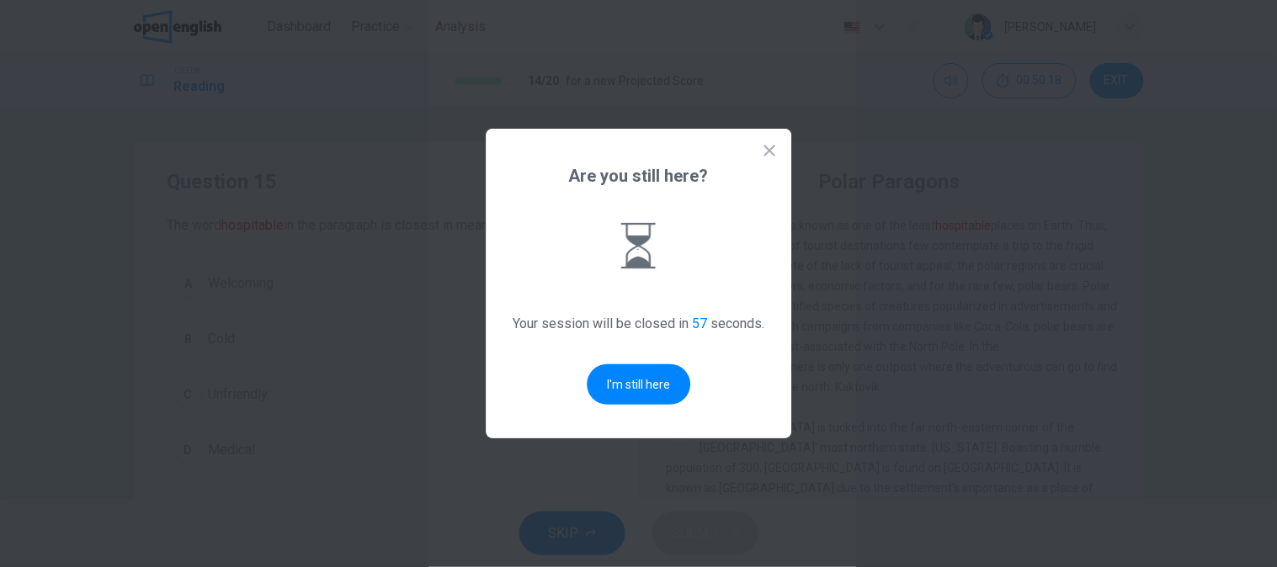
click at [712, 375] on div "Are you still here? Your session will be closed in 57 seconds. I'm still here" at bounding box center [639, 284] width 306 height 310
click at [662, 384] on button "I'm still here" at bounding box center [639, 384] width 104 height 40
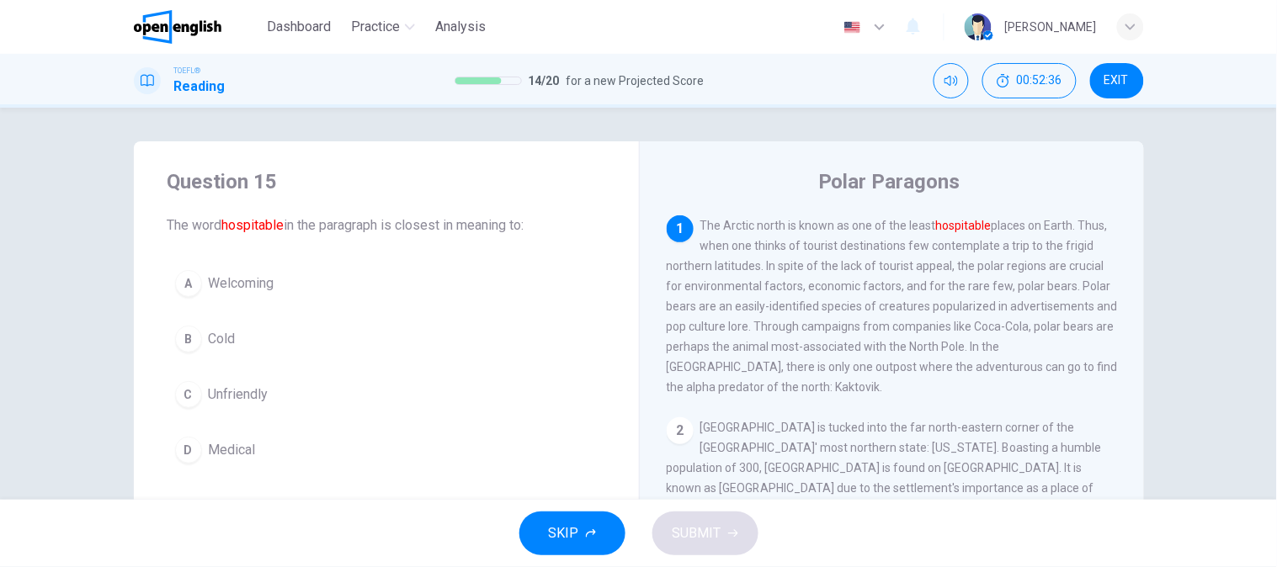
click at [242, 292] on span "Welcoming" at bounding box center [242, 284] width 66 height 20
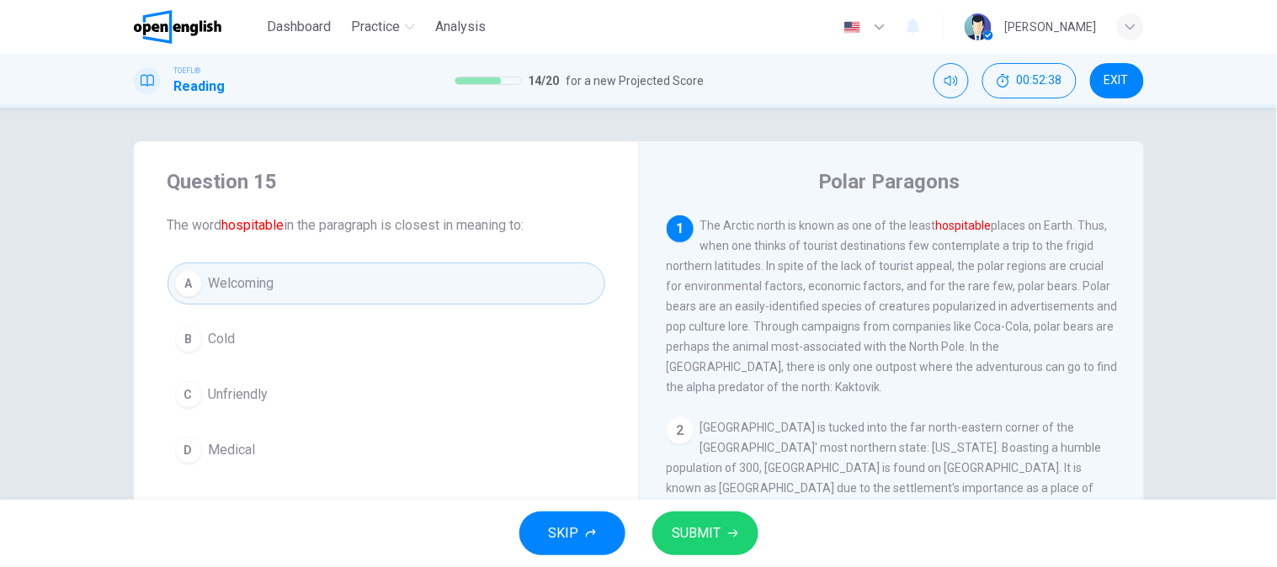
click at [721, 540] on button "SUBMIT" at bounding box center [705, 534] width 106 height 44
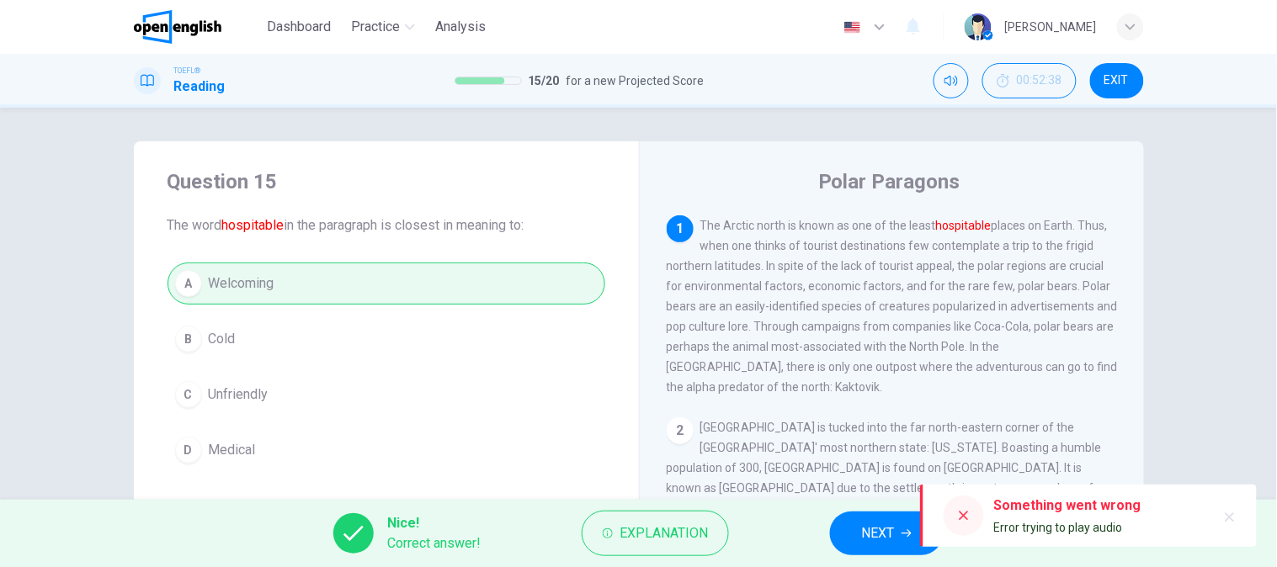
click at [860, 541] on button "NEXT" at bounding box center [887, 534] width 114 height 44
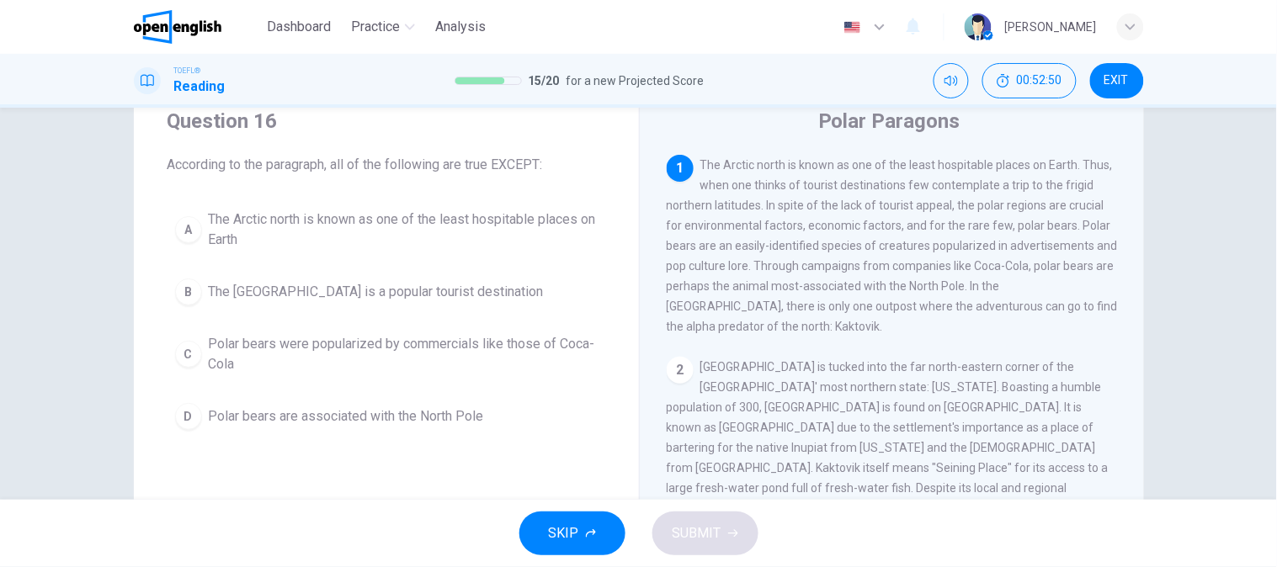
scroll to position [93, 0]
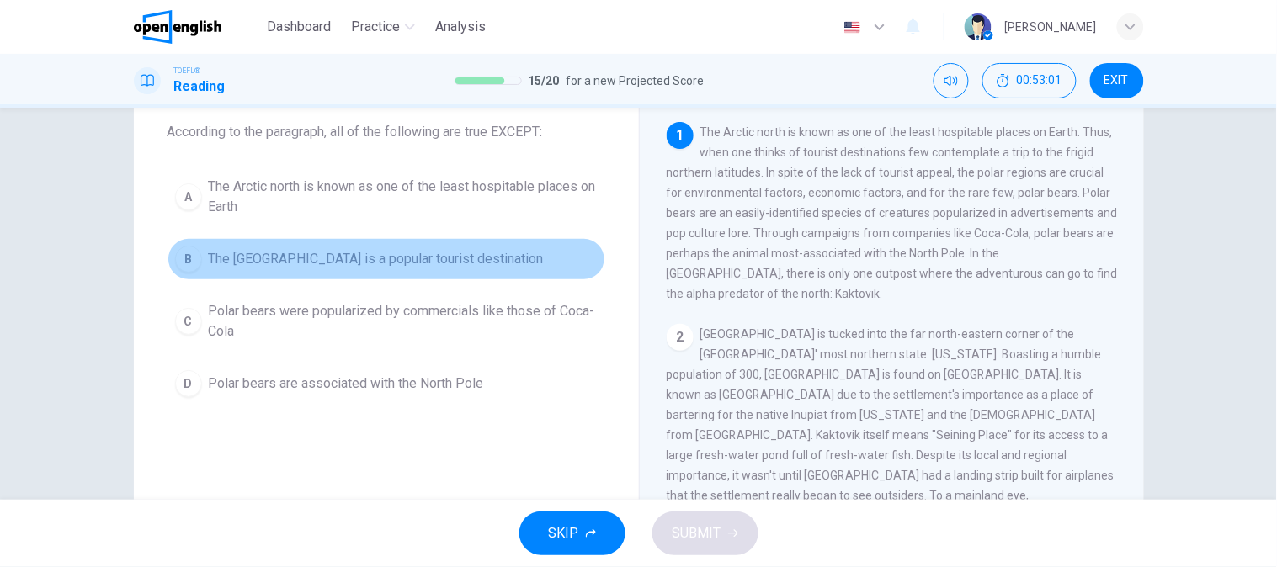
click at [486, 253] on button "B The [GEOGRAPHIC_DATA] is a popular tourist destination" at bounding box center [386, 259] width 438 height 42
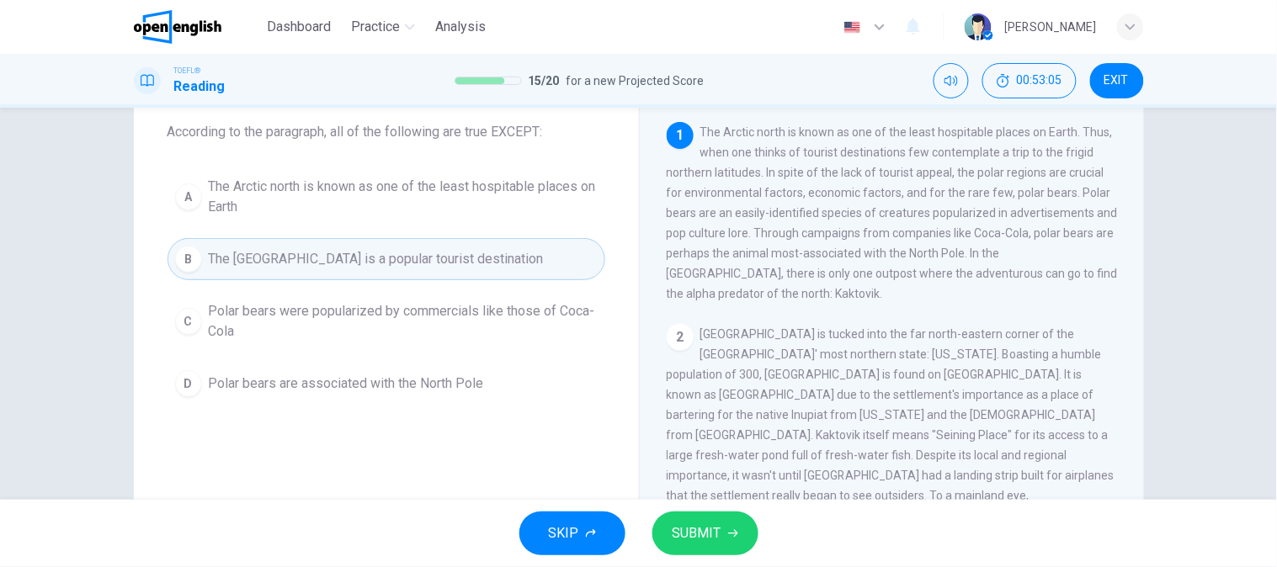
click at [535, 316] on span "Polar bears were popularized by commercials like those of Coca-Cola" at bounding box center [403, 321] width 389 height 40
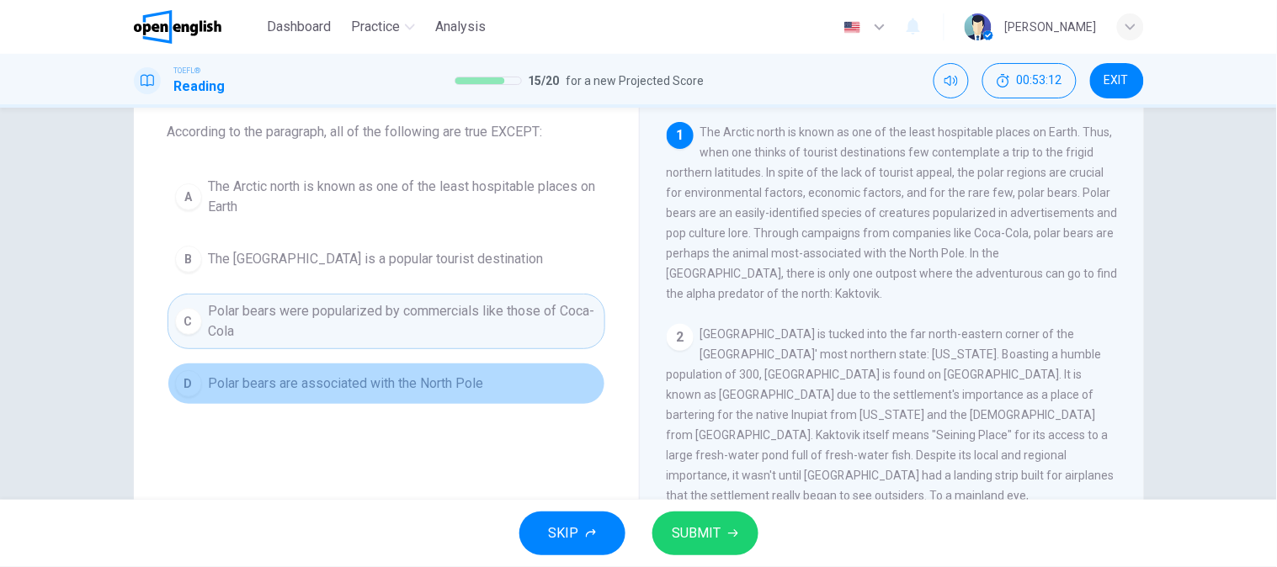
click at [401, 385] on span "Polar bears are associated with the North Pole" at bounding box center [346, 384] width 275 height 20
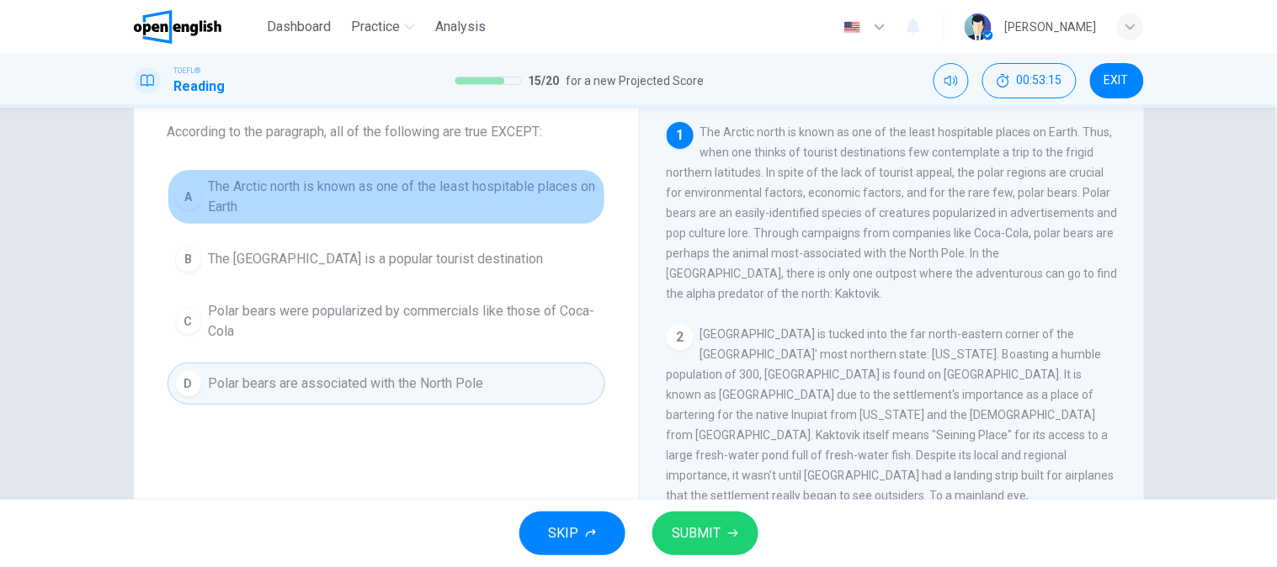
click at [369, 216] on span "The Arctic north is known as one of the least hospitable places on Earth" at bounding box center [403, 197] width 389 height 40
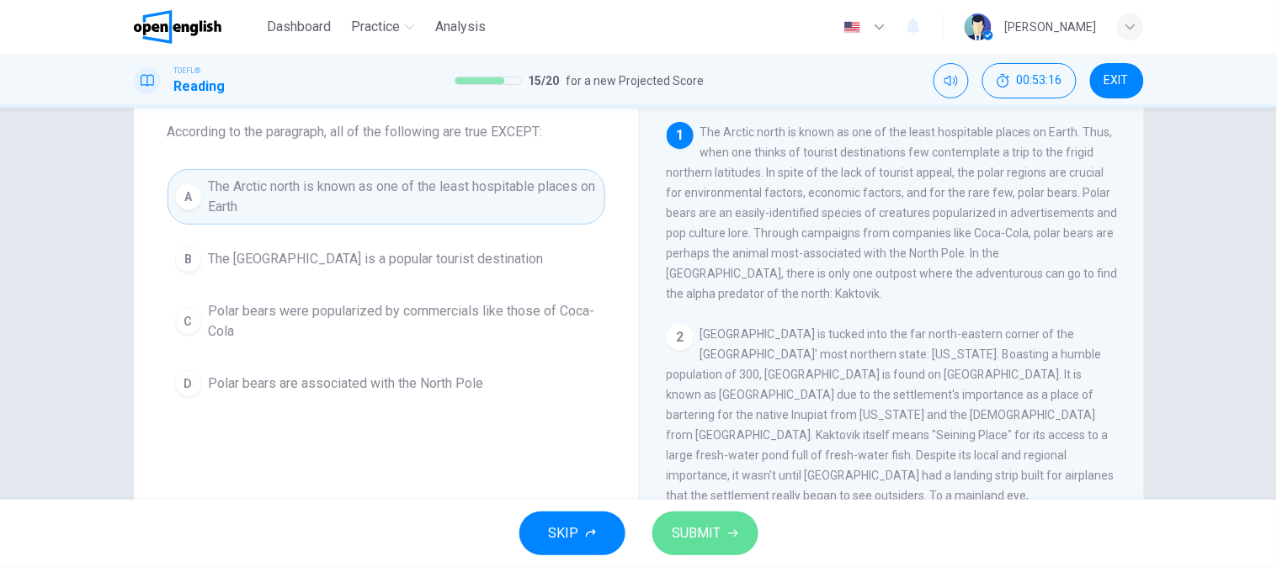
click at [747, 532] on button "SUBMIT" at bounding box center [705, 534] width 106 height 44
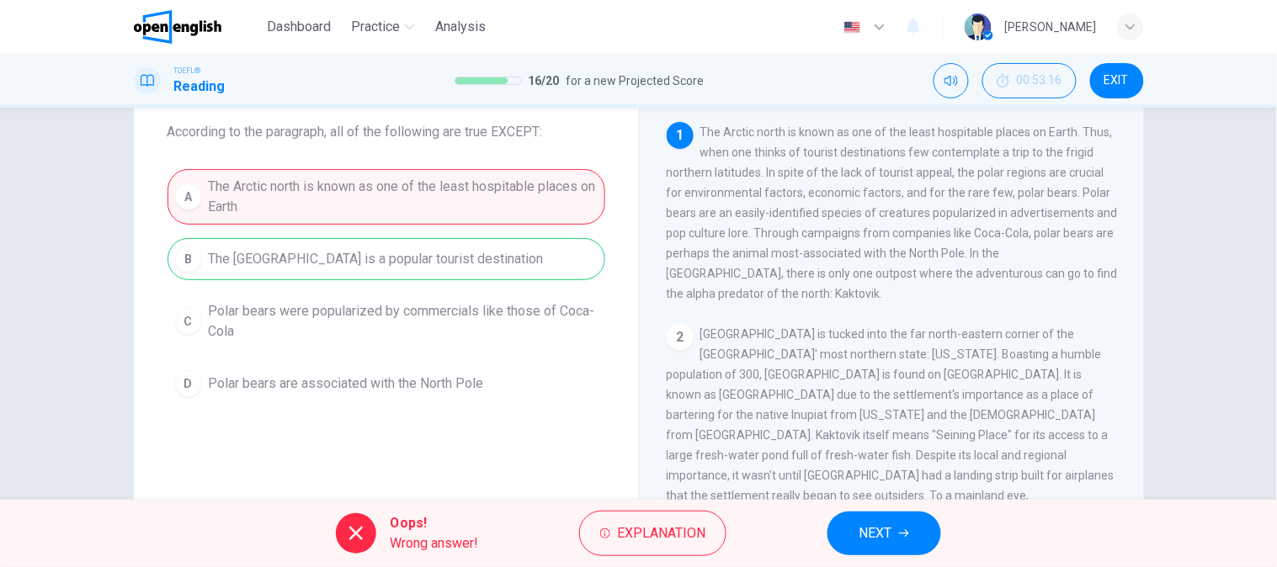
click at [314, 259] on div "A The Arctic north is known as one of the least hospitable places on Earth B Th…" at bounding box center [386, 287] width 438 height 236
click at [927, 522] on button "NEXT" at bounding box center [884, 534] width 114 height 44
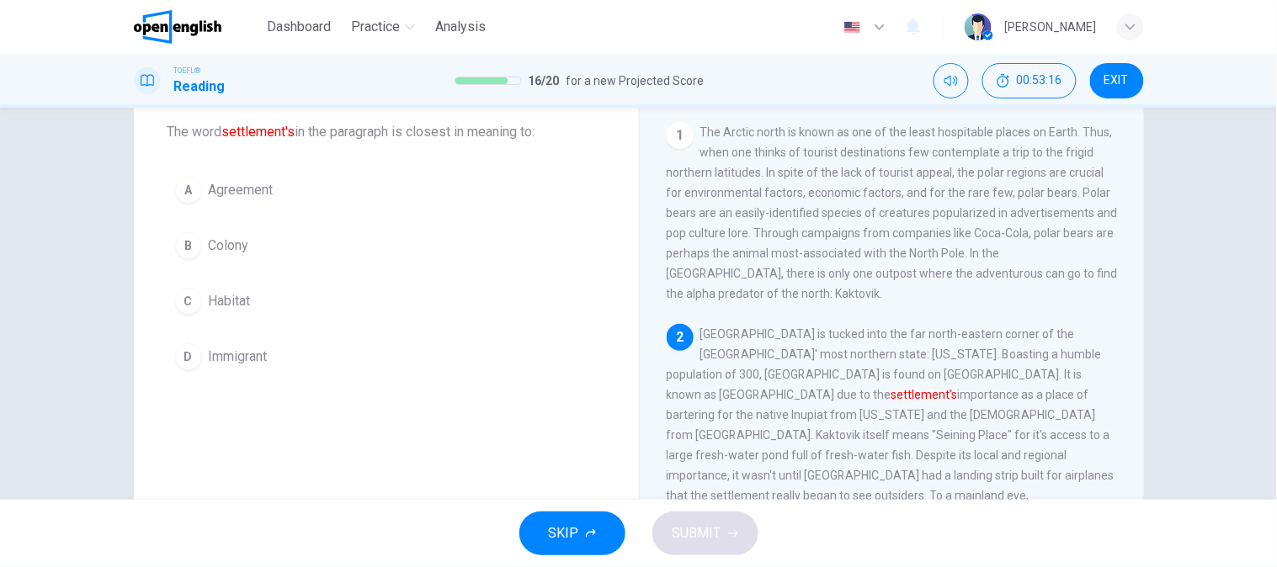
scroll to position [148, 0]
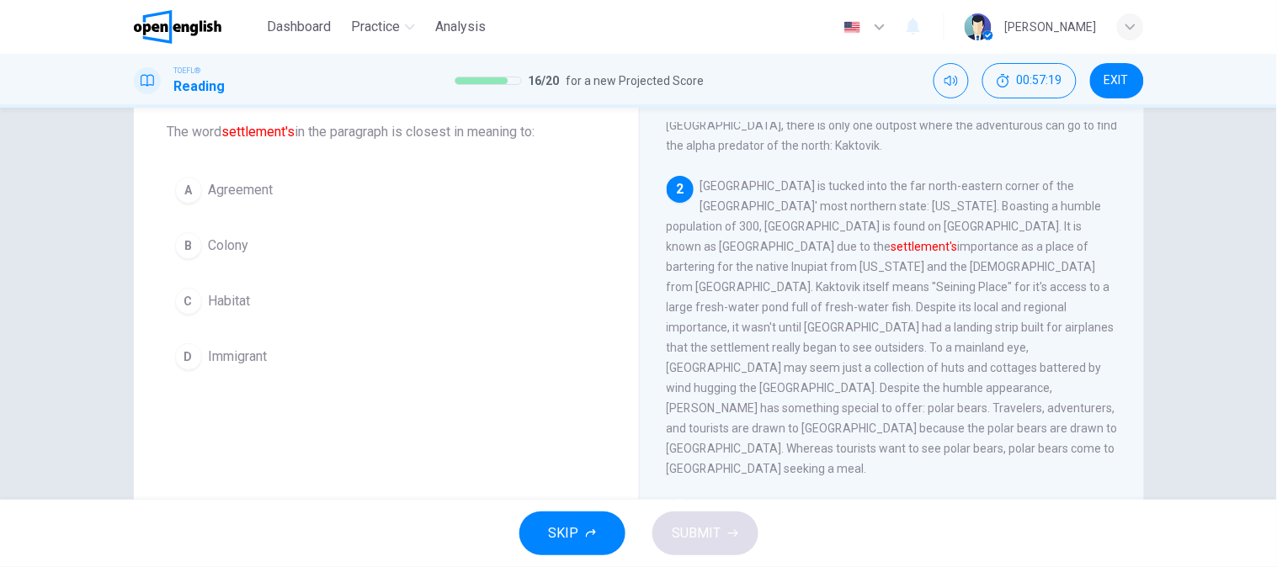
click at [838, 247] on span "[GEOGRAPHIC_DATA] is tucked into the far north-eastern corner of the [GEOGRAPHI…" at bounding box center [892, 327] width 451 height 296
click at [1012, 375] on div "2 Kaktovik is tucked into the far north-eastern corner of the [GEOGRAPHIC_DATA]…" at bounding box center [892, 327] width 451 height 303
click at [1034, 350] on span "[GEOGRAPHIC_DATA] is tucked into the far north-eastern corner of the [GEOGRAPHI…" at bounding box center [892, 327] width 451 height 296
click at [1055, 347] on span "[GEOGRAPHIC_DATA] is tucked into the far north-eastern corner of the [GEOGRAPHI…" at bounding box center [892, 327] width 451 height 296
drag, startPoint x: 1045, startPoint y: 343, endPoint x: 1027, endPoint y: 349, distance: 18.9
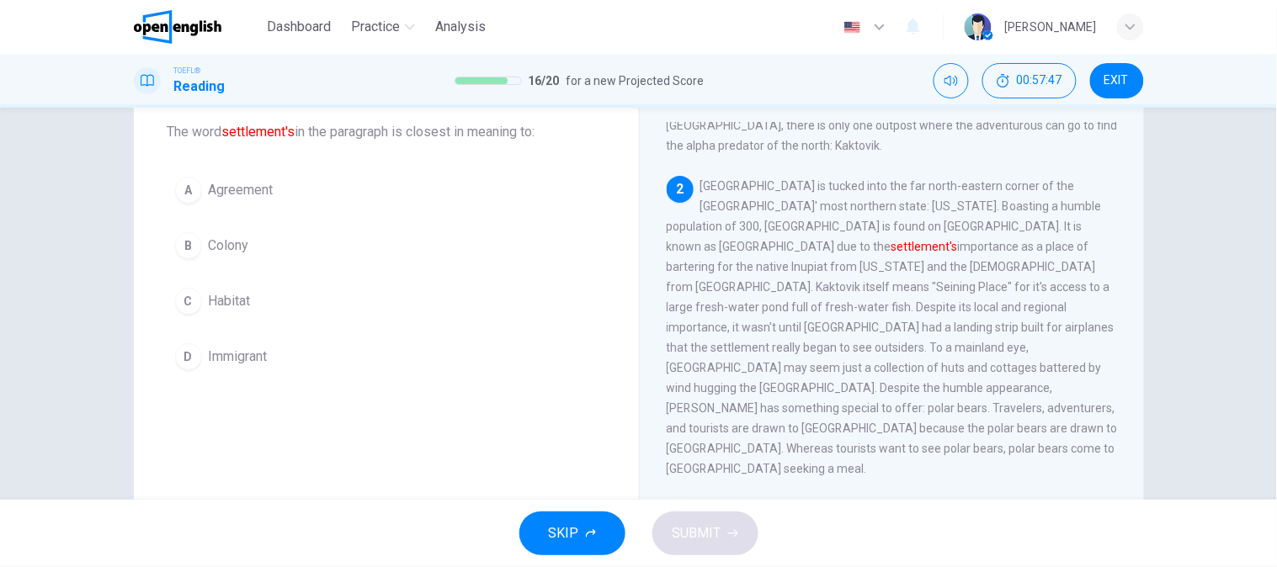
click at [1076, 348] on span "[GEOGRAPHIC_DATA] is tucked into the far north-eastern corner of the [GEOGRAPHI…" at bounding box center [892, 327] width 451 height 296
drag, startPoint x: 680, startPoint y: 367, endPoint x: 735, endPoint y: 367, distance: 54.7
click at [735, 367] on span "[GEOGRAPHIC_DATA] is tucked into the far north-eastern corner of the [GEOGRAPHI…" at bounding box center [892, 327] width 451 height 296
click at [759, 367] on span "[GEOGRAPHIC_DATA] is tucked into the far north-eastern corner of the [GEOGRAPHI…" at bounding box center [892, 327] width 451 height 296
click at [593, 337] on div "A Agreement B Colony C Habitat D Immigrant" at bounding box center [386, 273] width 438 height 209
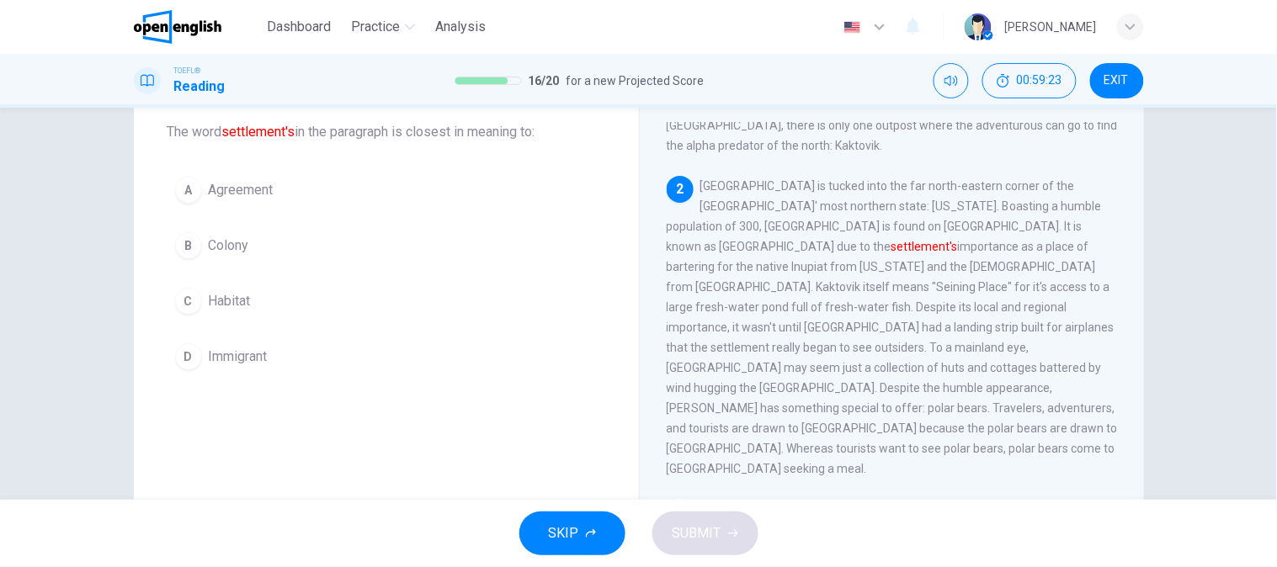
click at [253, 129] on font "settlement's" at bounding box center [258, 132] width 73 height 16
click at [250, 185] on span "Agreement" at bounding box center [241, 190] width 65 height 20
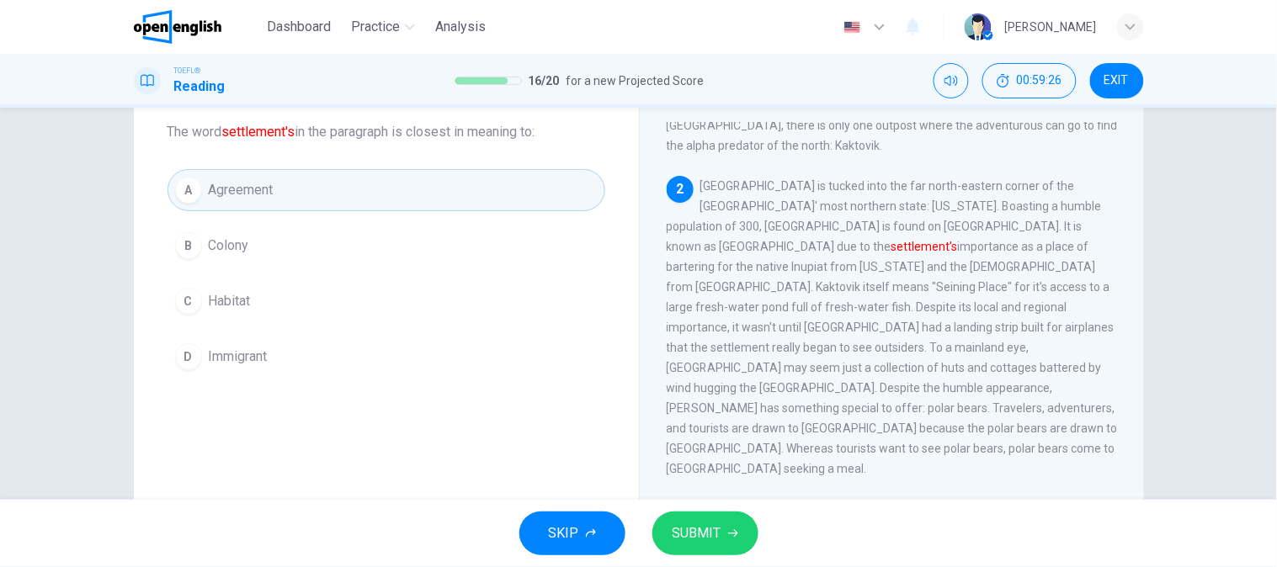
click at [248, 313] on button "C Habitat" at bounding box center [386, 301] width 438 height 42
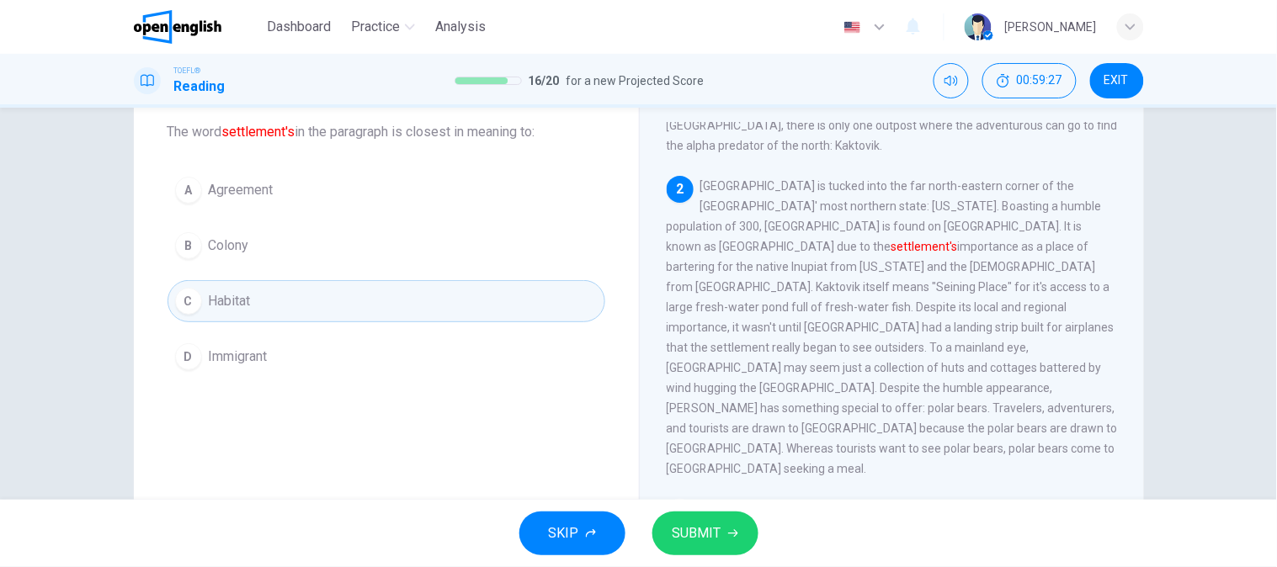
click at [240, 364] on span "Immigrant" at bounding box center [238, 357] width 59 height 20
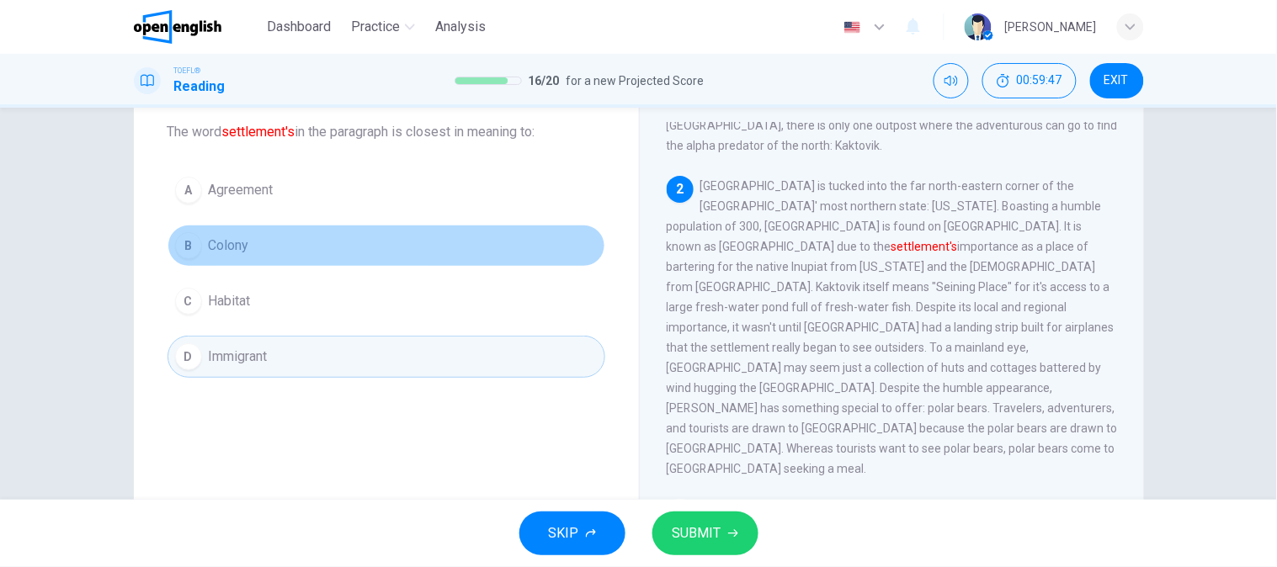
click at [234, 250] on span "Colony" at bounding box center [229, 246] width 40 height 20
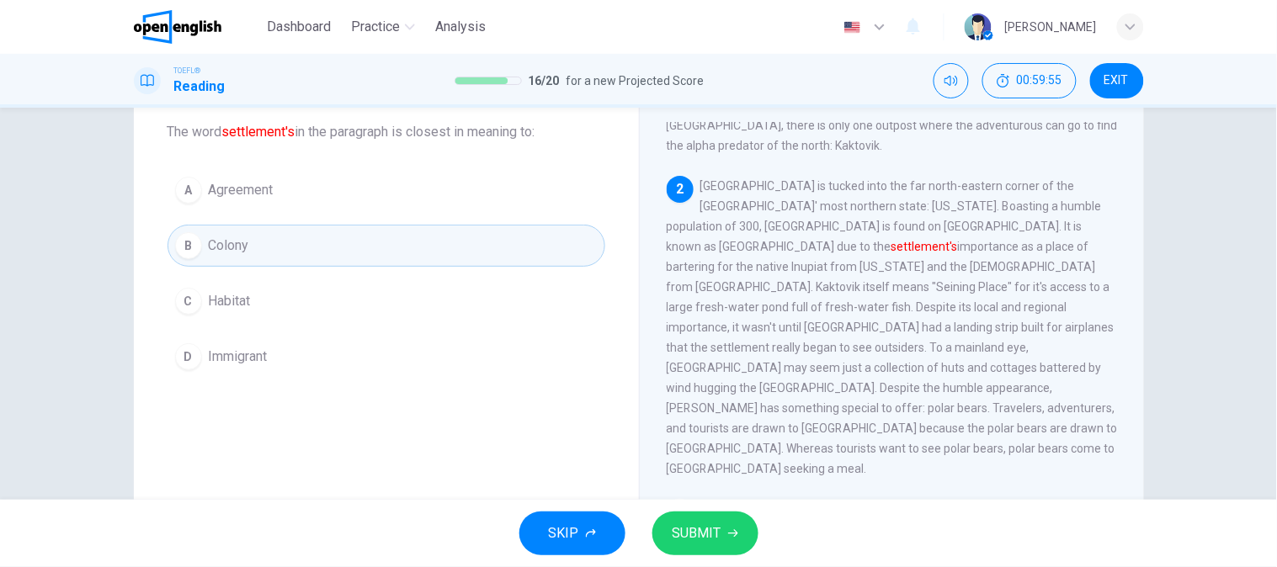
click at [690, 534] on span "SUBMIT" at bounding box center [696, 534] width 49 height 24
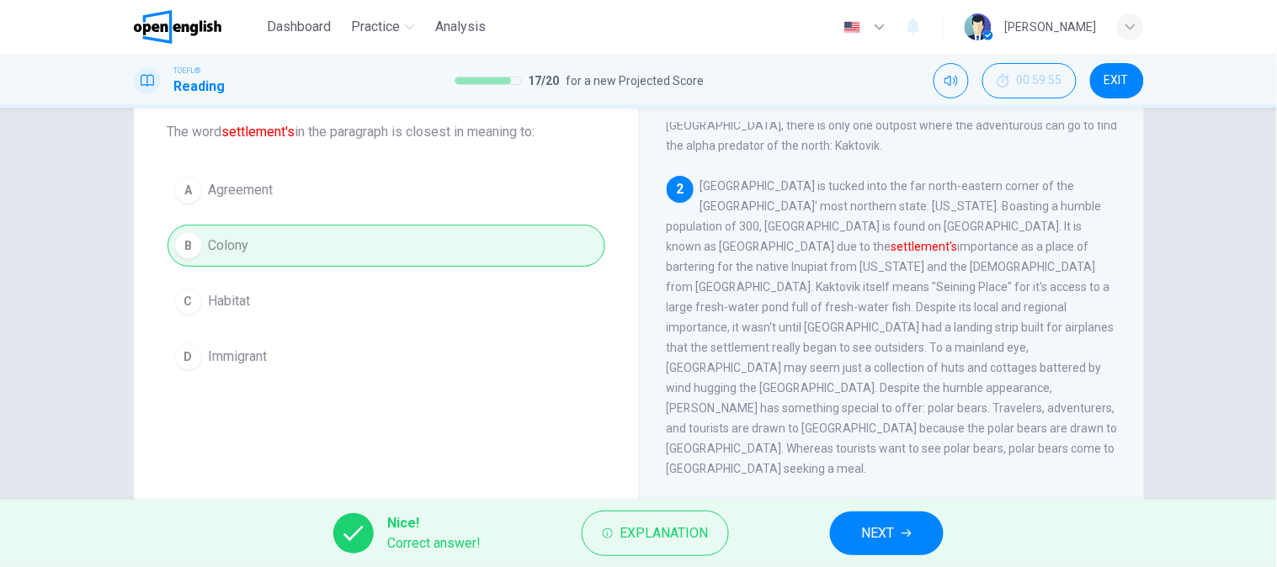
click at [877, 529] on span "NEXT" at bounding box center [878, 534] width 33 height 24
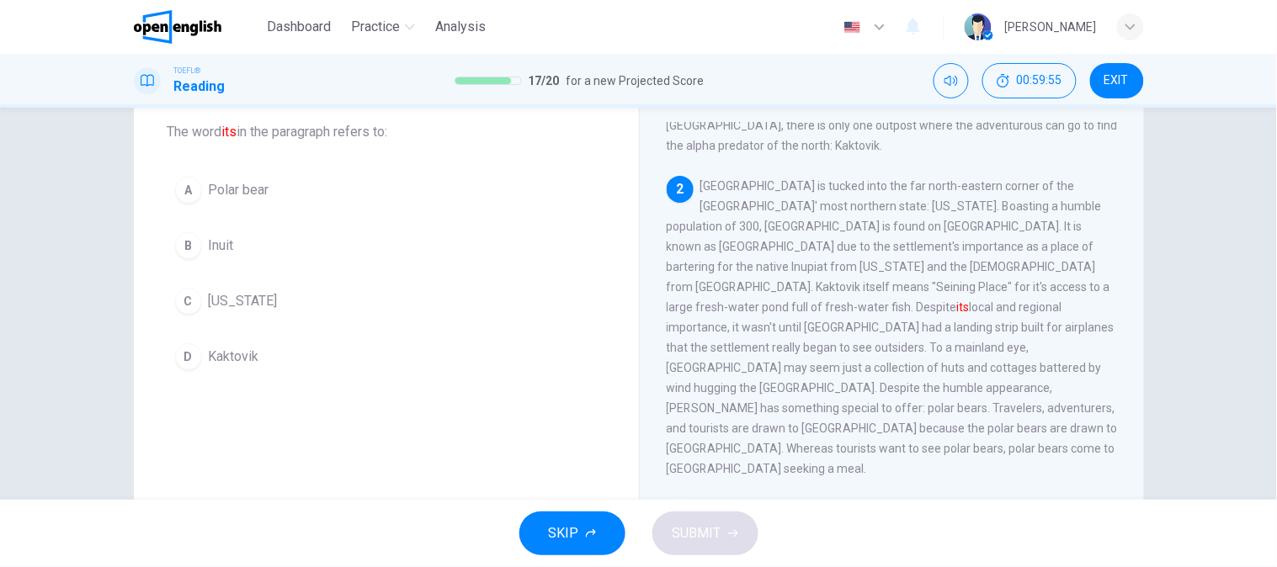
scroll to position [202, 0]
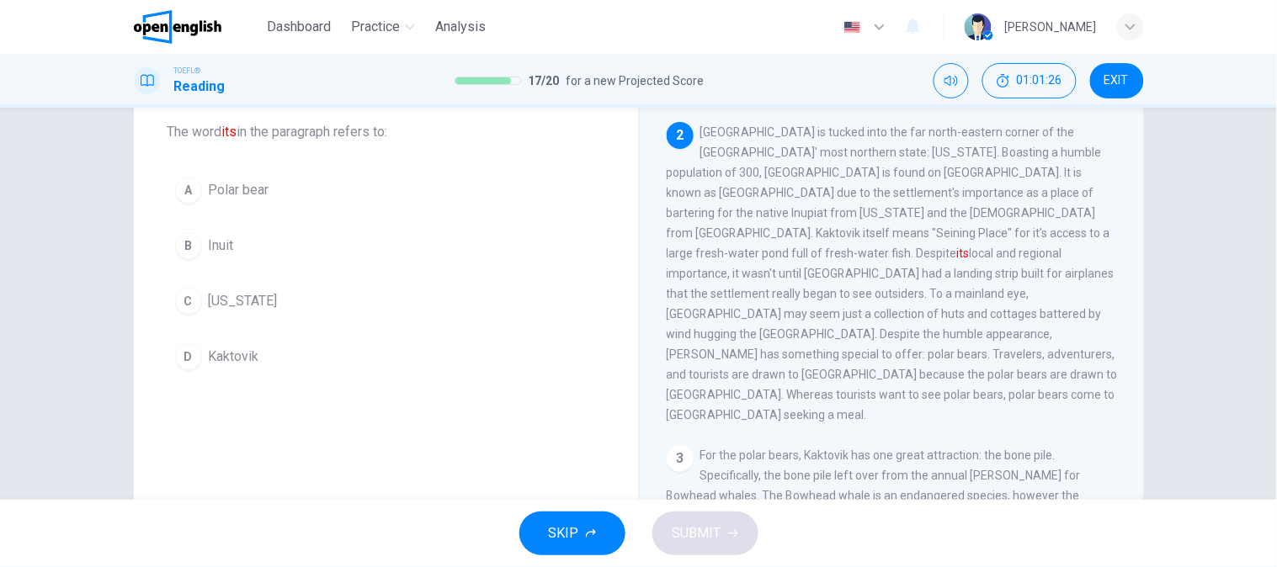
click at [246, 354] on span "Kaktovik" at bounding box center [234, 357] width 51 height 20
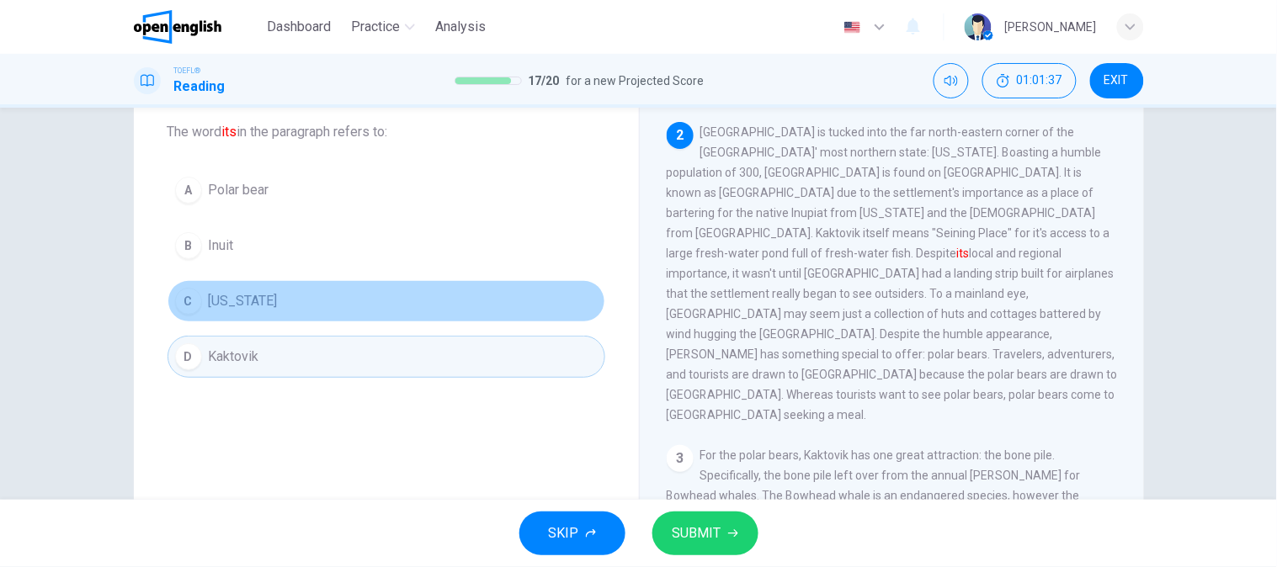
click at [224, 295] on span "[US_STATE]" at bounding box center [243, 301] width 69 height 20
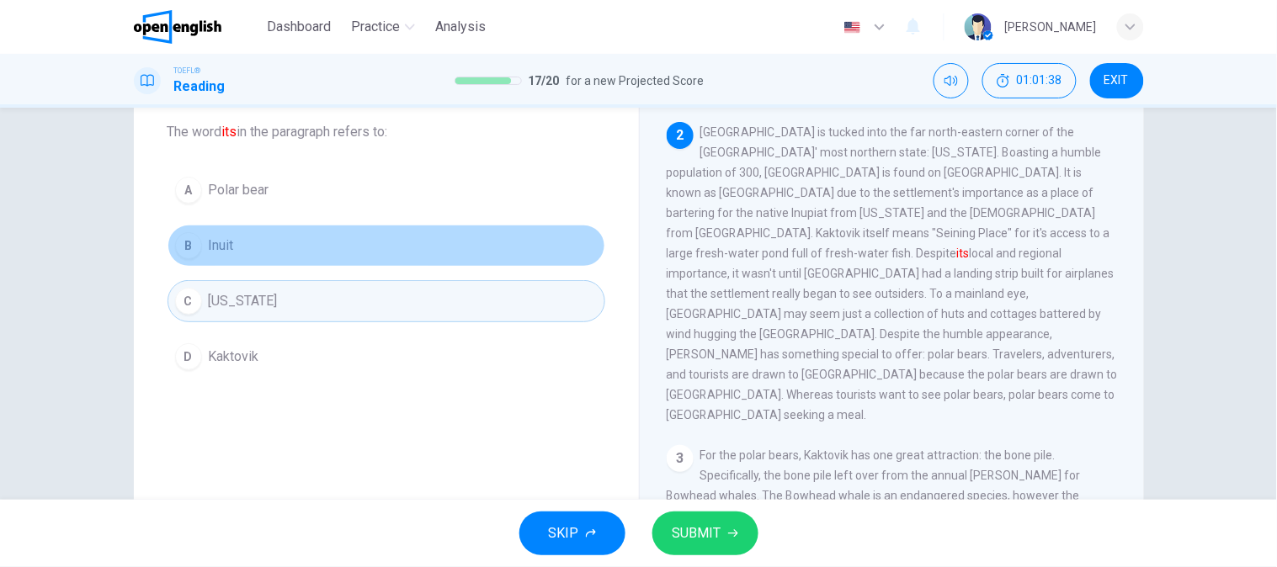
click at [226, 240] on span "Inuit" at bounding box center [221, 246] width 25 height 20
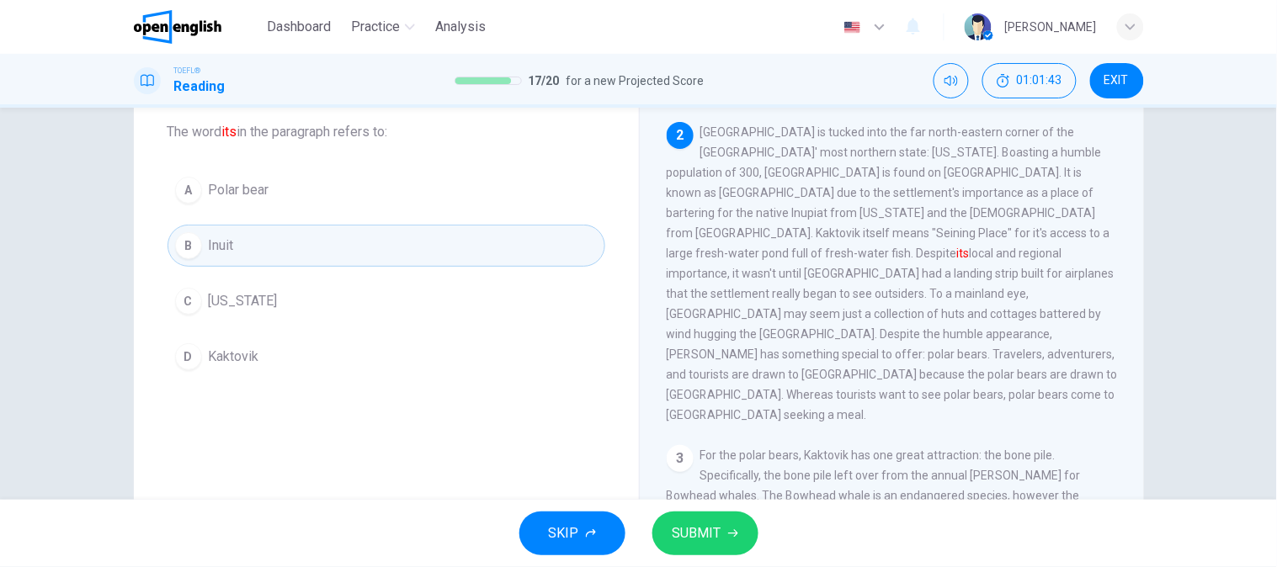
click at [729, 523] on button "SUBMIT" at bounding box center [705, 534] width 106 height 44
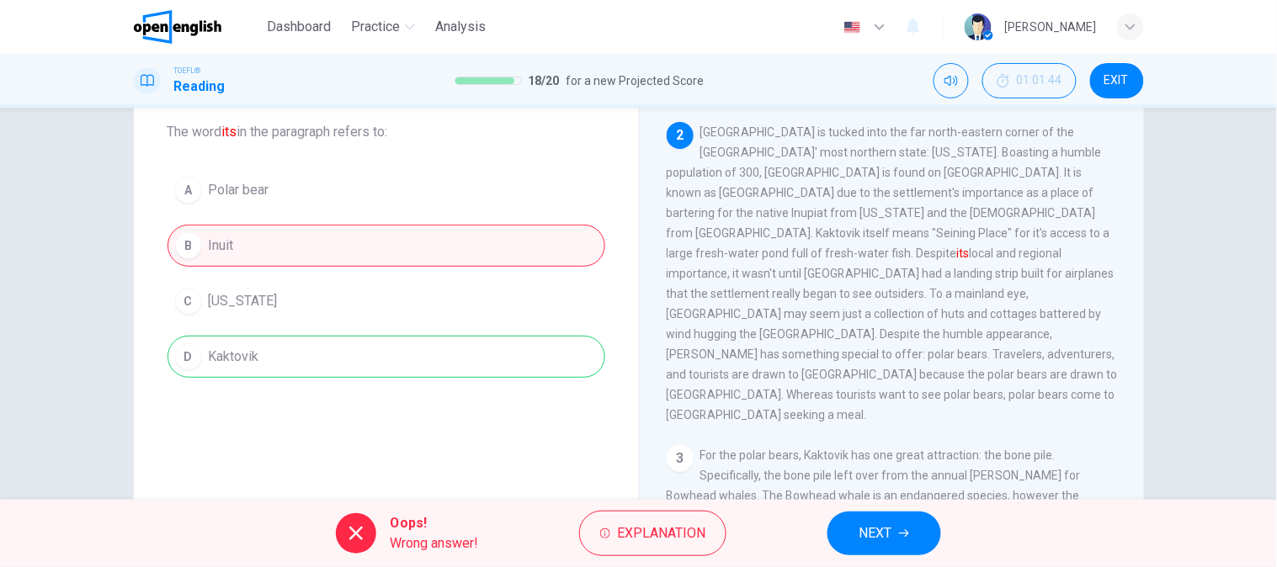
click at [296, 373] on div "A Polar bear B Inuit C [US_STATE] D [GEOGRAPHIC_DATA]" at bounding box center [386, 273] width 438 height 209
click at [879, 535] on span "NEXT" at bounding box center [875, 534] width 33 height 24
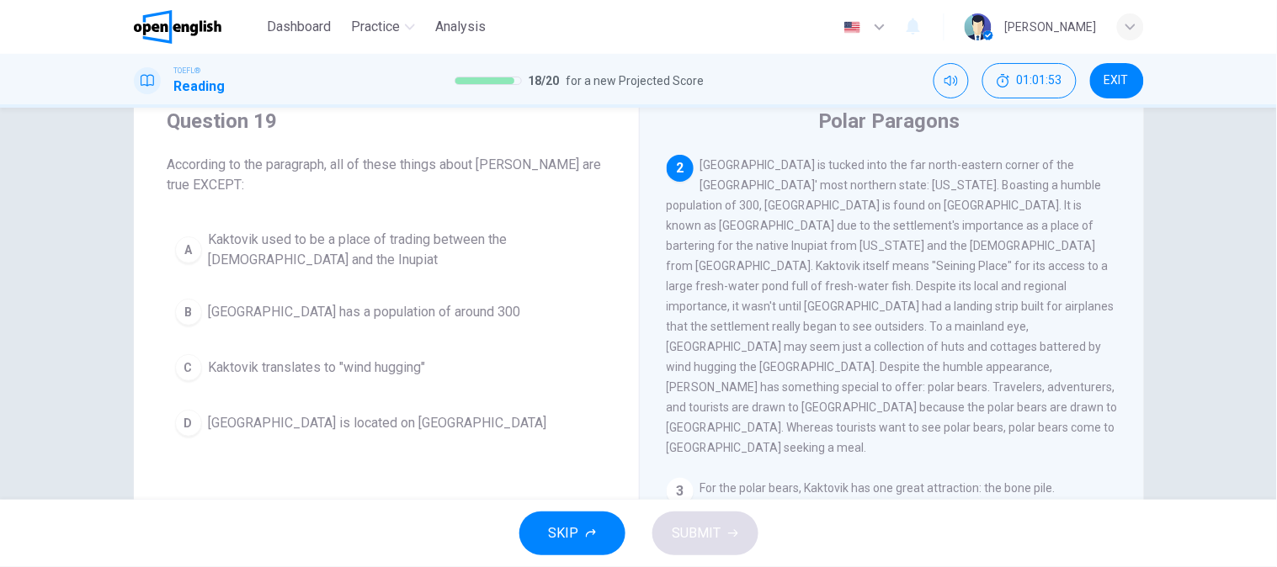
scroll to position [93, 0]
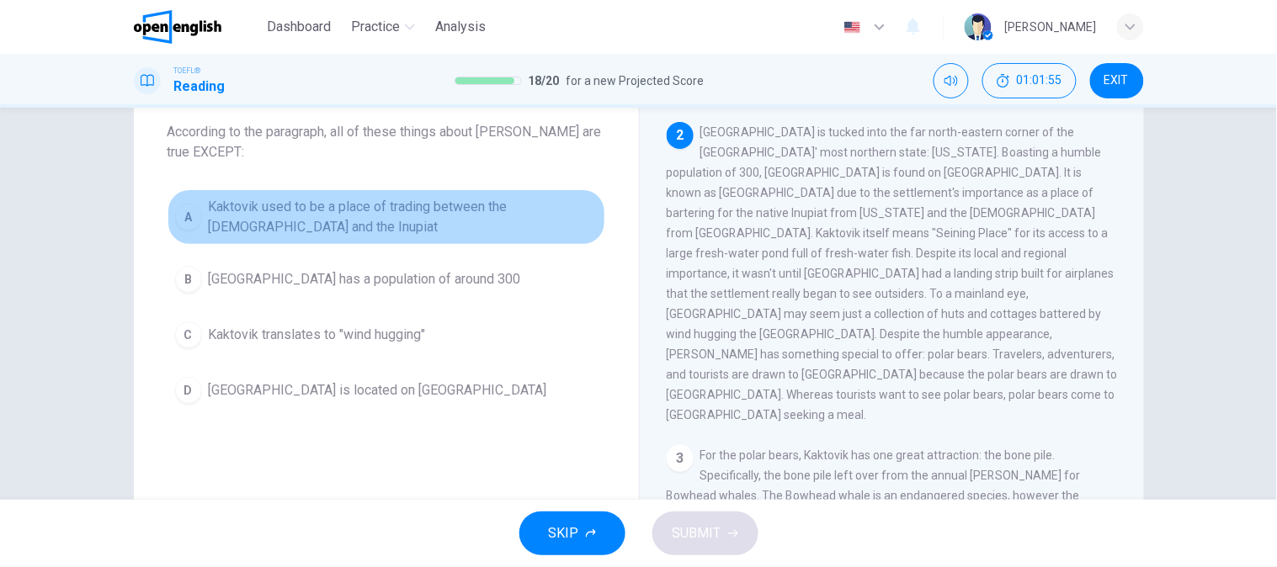
click at [398, 222] on span "Kaktovik used to be a place of trading between the [DEMOGRAPHIC_DATA] and the I…" at bounding box center [403, 217] width 389 height 40
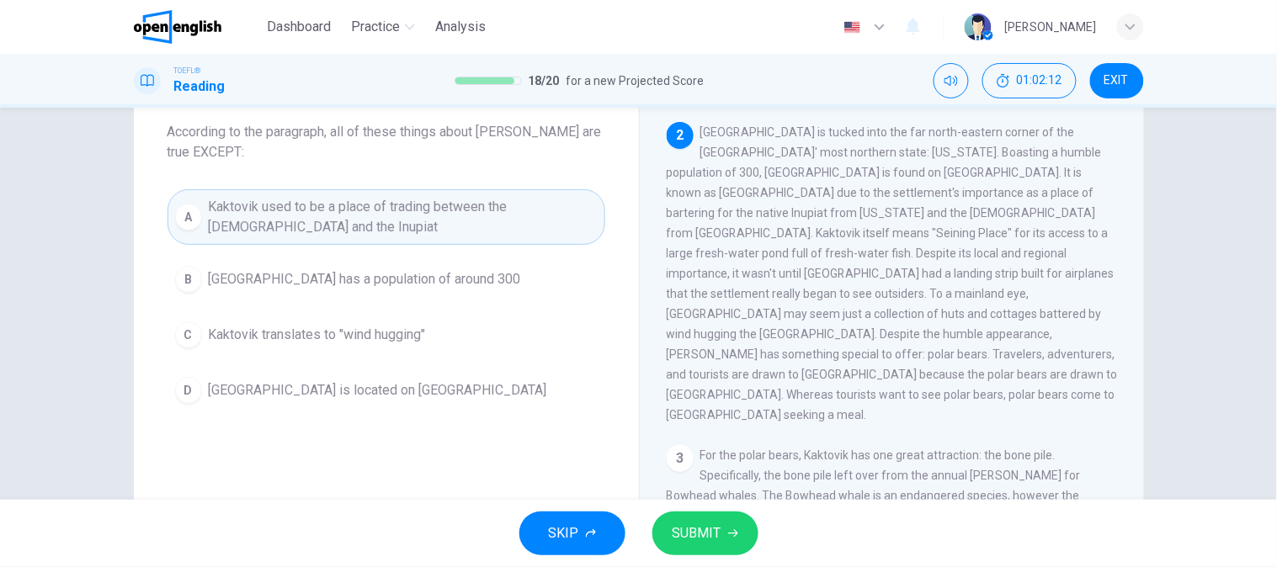
click at [256, 408] on button "D Kaktovik is located on [GEOGRAPHIC_DATA]" at bounding box center [386, 390] width 438 height 42
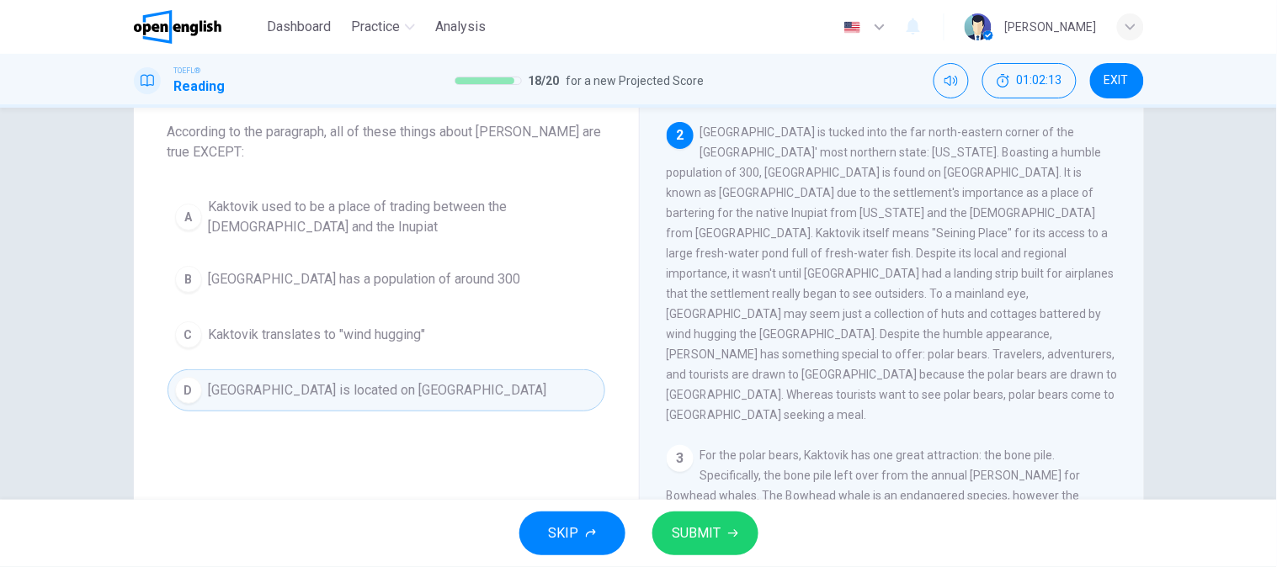
click at [330, 229] on span "Kaktovik used to be a place of trading between the [DEMOGRAPHIC_DATA] and the I…" at bounding box center [403, 217] width 389 height 40
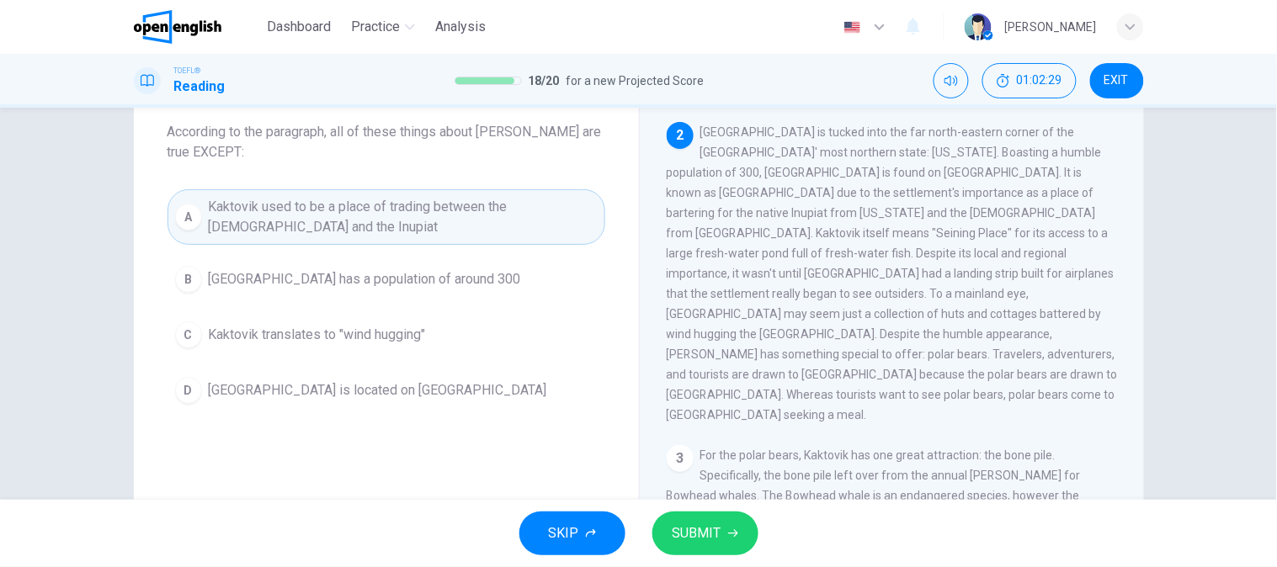
click at [320, 274] on span "[GEOGRAPHIC_DATA] has a population of around 300" at bounding box center [365, 279] width 312 height 20
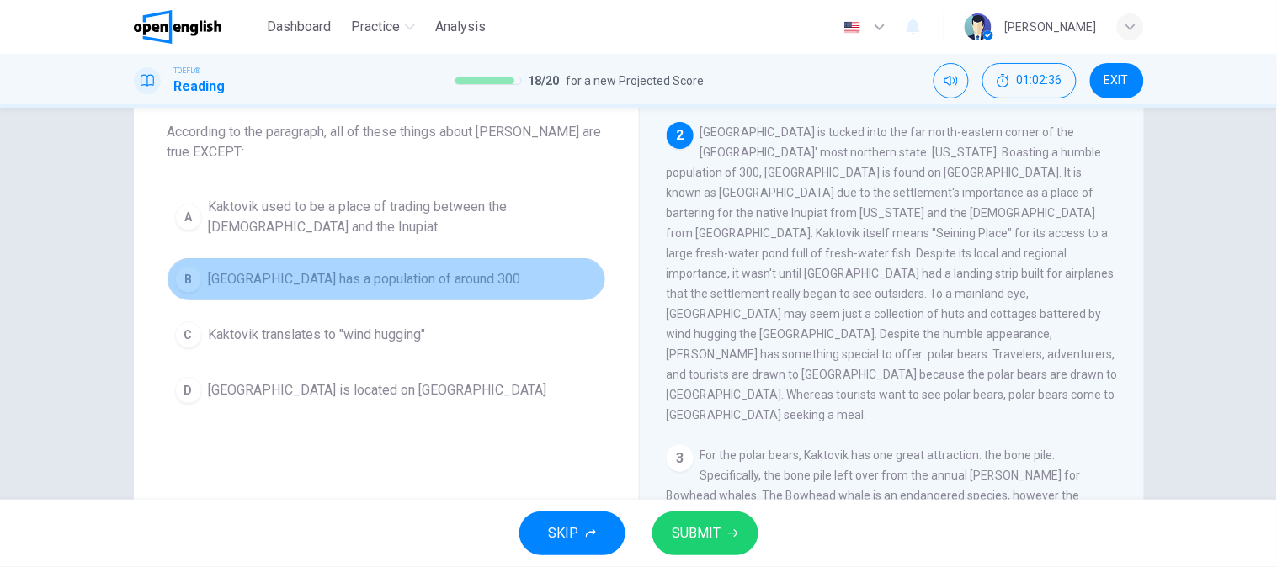
click at [320, 274] on span "[GEOGRAPHIC_DATA] has a population of around 300" at bounding box center [365, 279] width 312 height 20
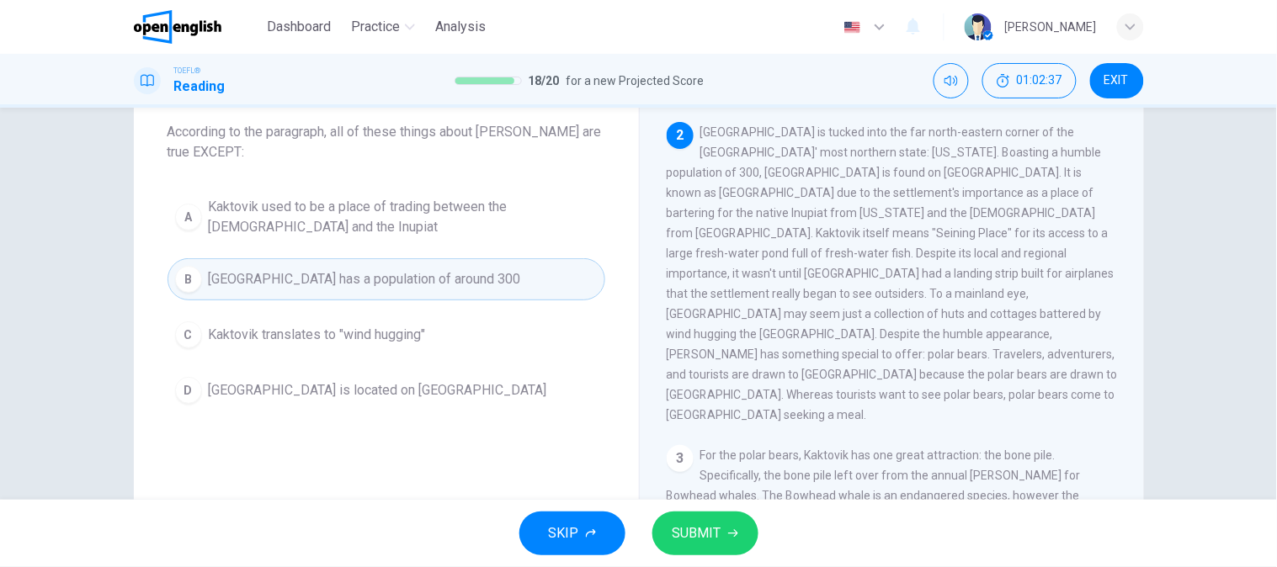
click at [720, 529] on button "SUBMIT" at bounding box center [705, 534] width 106 height 44
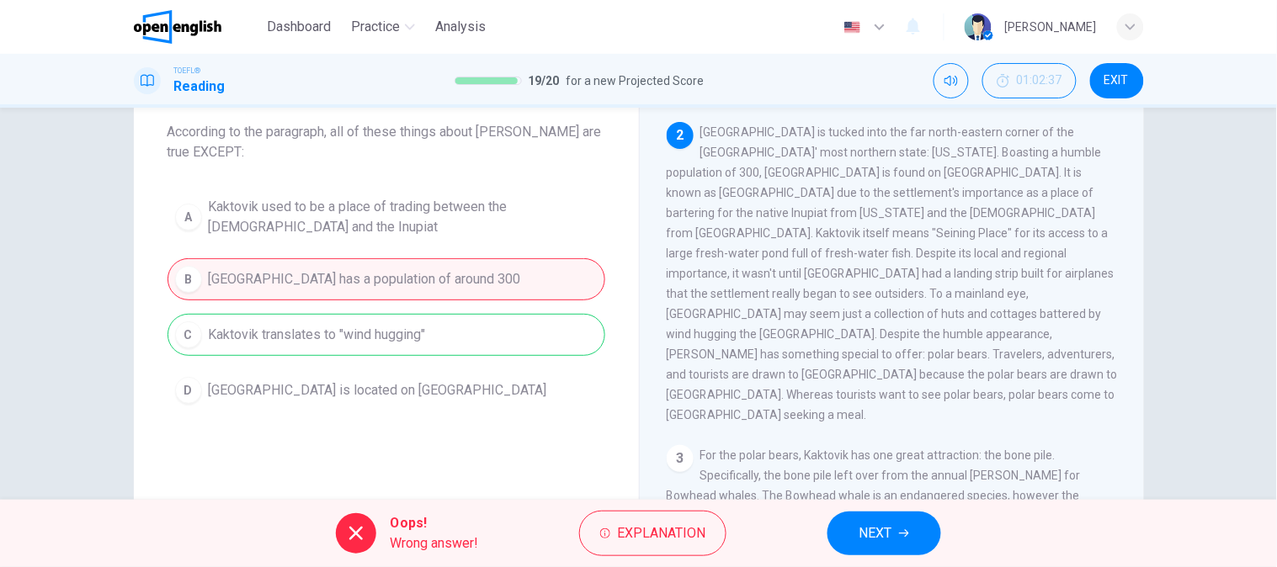
click at [498, 348] on div "A Kaktovik used to be a place of trading between the Inuit and the Inupiat [GEO…" at bounding box center [386, 300] width 438 height 222
click at [859, 531] on span "NEXT" at bounding box center [875, 534] width 33 height 24
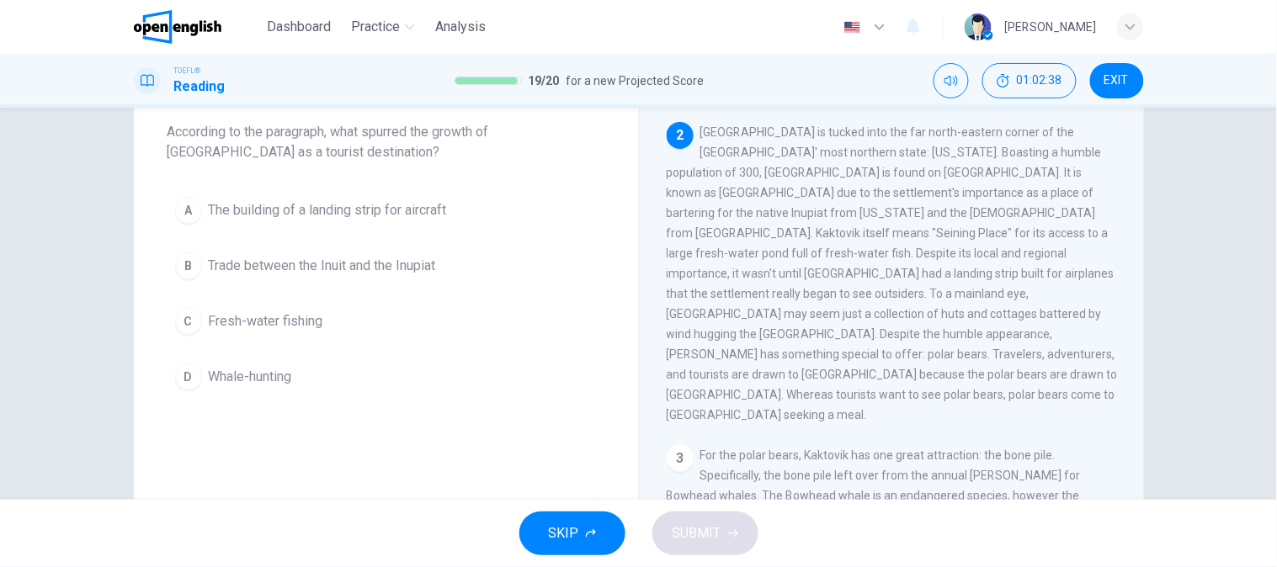
scroll to position [0, 0]
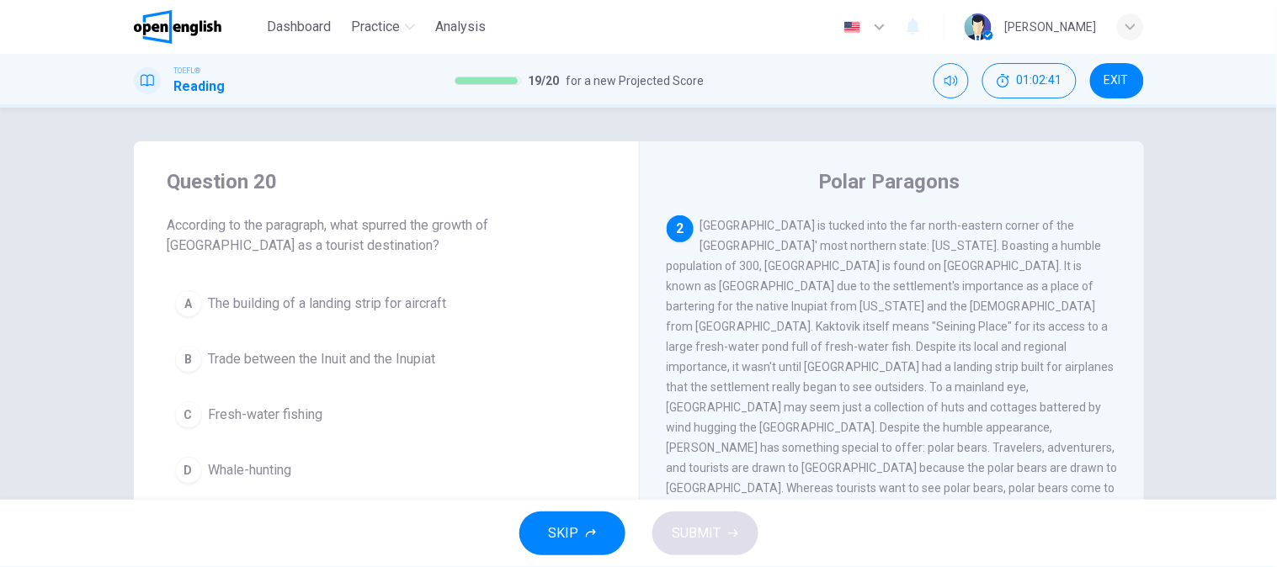
click at [359, 225] on span "According to the paragraph, what spurred the growth of [GEOGRAPHIC_DATA] as a t…" at bounding box center [386, 235] width 438 height 40
click at [374, 427] on button "C Fresh-water fishing" at bounding box center [386, 415] width 438 height 42
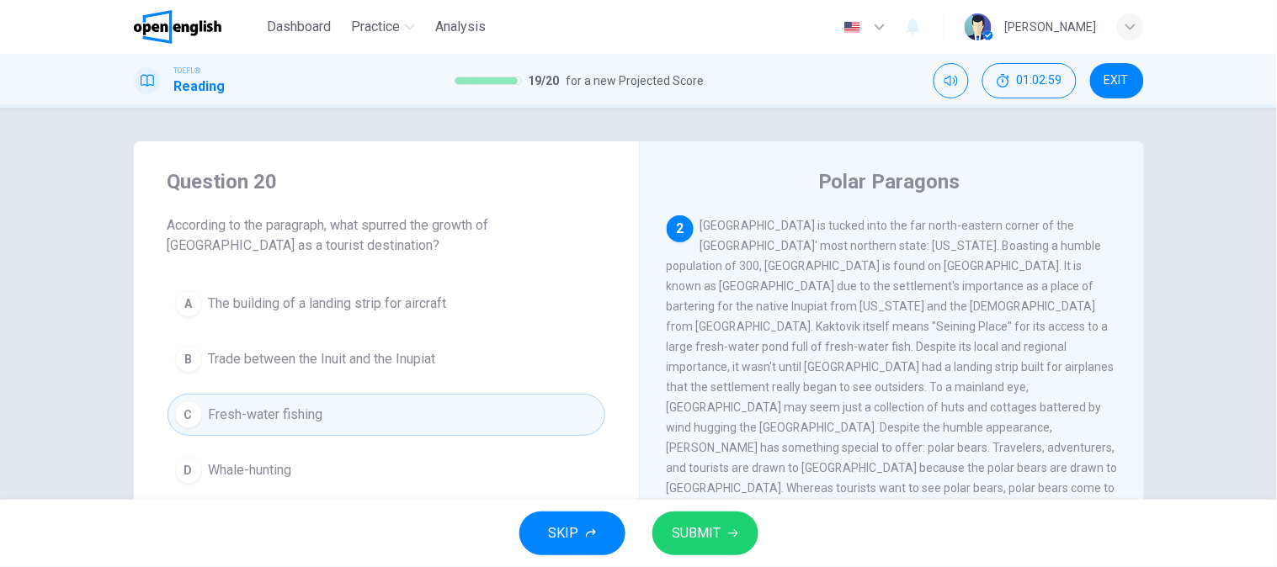
click at [293, 470] on button "D Whale-hunting" at bounding box center [386, 470] width 438 height 42
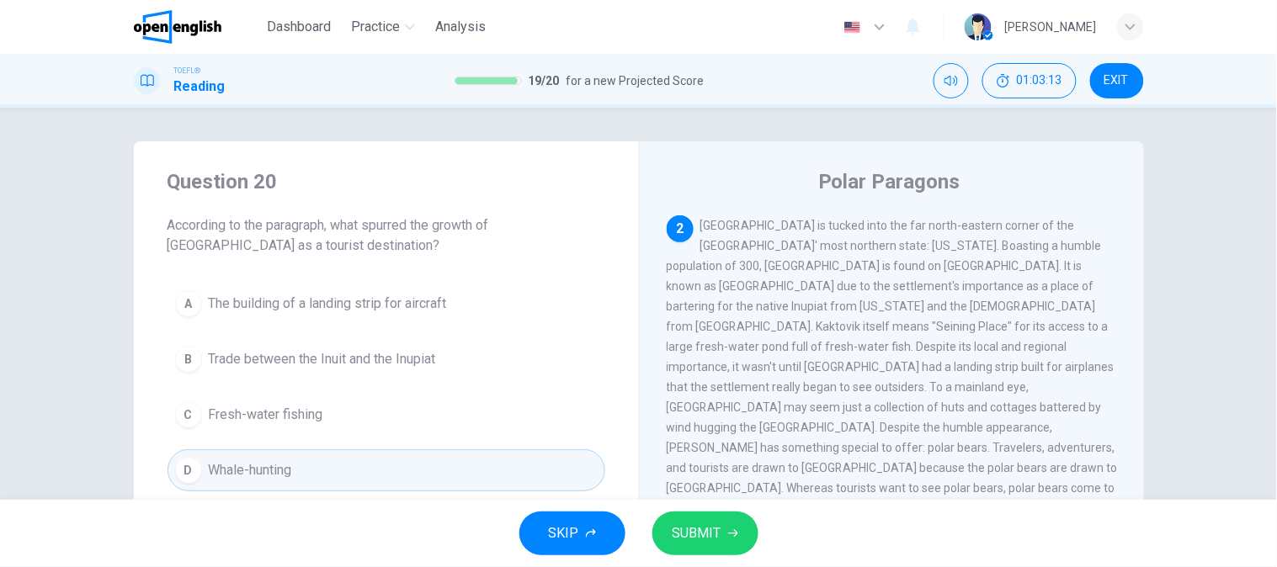
click at [60, 333] on div "Question 20 According to the paragraph, what spurred the growth of [GEOGRAPHIC_…" at bounding box center [638, 304] width 1277 height 392
click at [300, 364] on span "Trade between the Inuit and the Inupiat" at bounding box center [322, 359] width 227 height 20
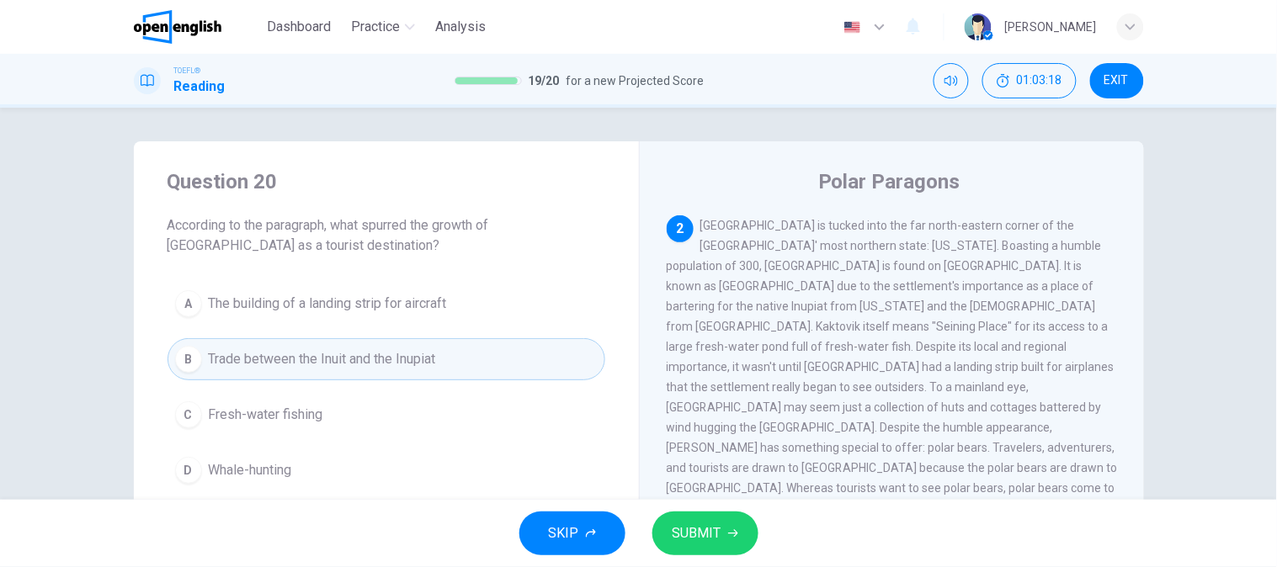
click at [264, 413] on span "Fresh-water fishing" at bounding box center [266, 415] width 114 height 20
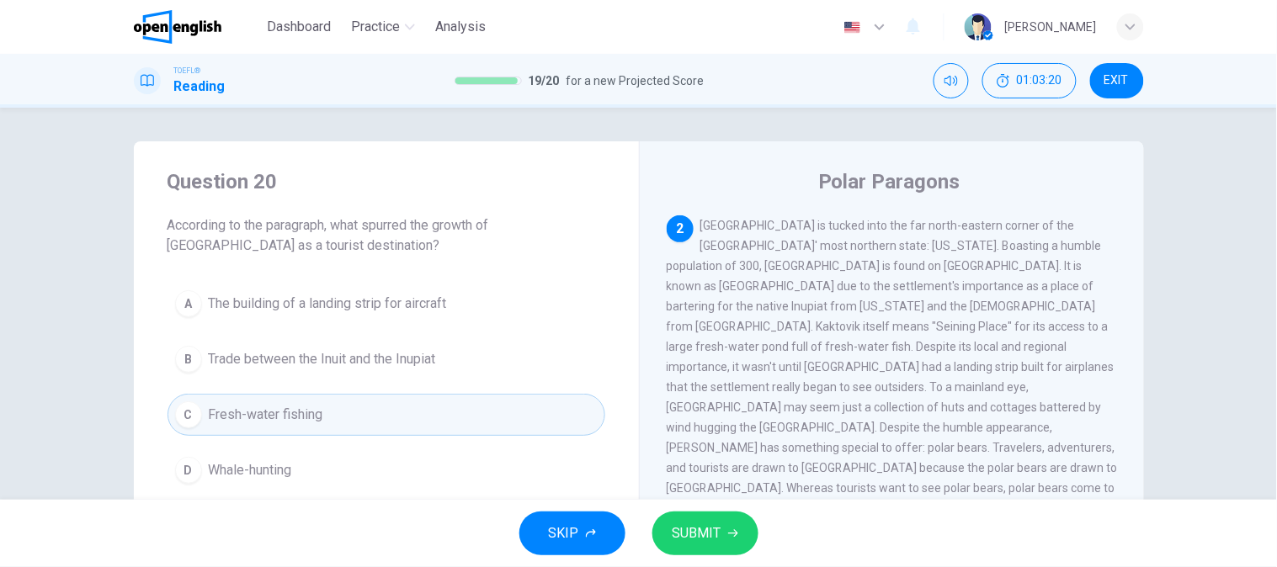
click at [662, 537] on button "SUBMIT" at bounding box center [705, 534] width 106 height 44
